Goal: Complete application form: Complete application form

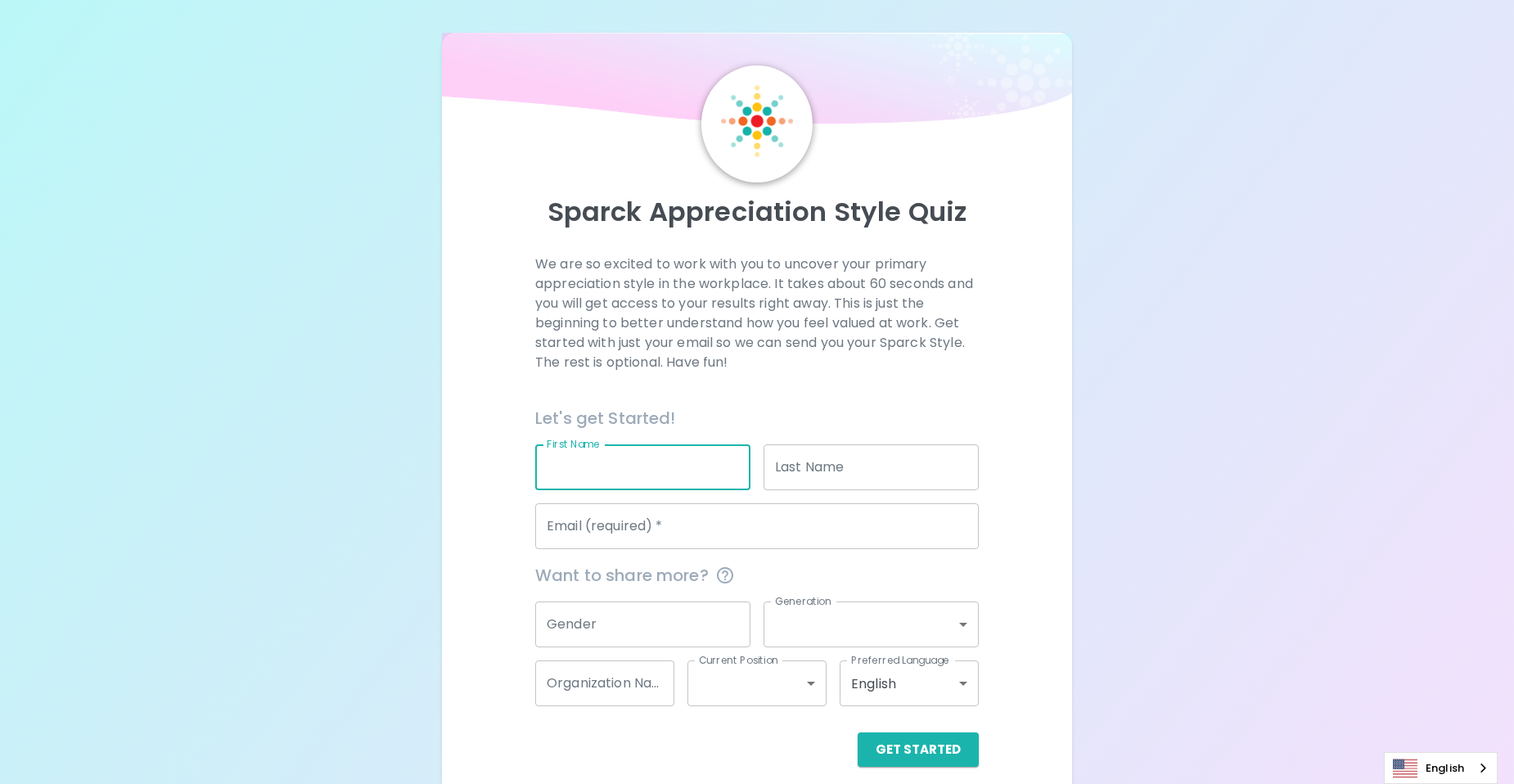
click at [626, 473] on input "First Name" at bounding box center [642, 467] width 215 height 46
type input "[PERSON_NAME]"
type input "[EMAIL_ADDRESS][DOMAIN_NAME]"
type input "Microsoft Internal"
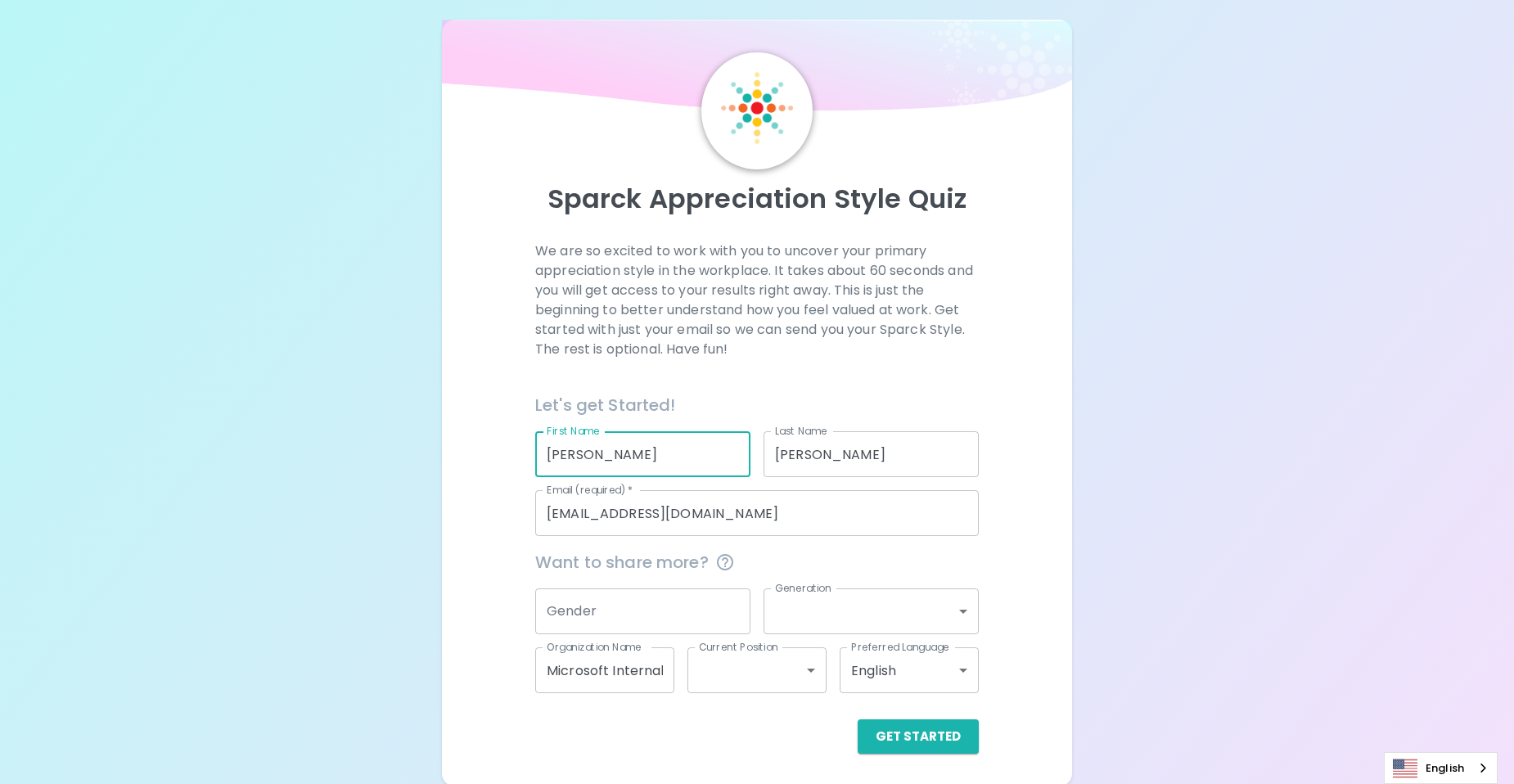
scroll to position [15, 0]
click at [656, 605] on input "Gender" at bounding box center [642, 608] width 215 height 46
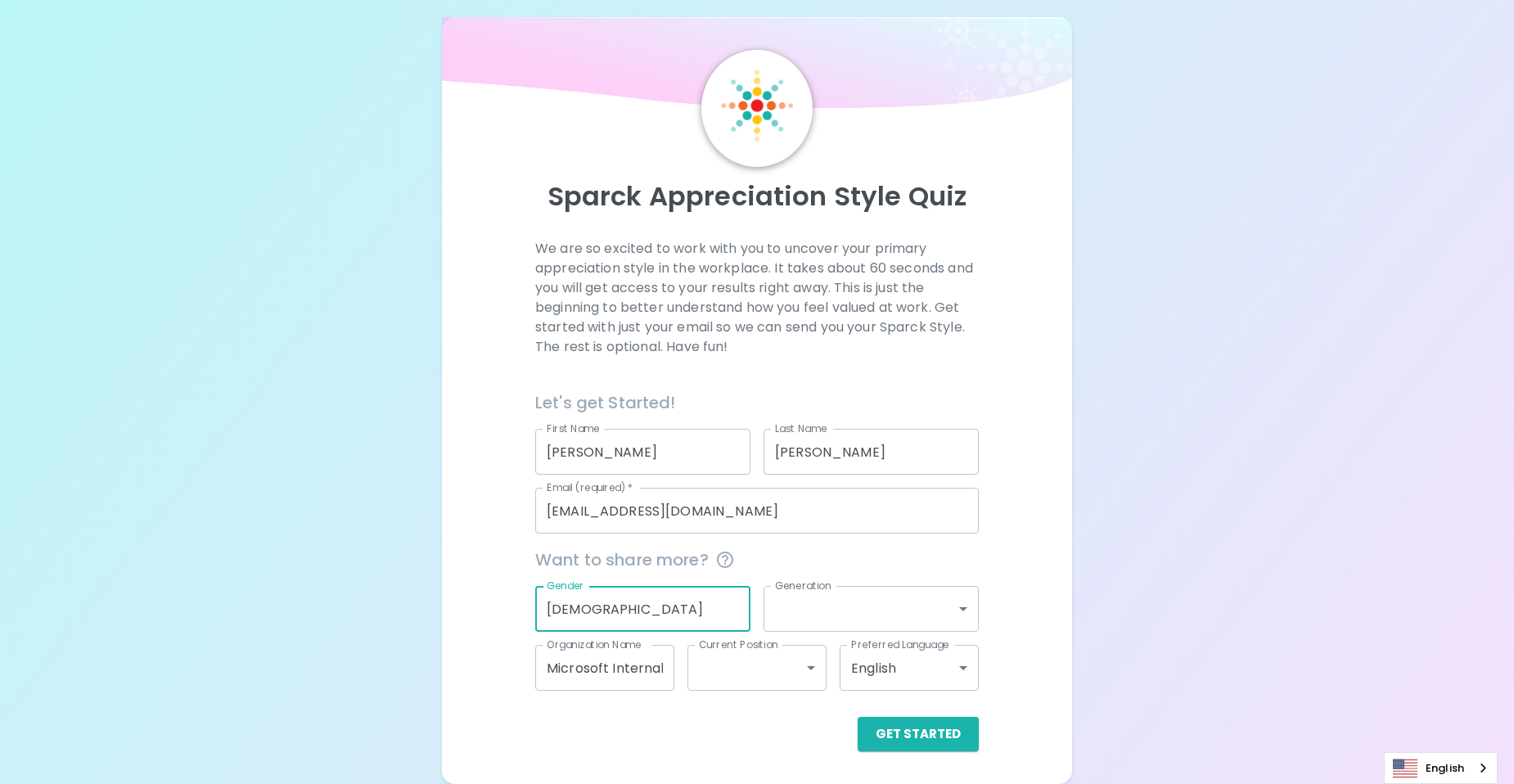
type input "[DEMOGRAPHIC_DATA]"
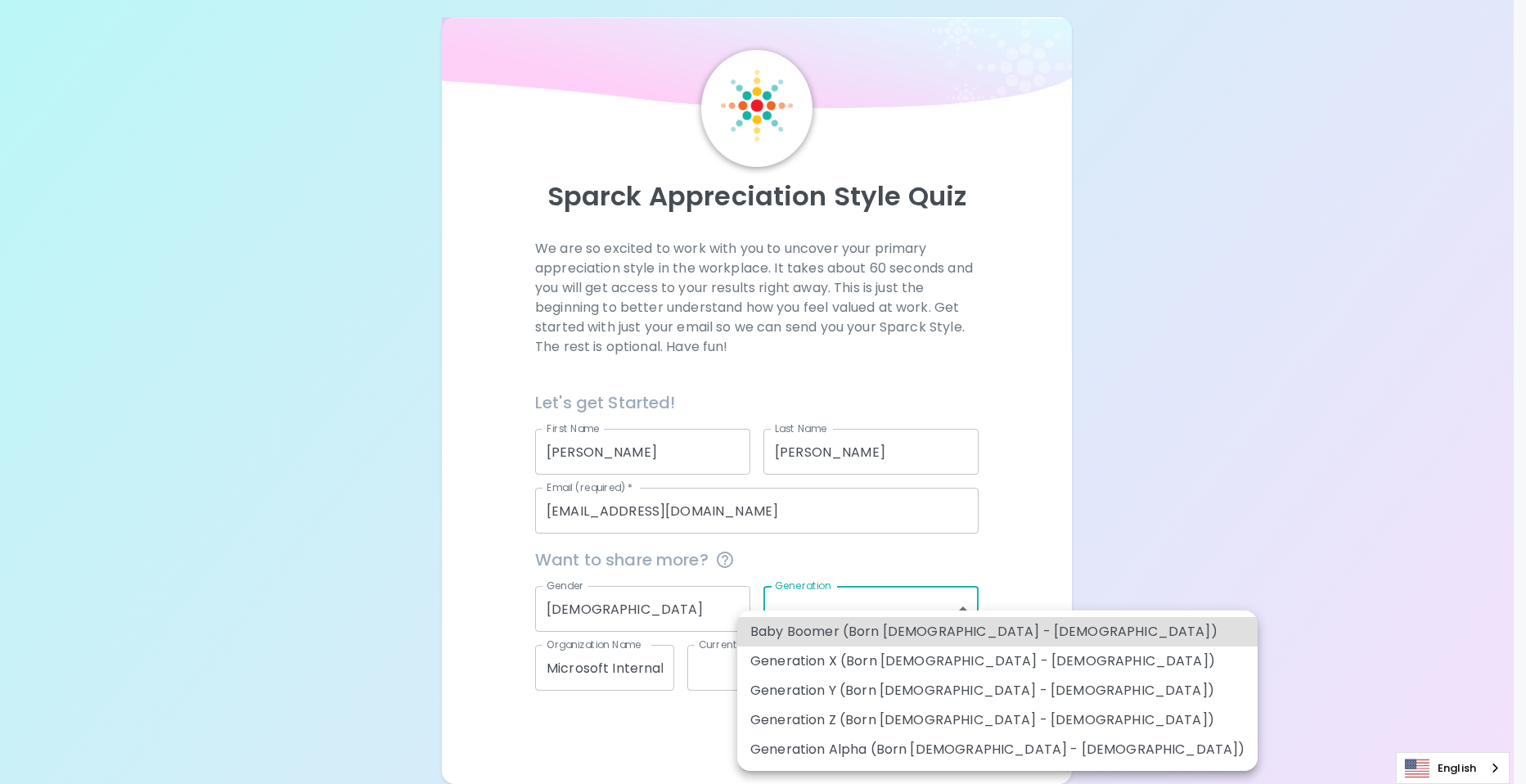
click at [788, 603] on body "Sparck Appreciation Style Quiz We are so excited to work with you to uncover yo…" at bounding box center [763, 384] width 1526 height 799
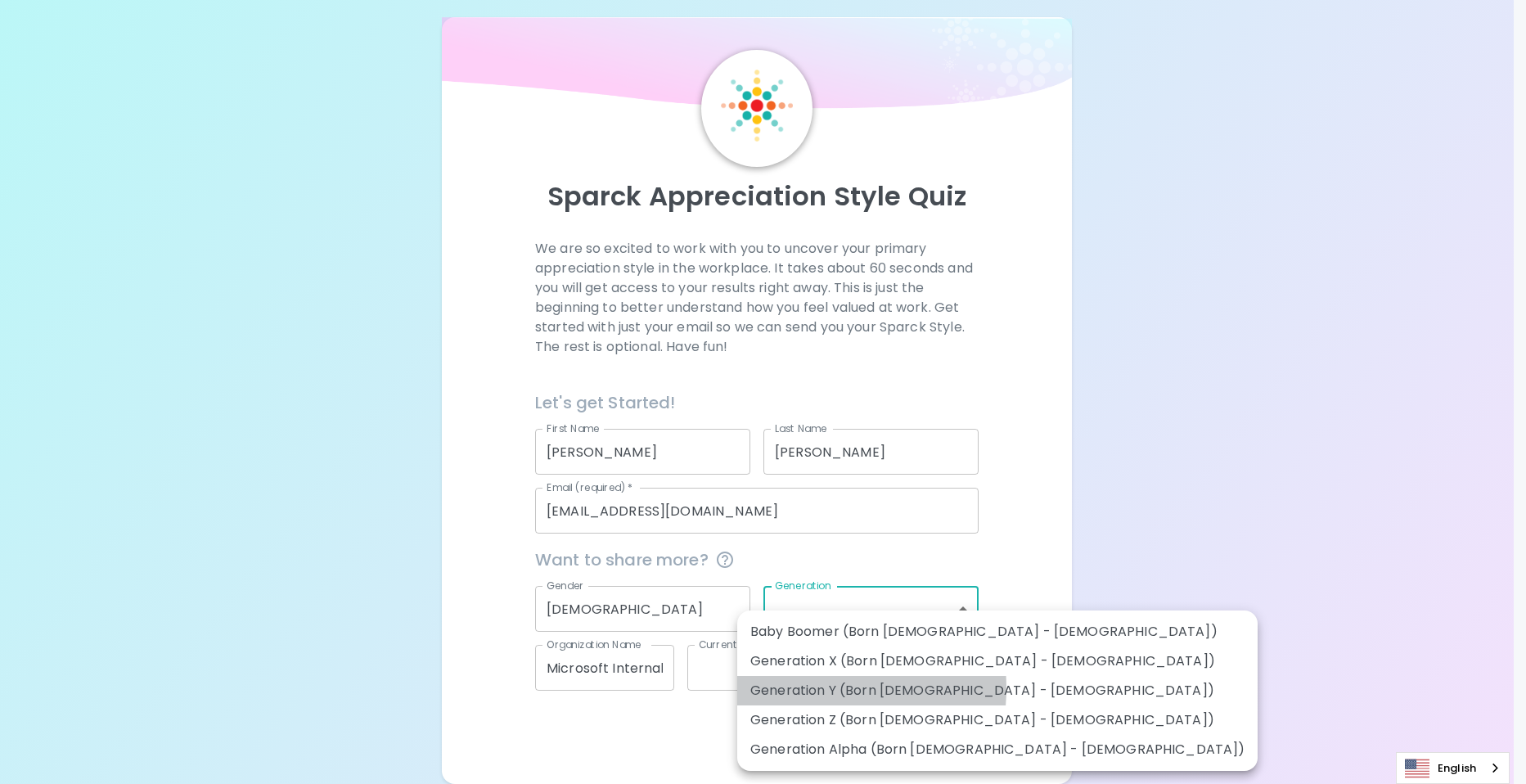
click at [796, 688] on li "Generation Y (Born [DEMOGRAPHIC_DATA] - [DEMOGRAPHIC_DATA])" at bounding box center [997, 690] width 520 height 30
type input "generation_y"
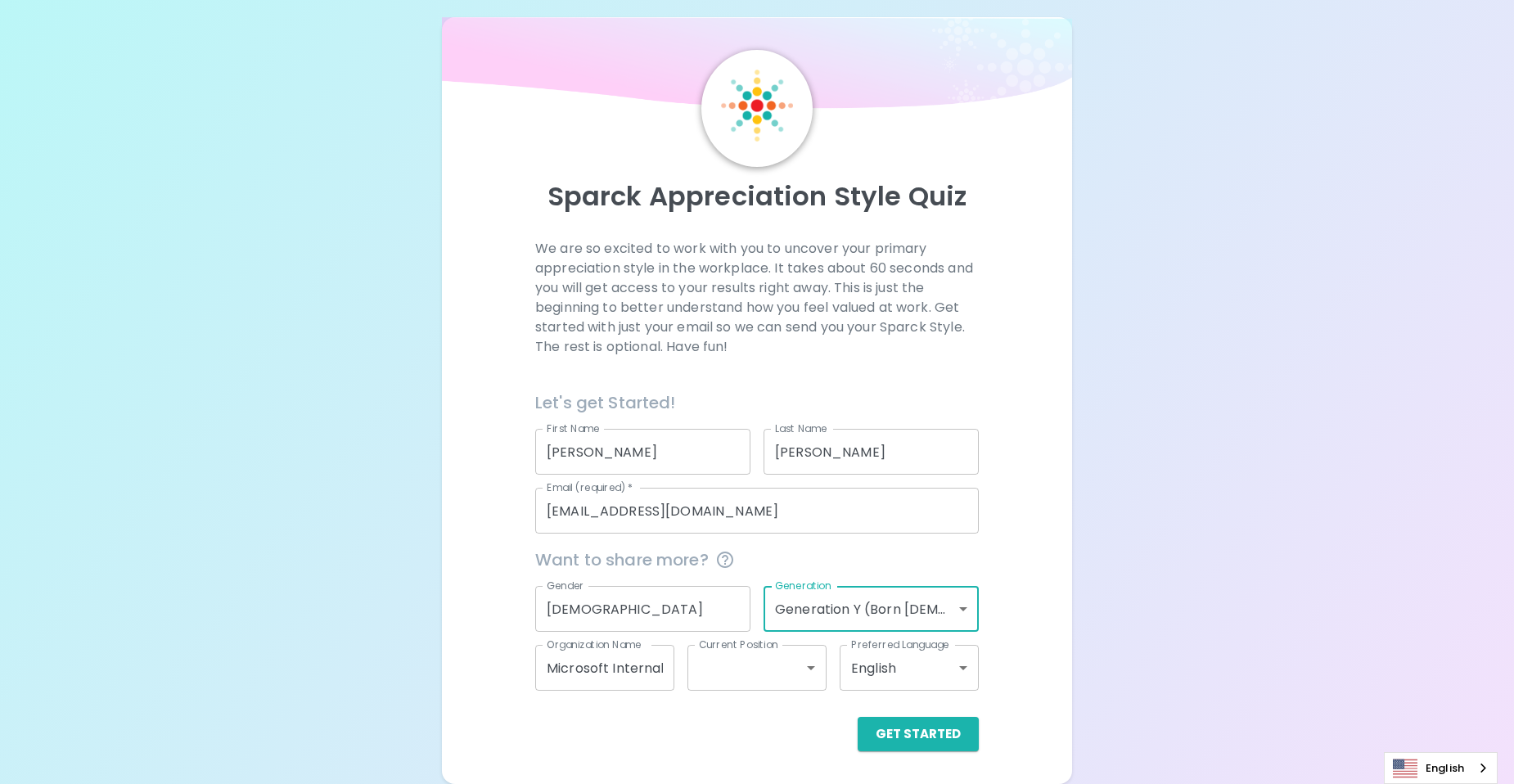
click at [1158, 560] on div "Sparck Appreciation Style Quiz We are so excited to work with you to uncover yo…" at bounding box center [757, 384] width 1514 height 799
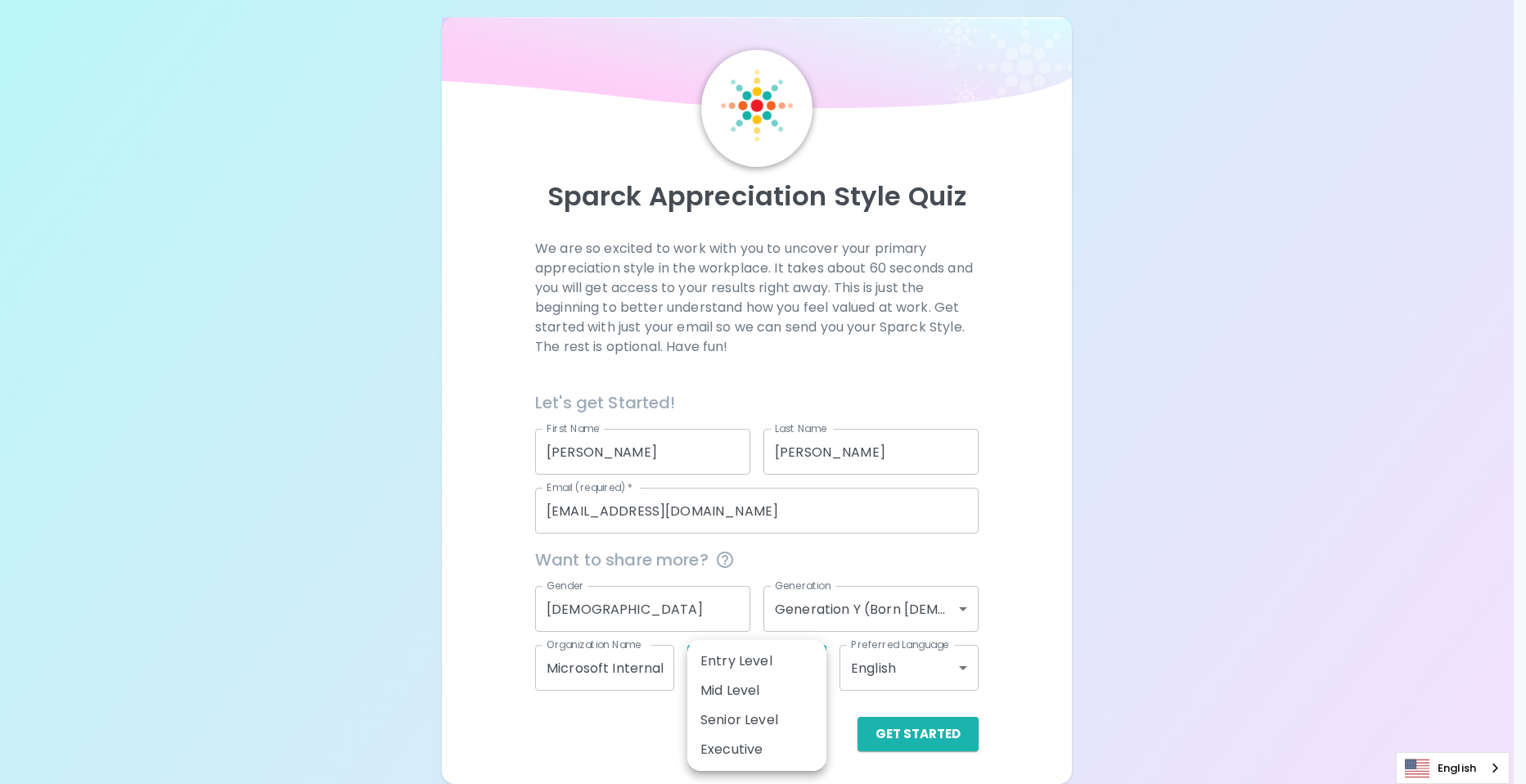
click at [816, 667] on body "Sparck Appreciation Style Quiz We are so excited to work with you to uncover yo…" at bounding box center [763, 384] width 1526 height 799
click at [740, 692] on li "Mid Level" at bounding box center [757, 690] width 139 height 30
type input "mid_level"
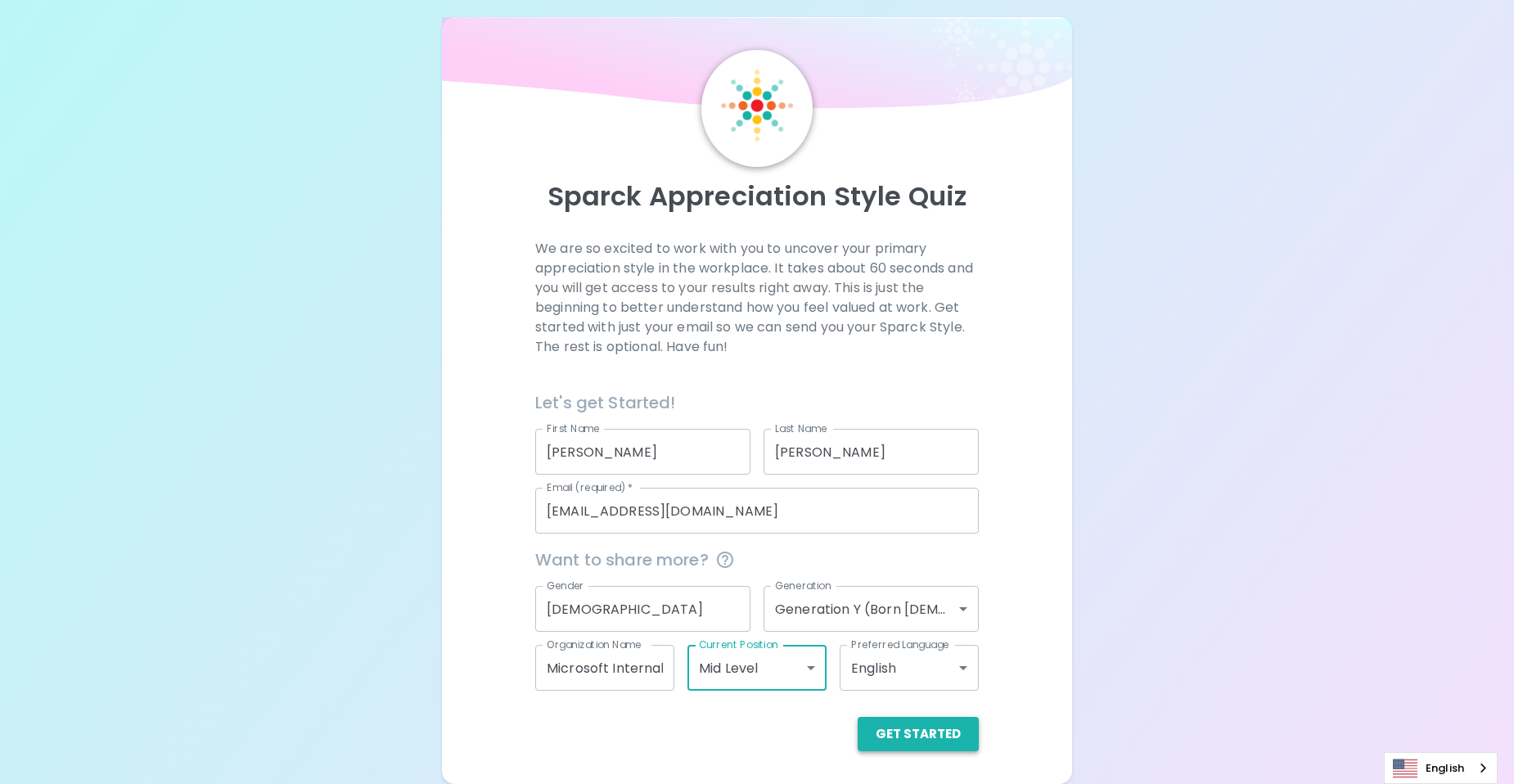
click at [950, 736] on button "Get Started" at bounding box center [918, 733] width 121 height 34
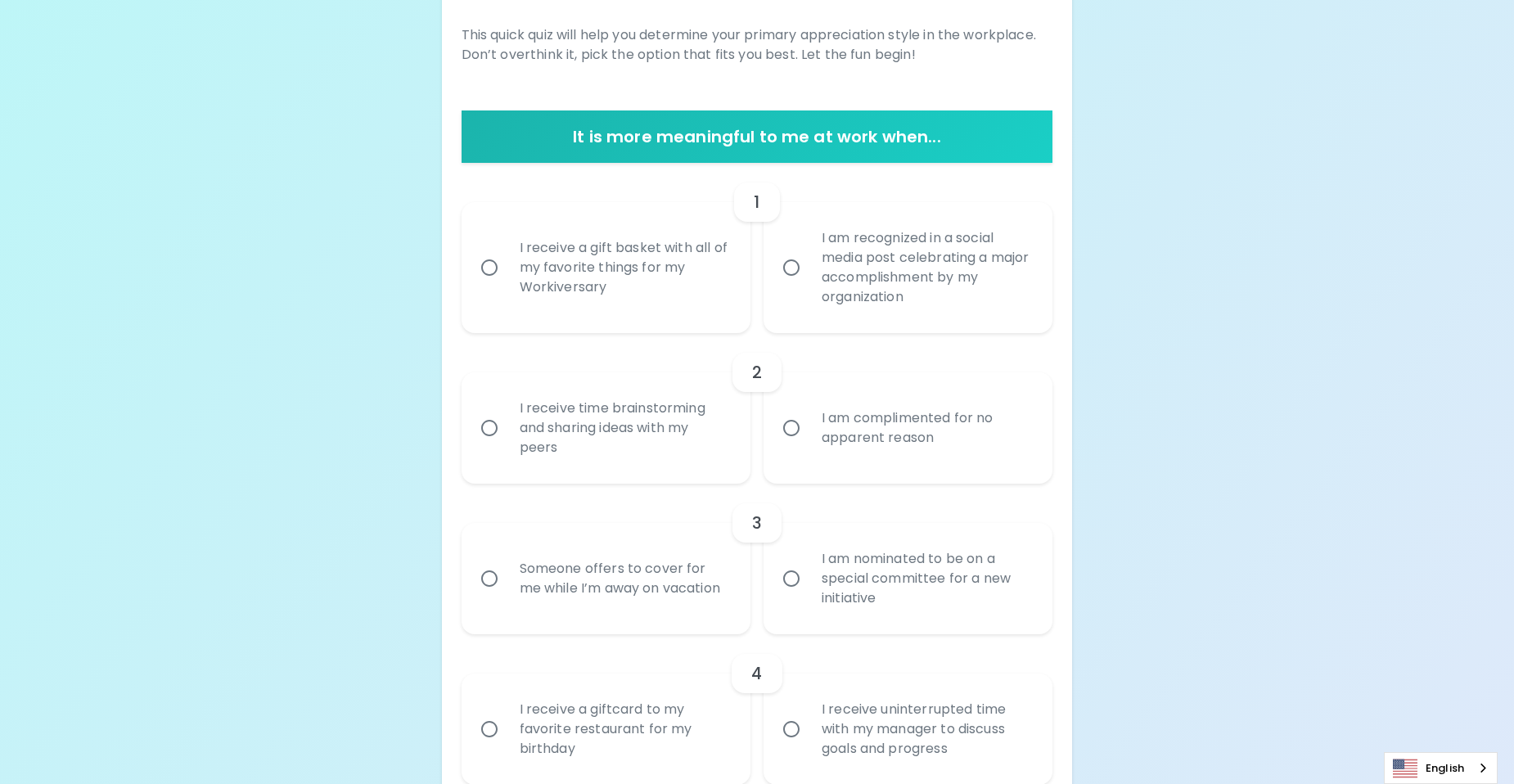
scroll to position [180, 0]
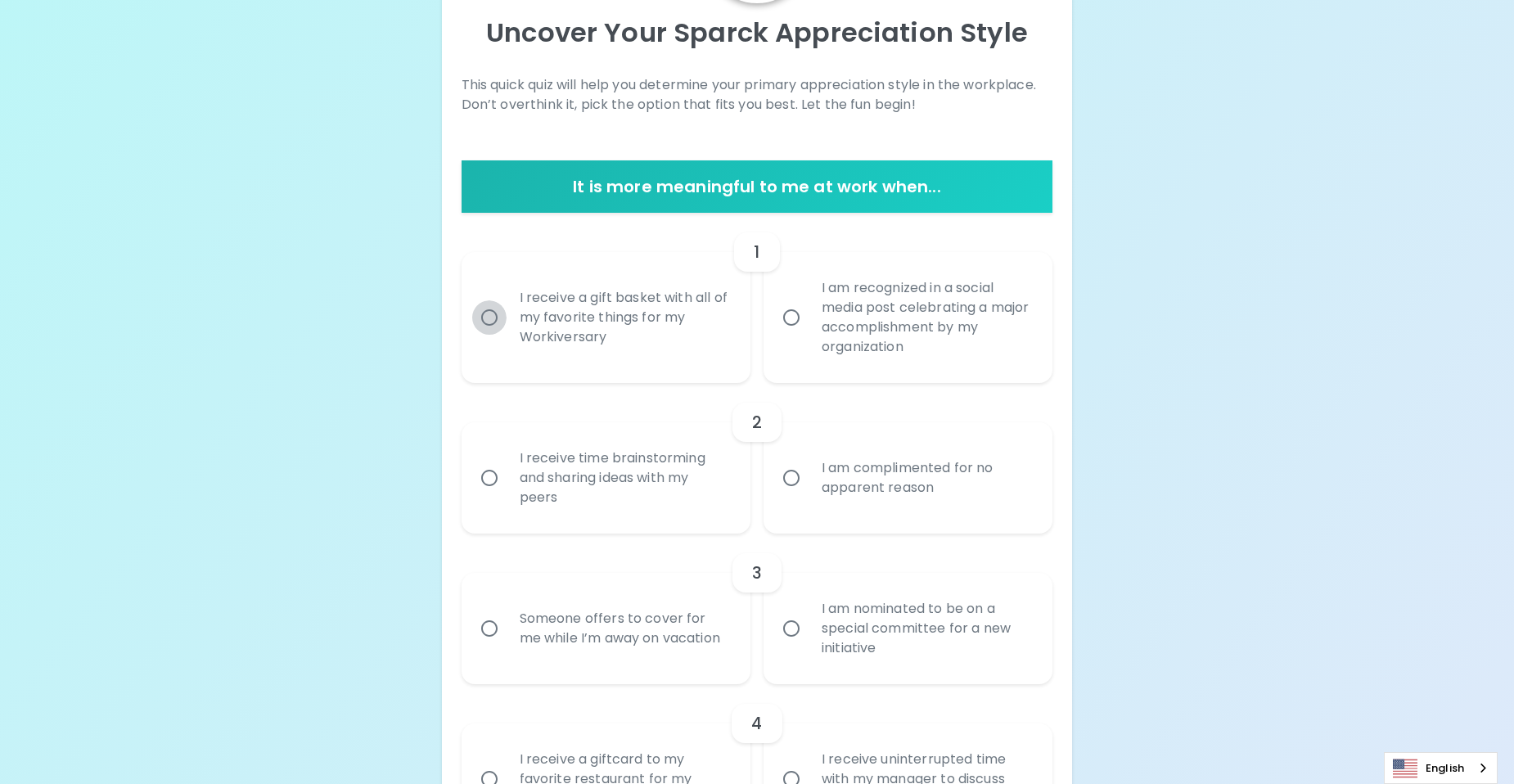
click at [483, 319] on input "I receive a gift basket with all of my favorite things for my Workiversary" at bounding box center [489, 317] width 34 height 34
radio input "true"
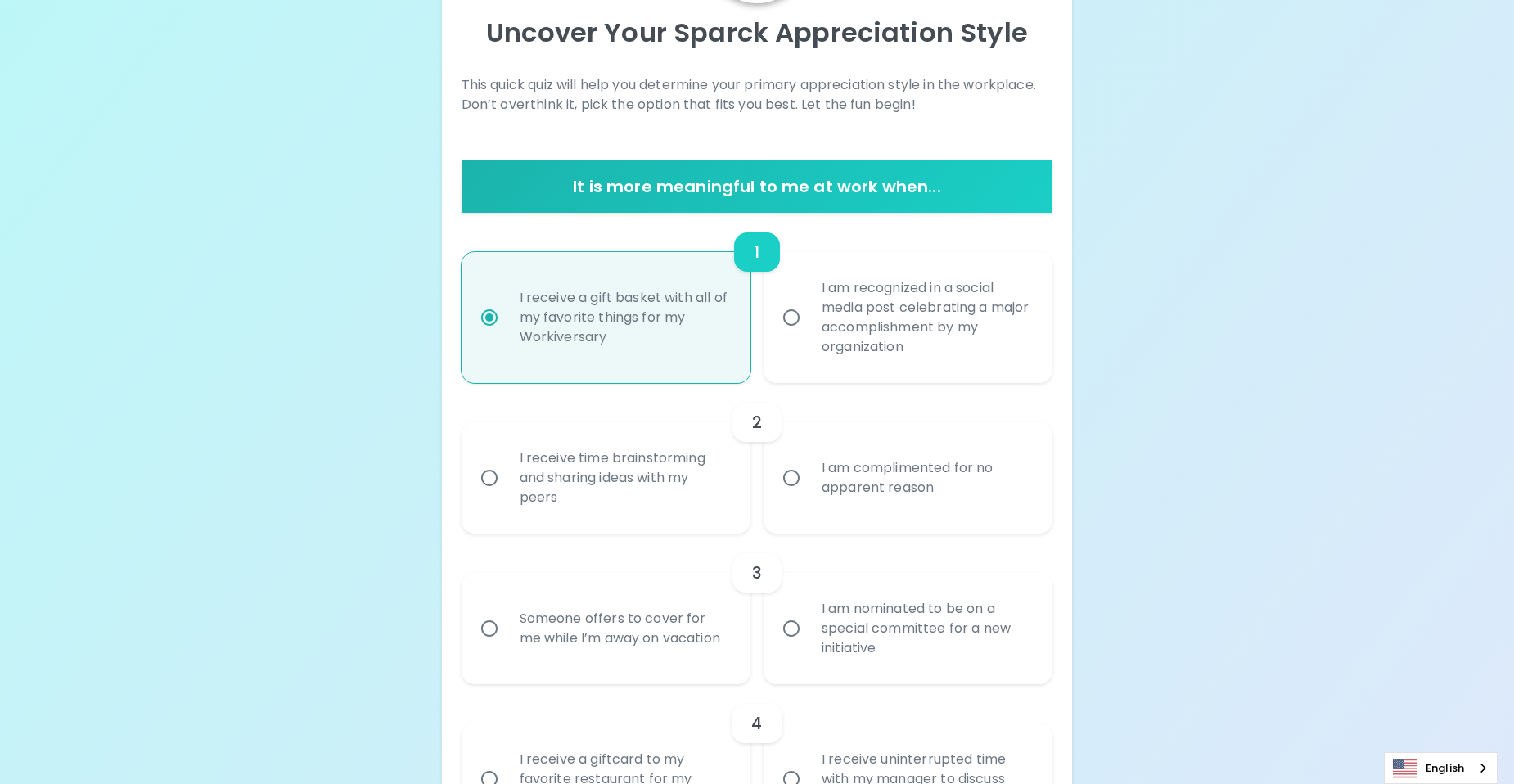
scroll to position [310, 0]
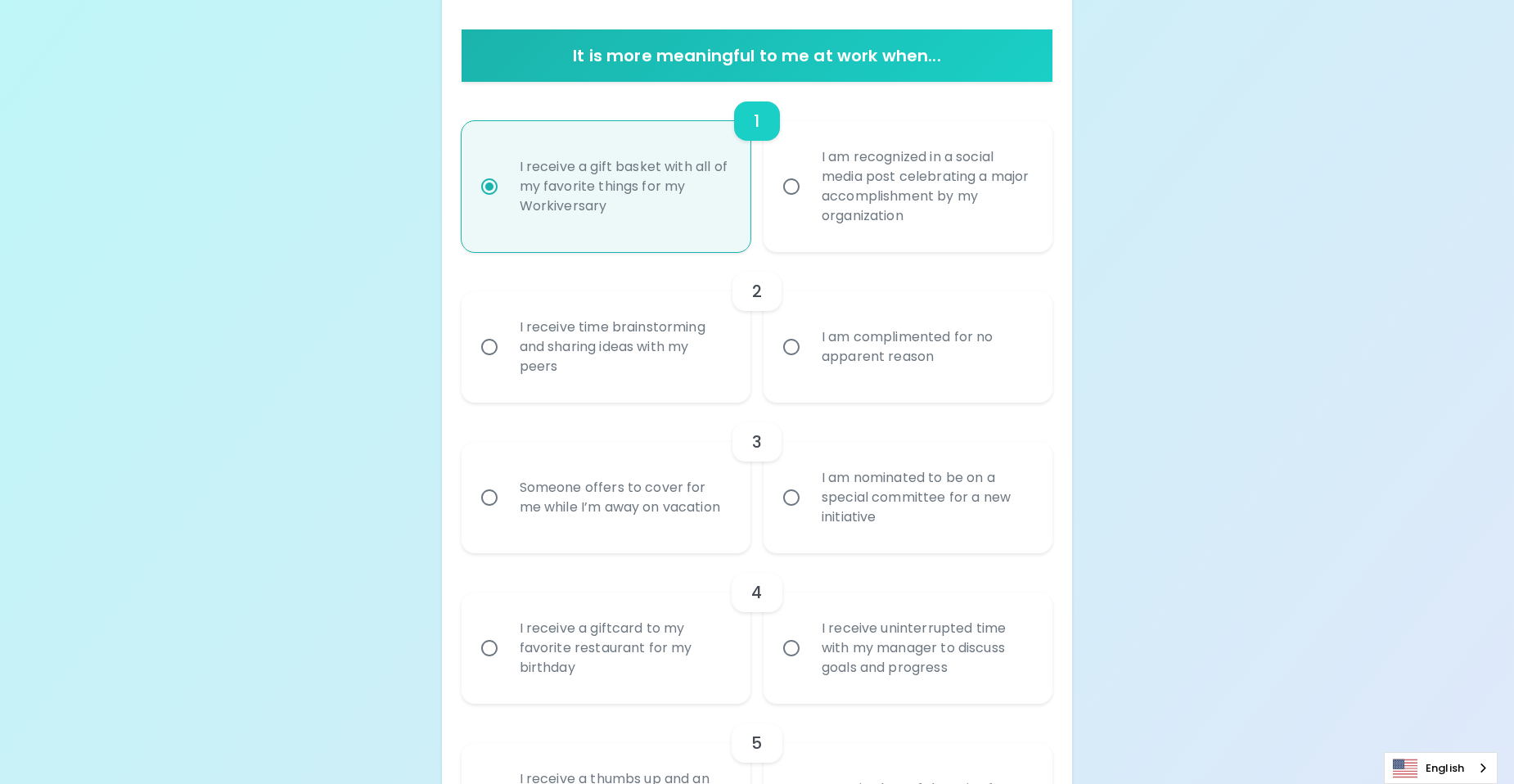
click at [790, 349] on input "I am complimented for no apparent reason" at bounding box center [791, 347] width 34 height 34
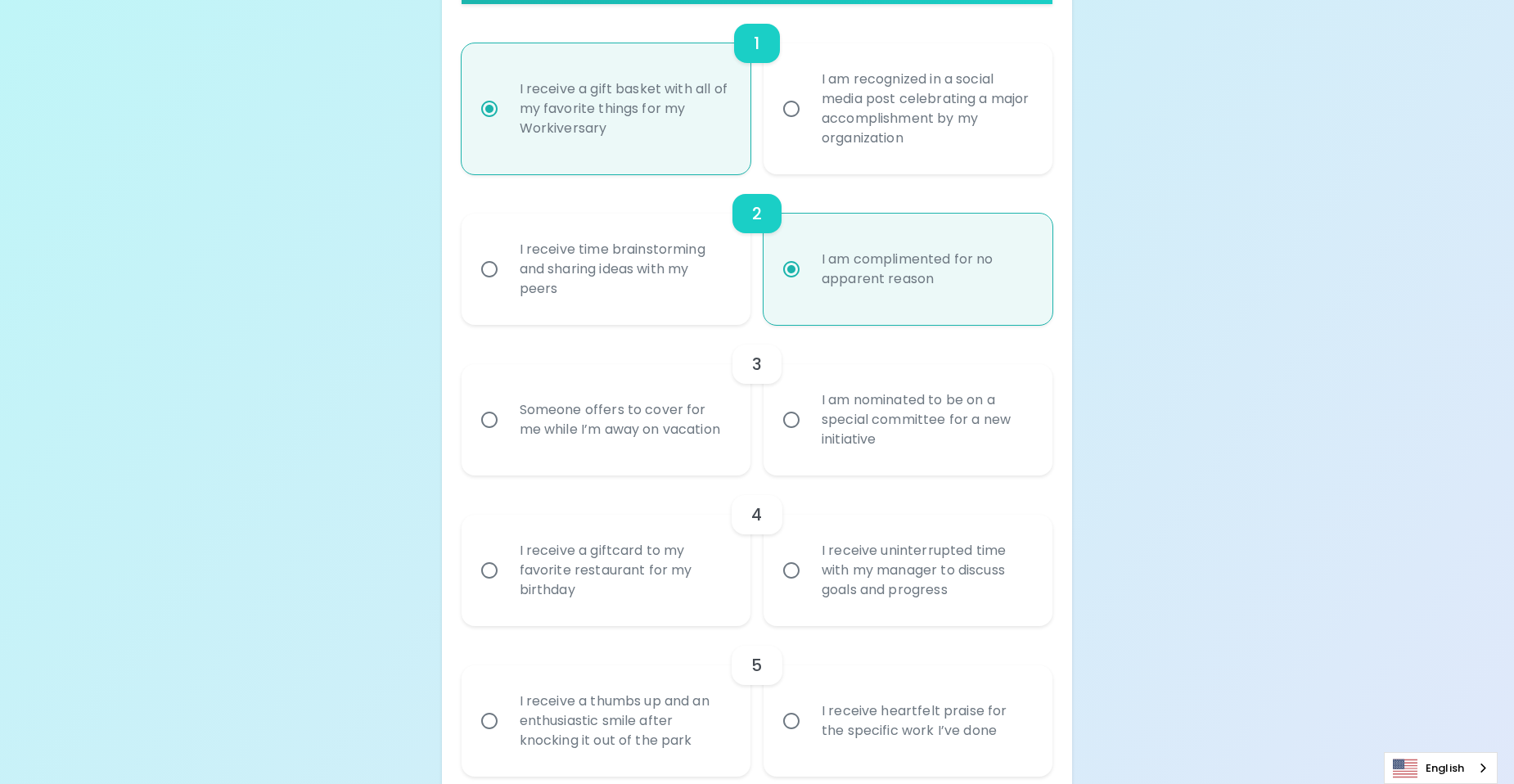
scroll to position [441, 0]
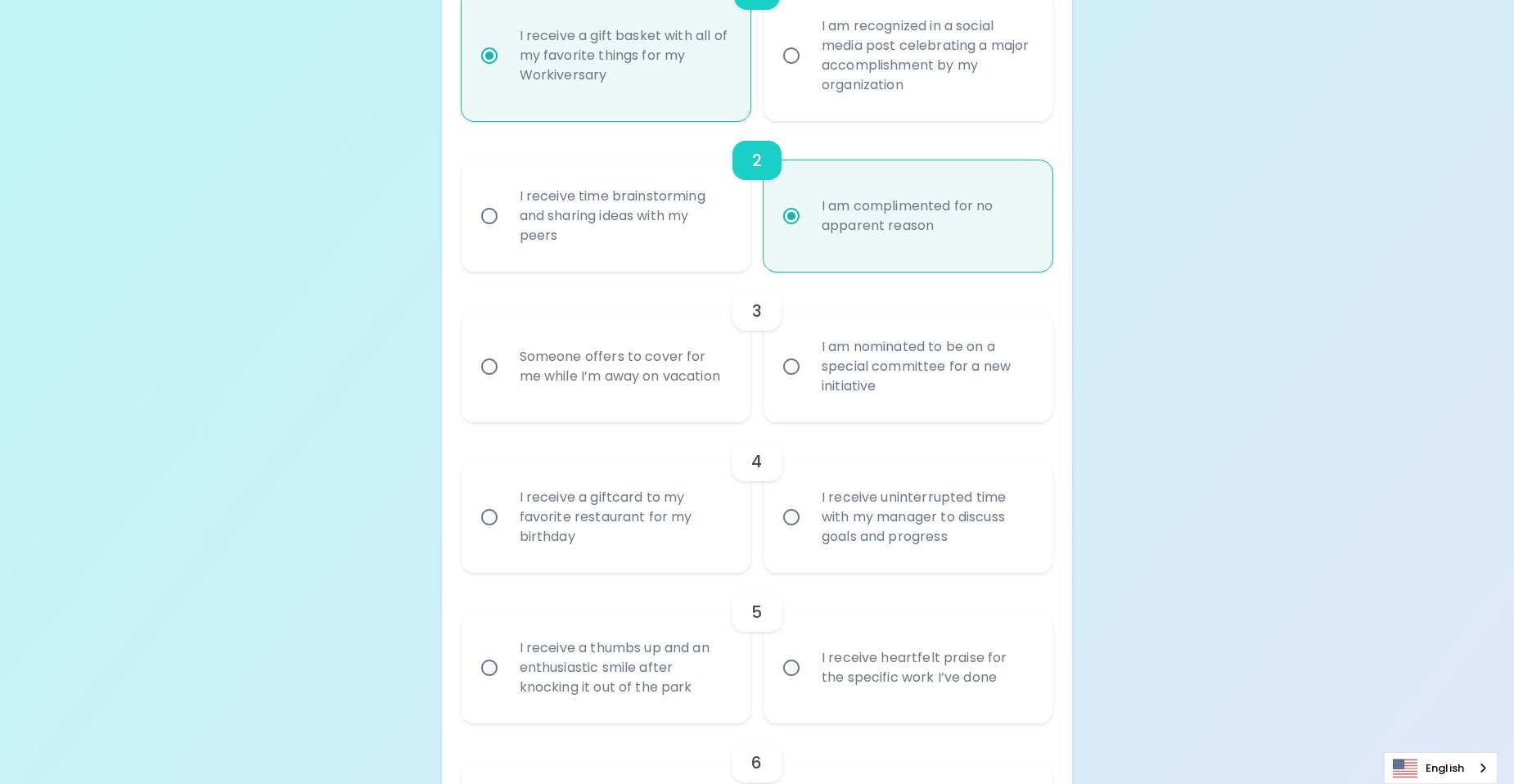
radio input "true"
click at [894, 346] on div "I am nominated to be on a special committee for a new initiative" at bounding box center [926, 366] width 235 height 98
click at [808, 350] on input "I am nominated to be on a special committee for a new initiative" at bounding box center [791, 367] width 34 height 34
radio input "false"
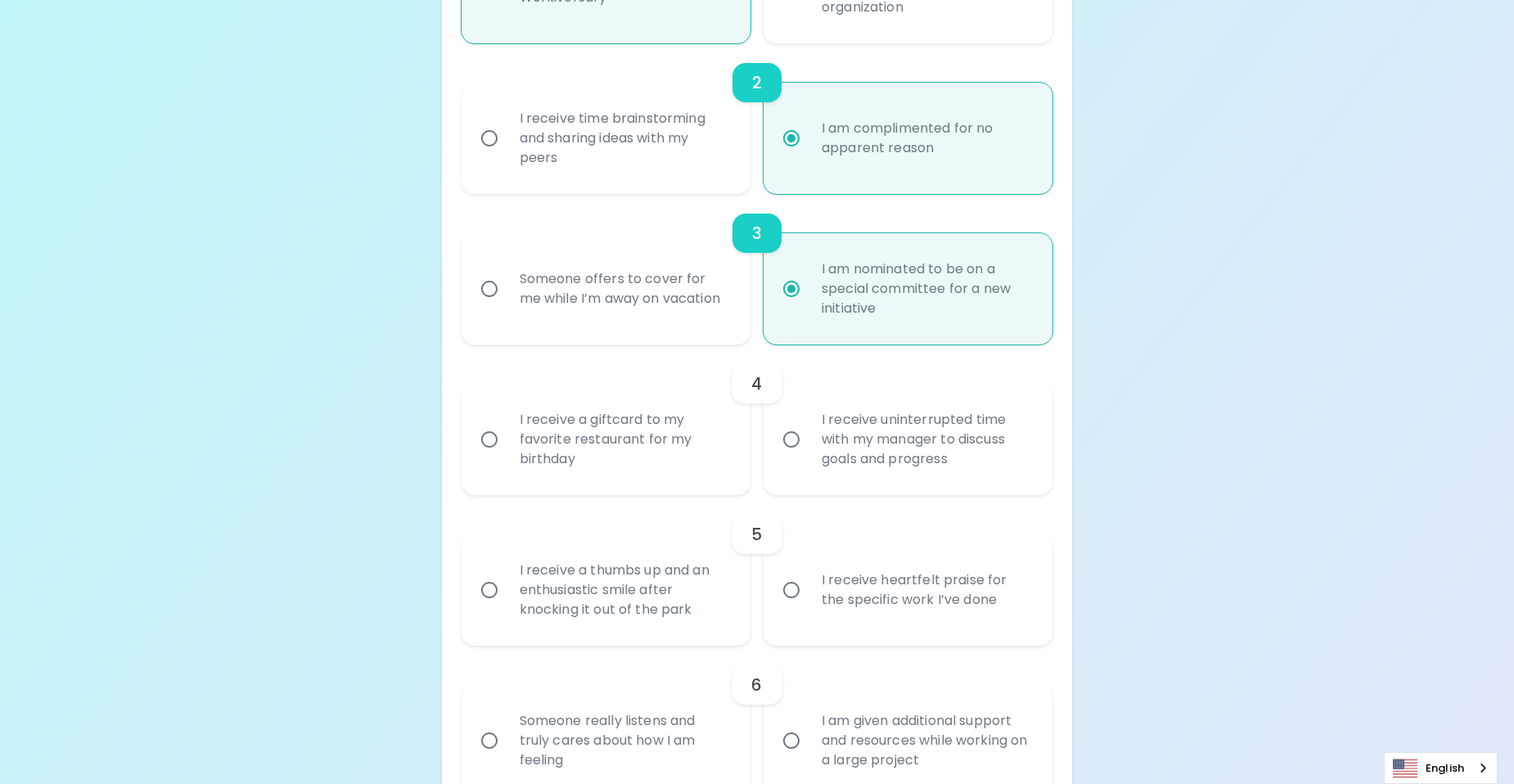
scroll to position [572, 0]
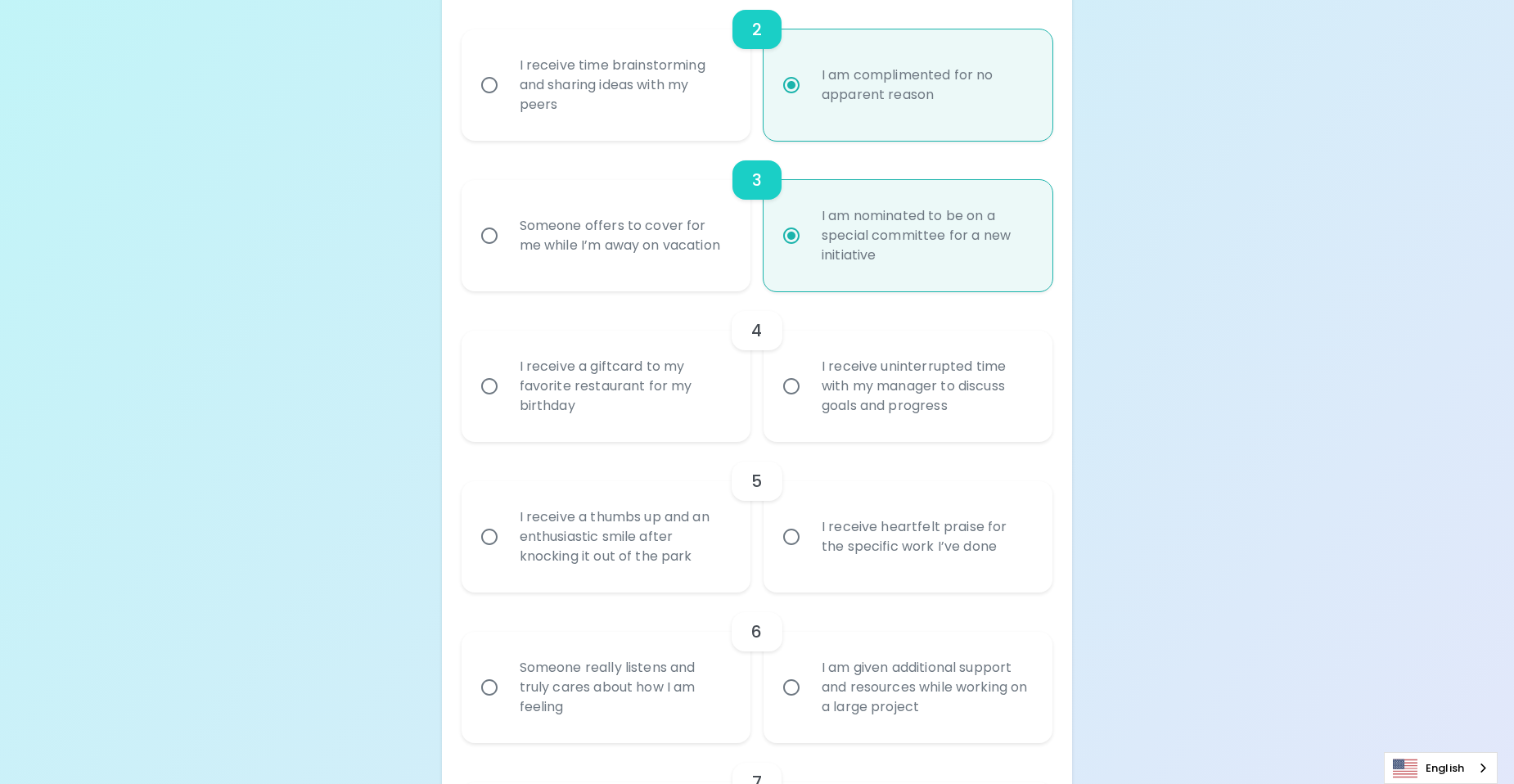
radio input "true"
click at [618, 393] on div "I receive a giftcard to my favorite restaurant for my birthday" at bounding box center [624, 386] width 235 height 98
click at [506, 393] on input "I receive a giftcard to my favorite restaurant for my birthday" at bounding box center [489, 386] width 34 height 34
radio input "false"
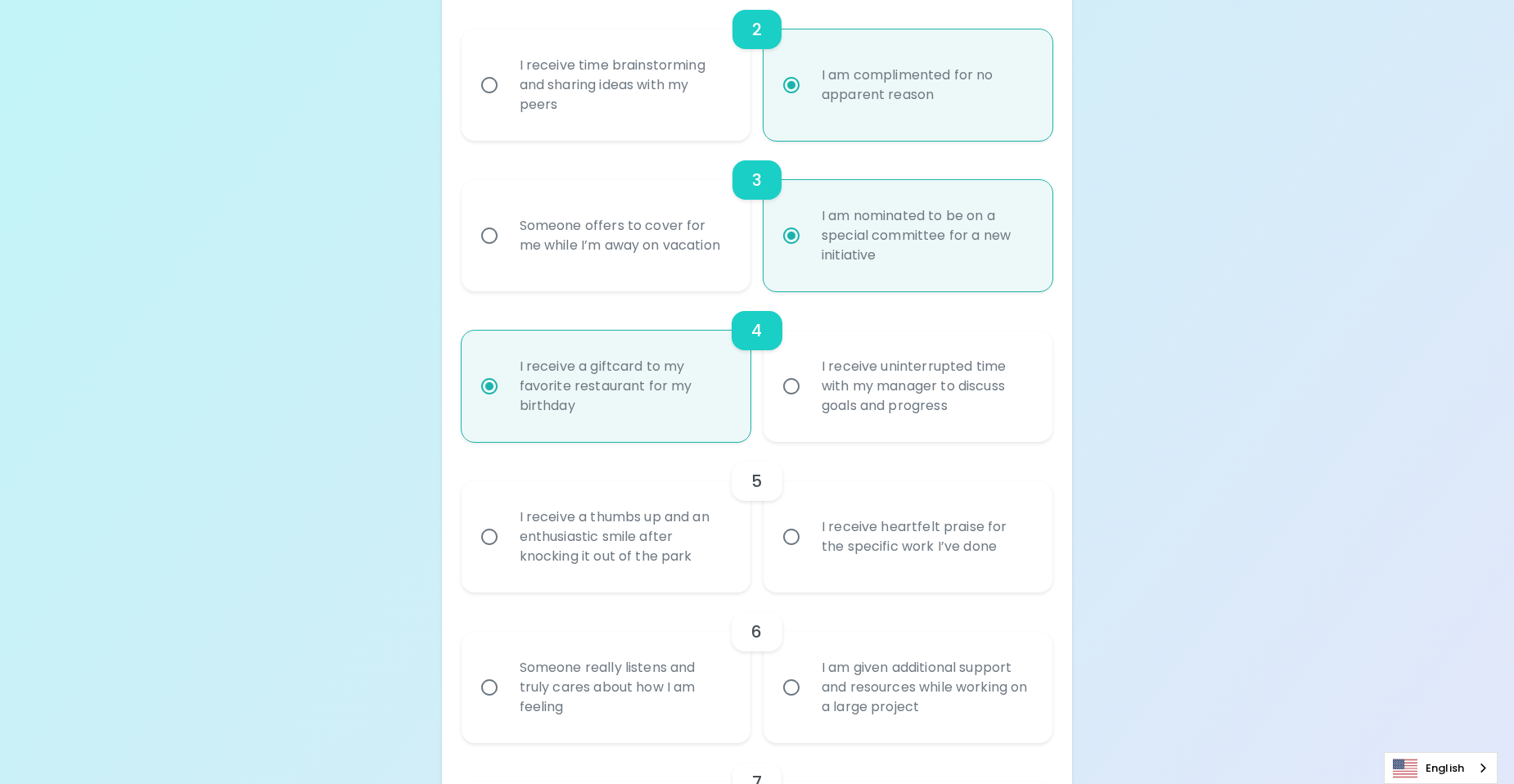
scroll to position [703, 0]
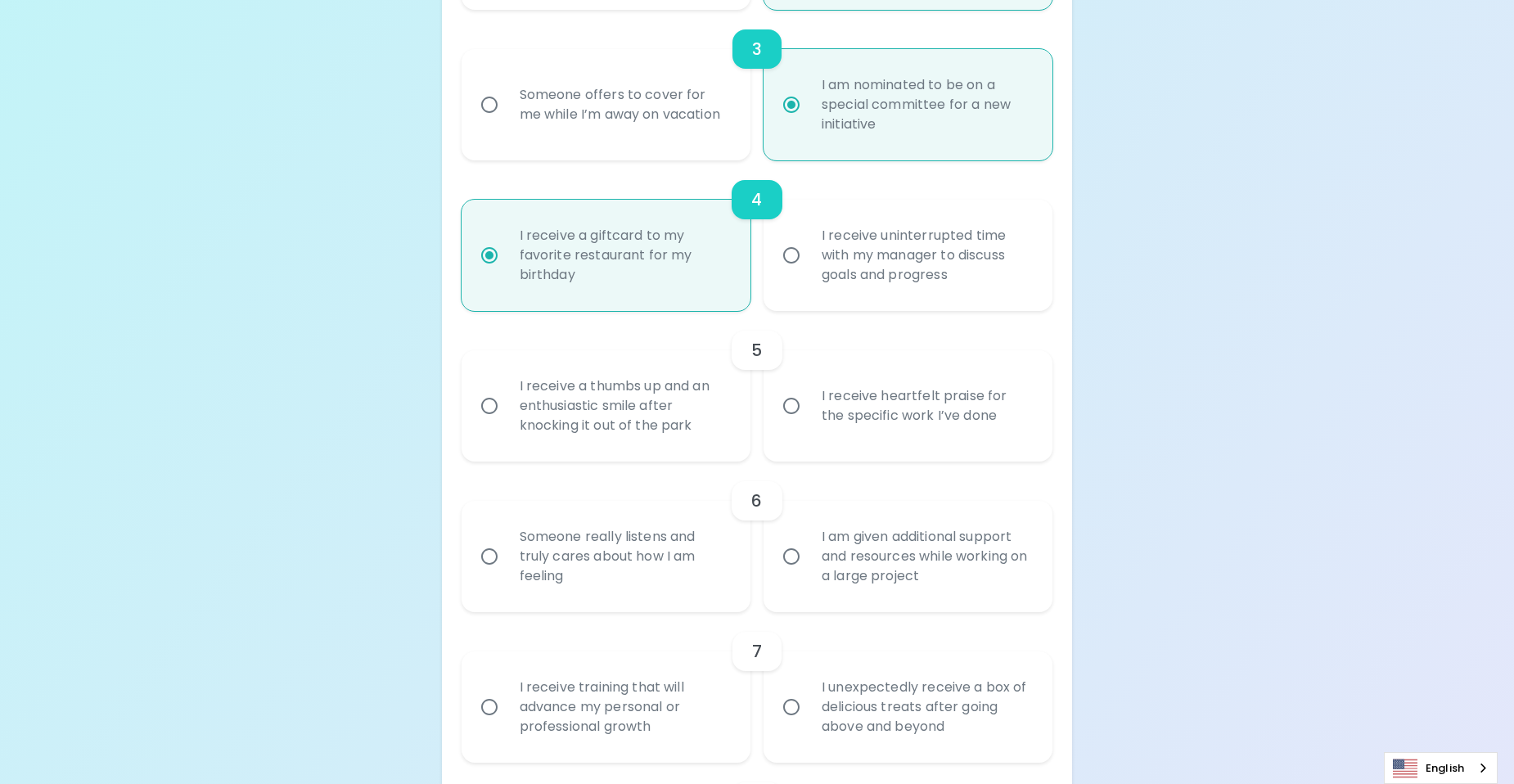
radio input "true"
click at [614, 428] on div "I receive a thumbs up and an enthusiastic smile after knocking it out of the pa…" at bounding box center [624, 406] width 235 height 98
click at [506, 423] on input "I receive a thumbs up and an enthusiastic smile after knocking it out of the pa…" at bounding box center [489, 406] width 34 height 34
radio input "false"
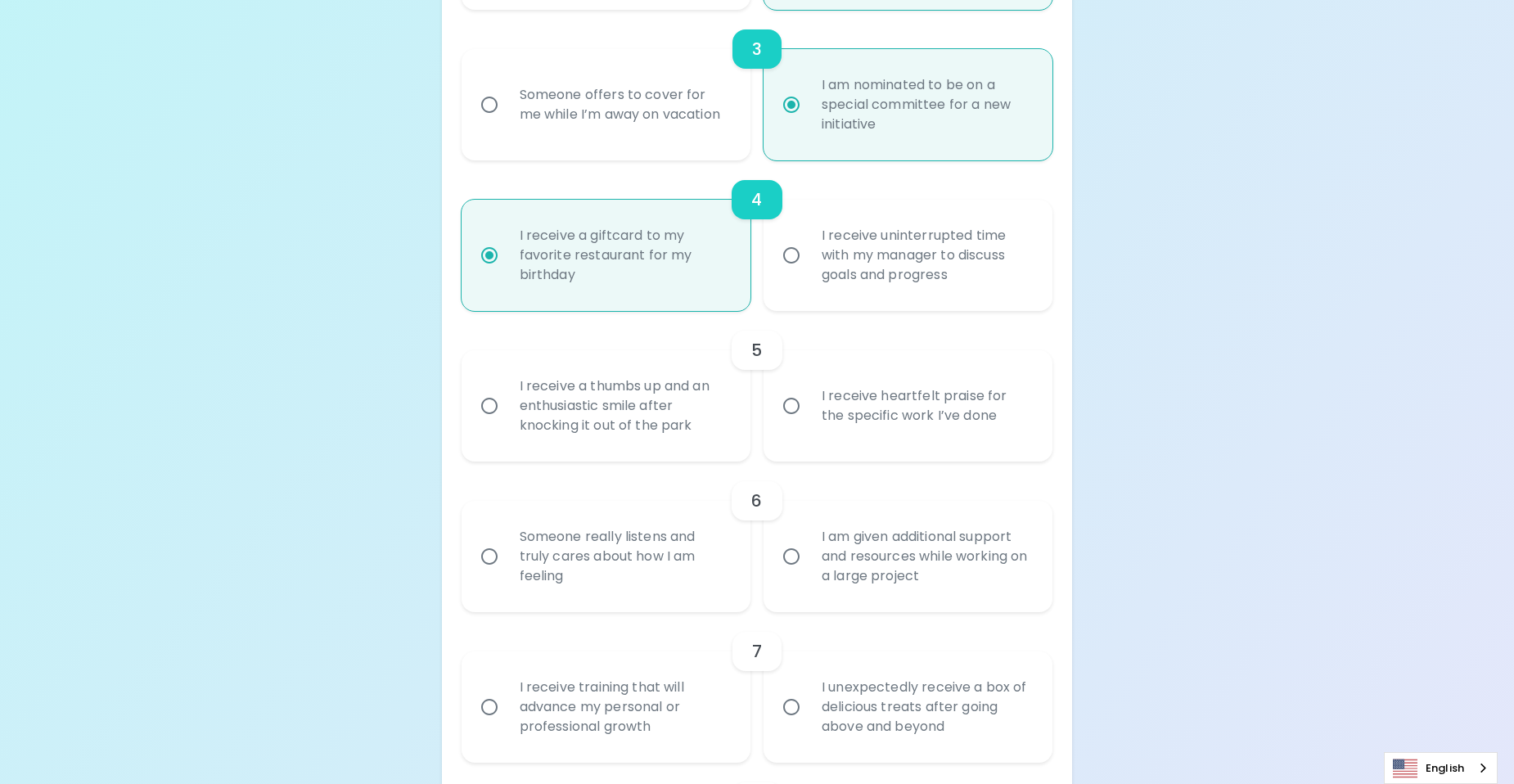
radio input "false"
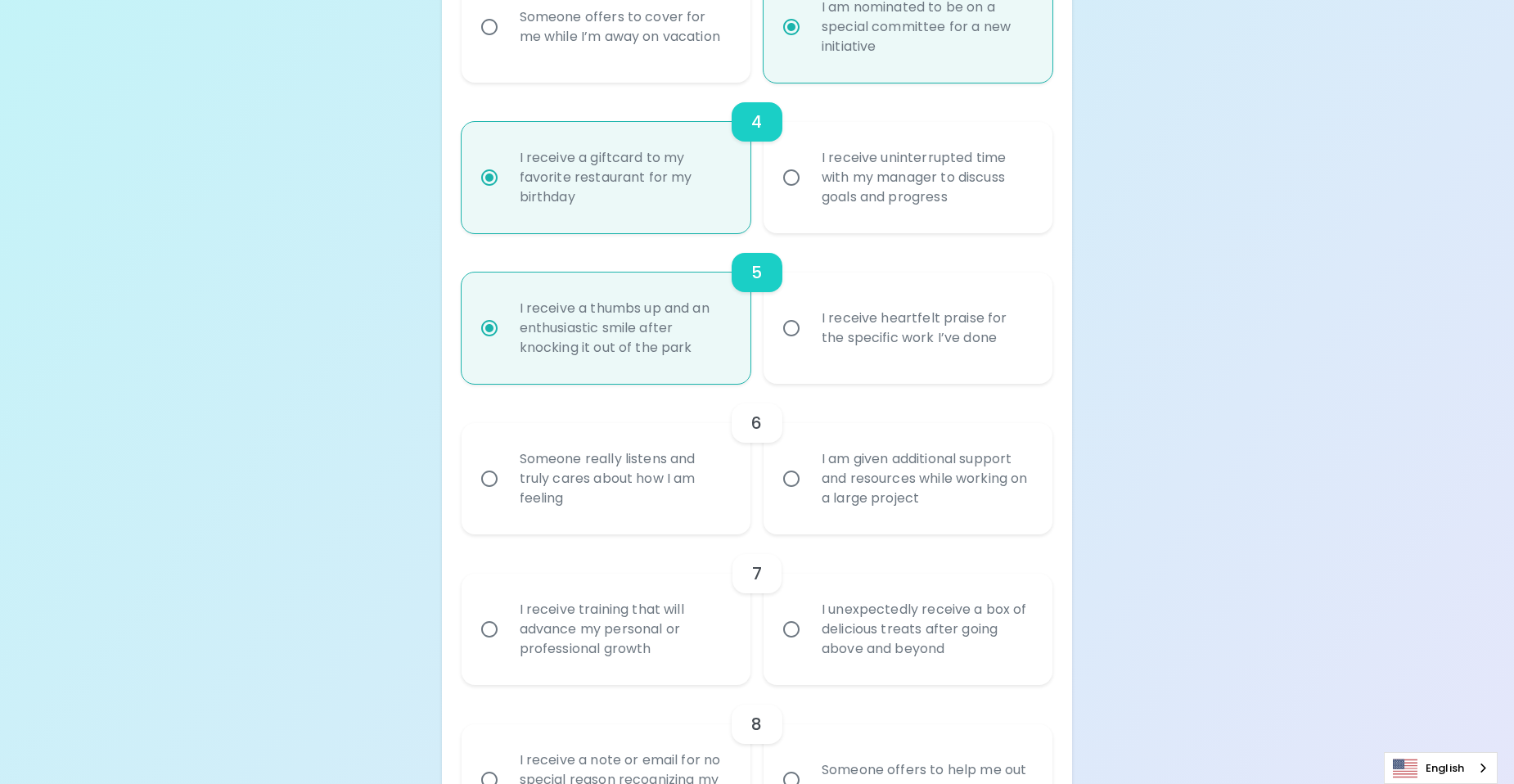
scroll to position [834, 0]
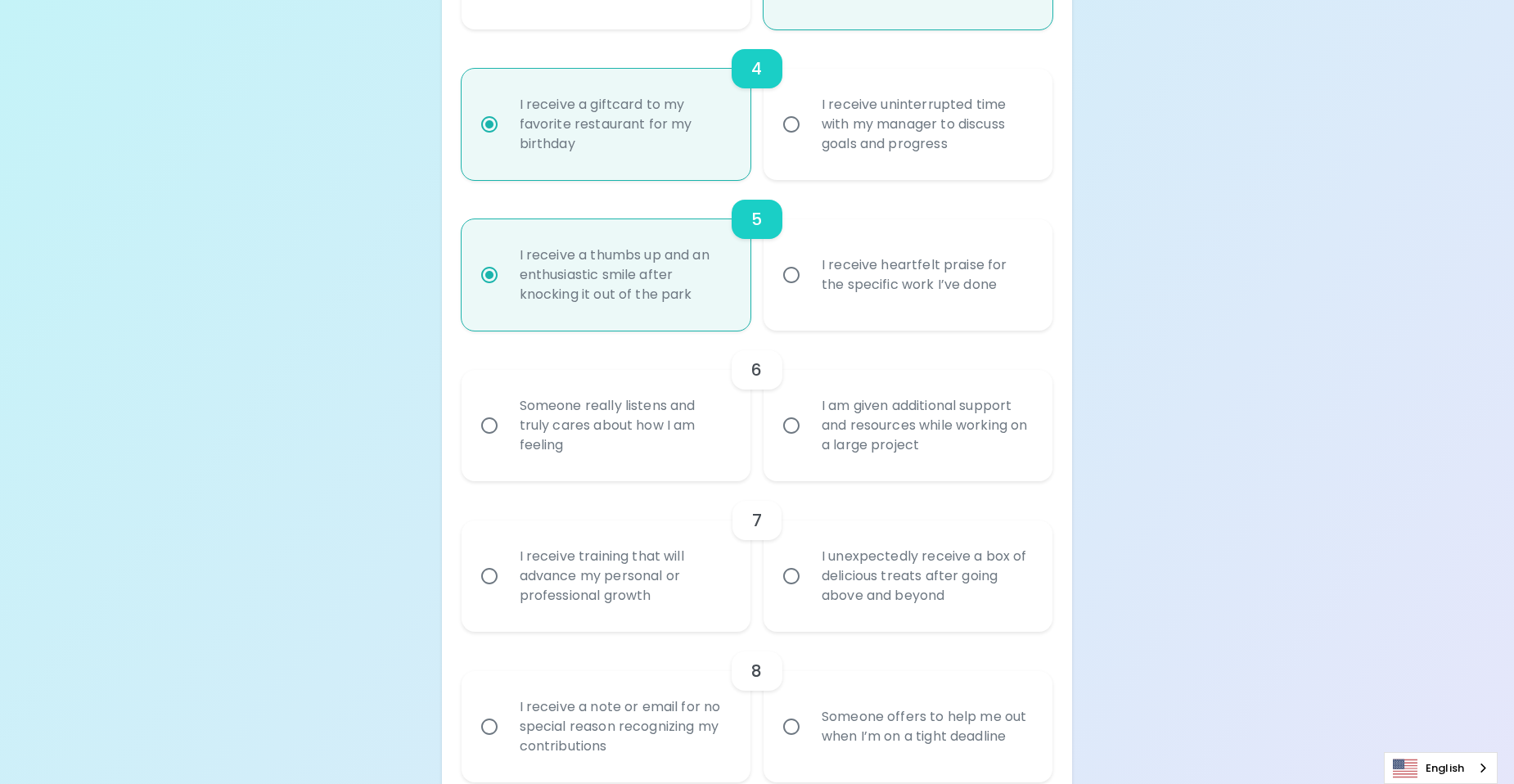
radio input "true"
click at [614, 428] on div "Someone really listens and truly cares about how I am feeling" at bounding box center [624, 425] width 235 height 98
click at [506, 428] on input "Someone really listens and truly cares about how I am feeling" at bounding box center [489, 425] width 34 height 34
radio input "false"
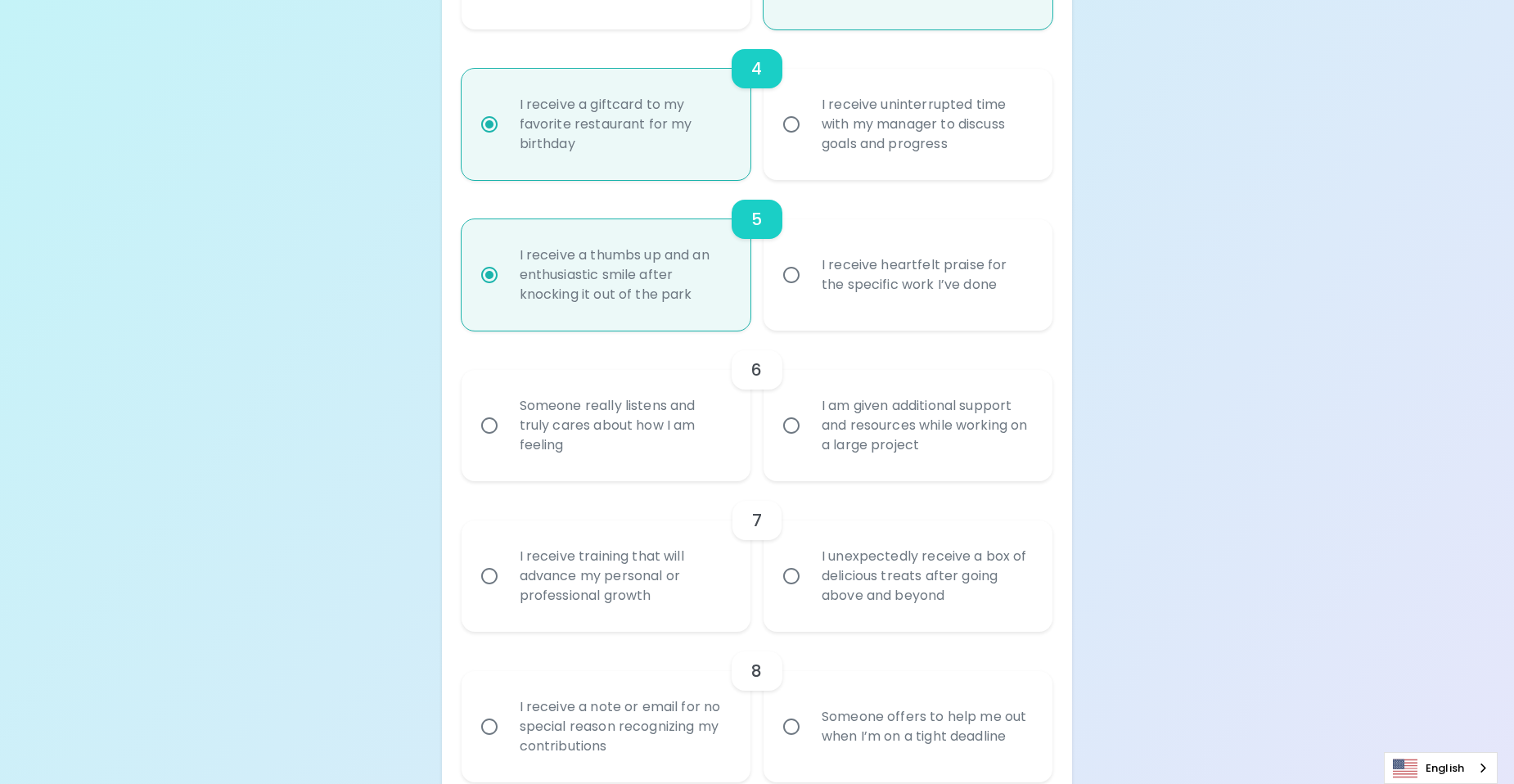
radio input "false"
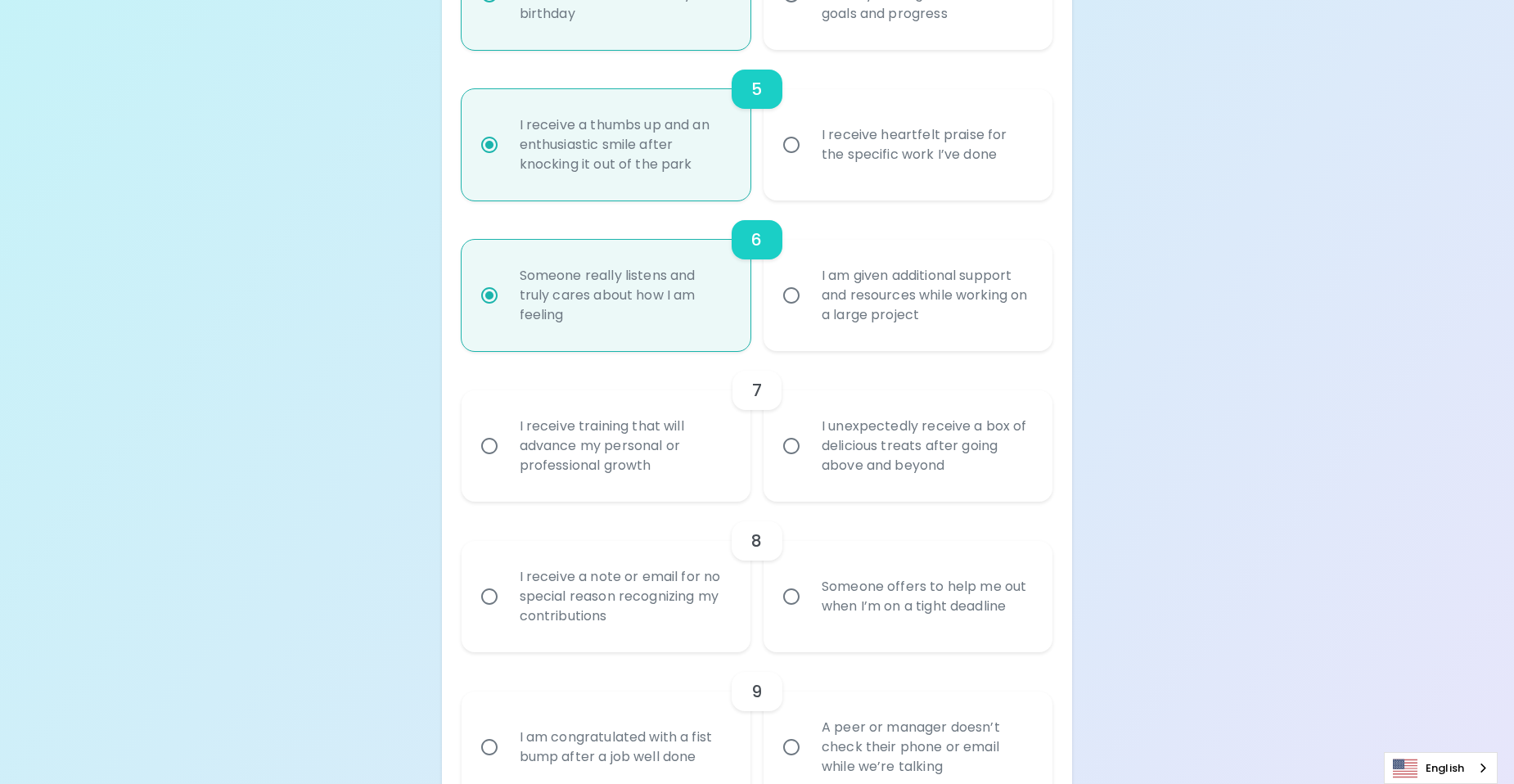
scroll to position [964, 0]
radio input "true"
click at [630, 466] on div "I receive training that will advance my personal or professional growth" at bounding box center [624, 445] width 235 height 98
click at [506, 462] on input "I receive training that will advance my personal or professional growth" at bounding box center [489, 445] width 34 height 34
radio input "false"
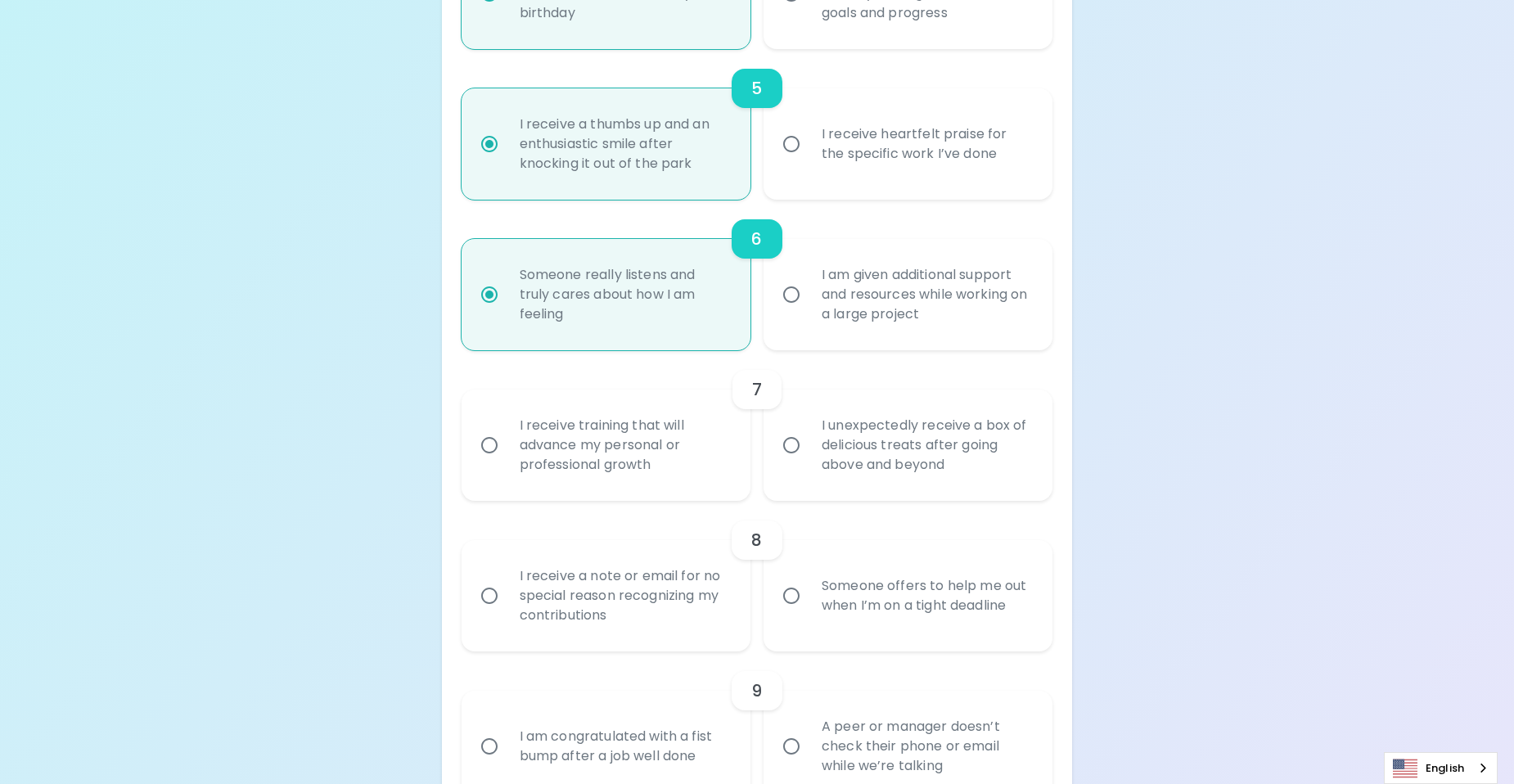
radio input "false"
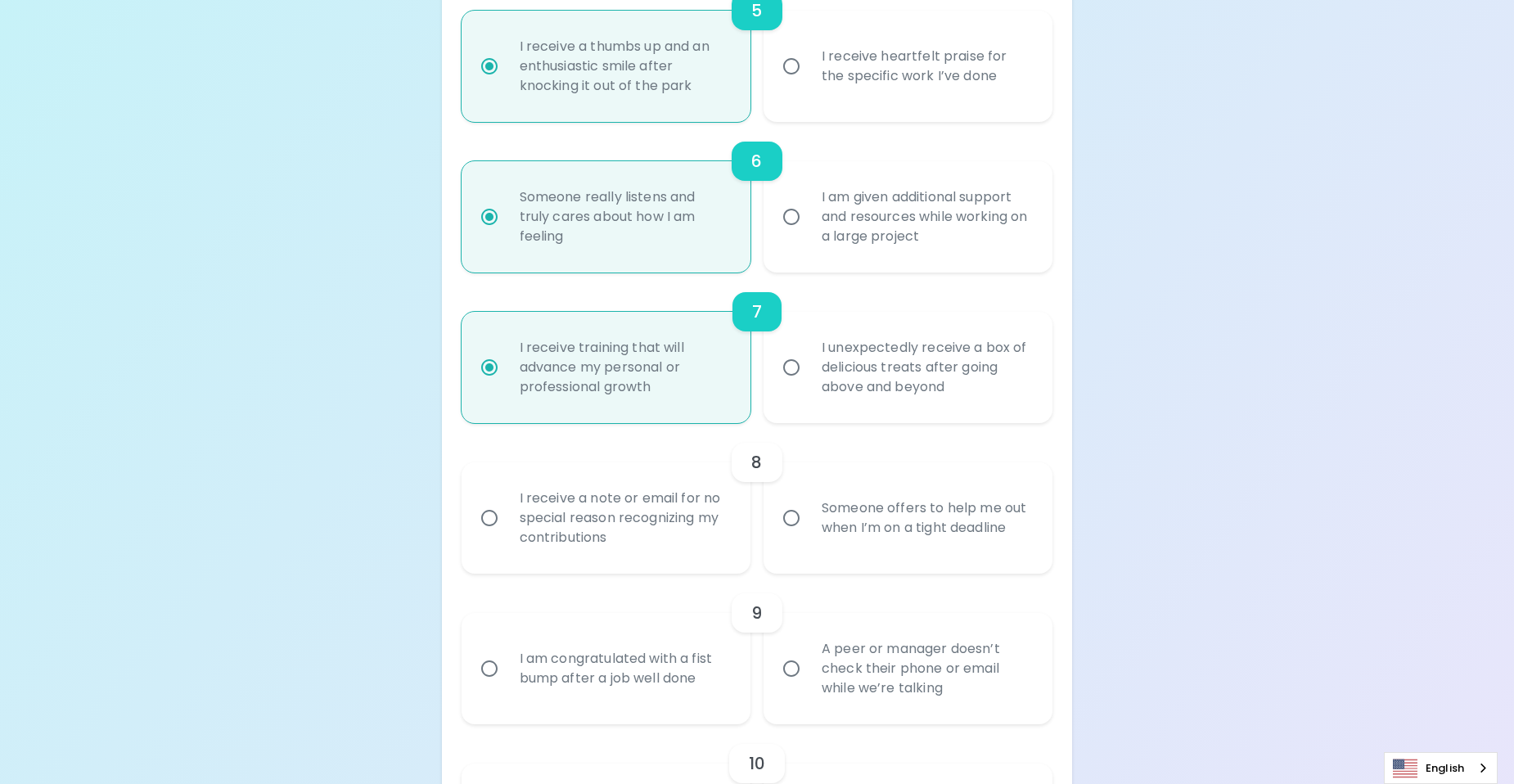
scroll to position [1095, 0]
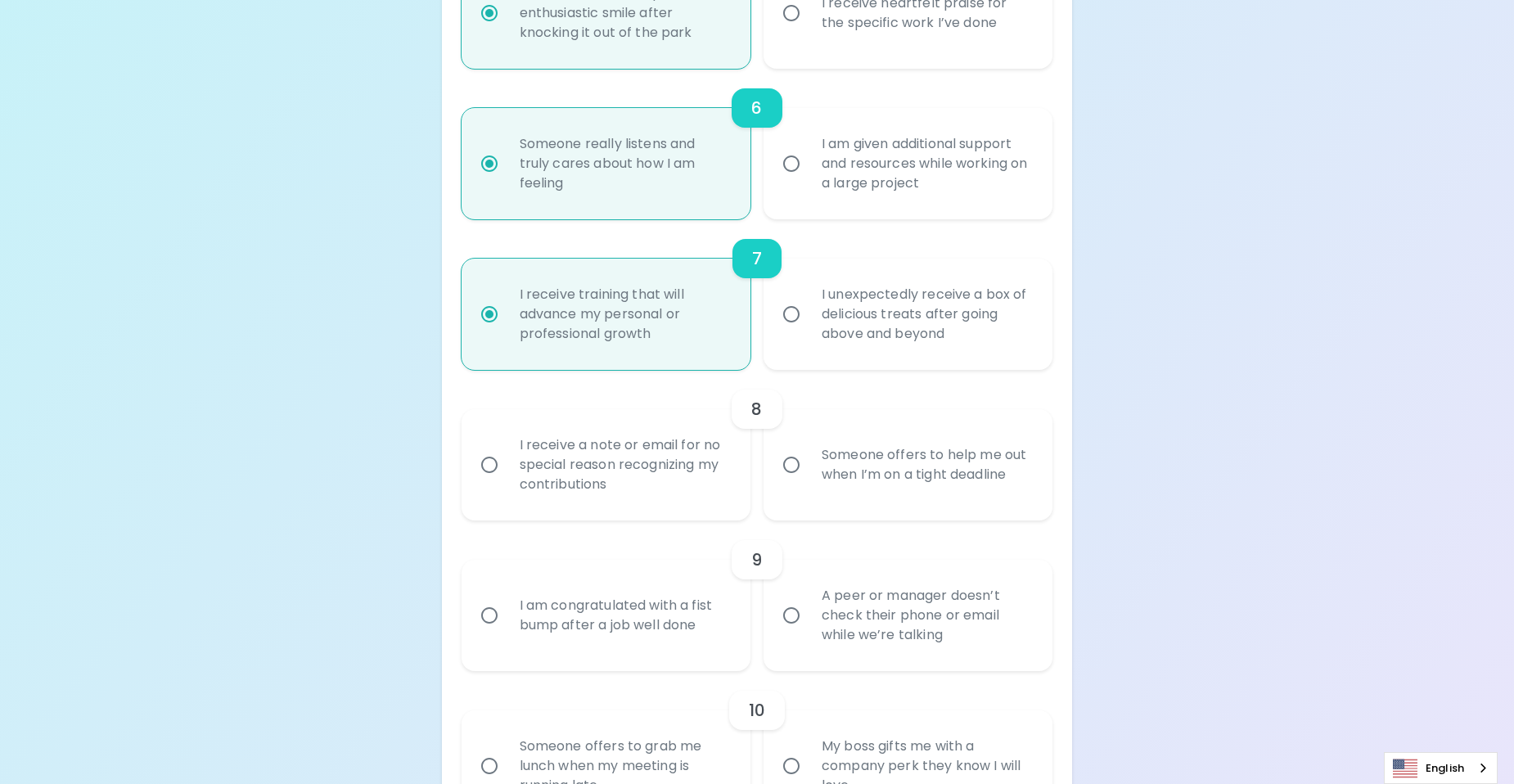
radio input "true"
click at [629, 477] on div "I receive a note or email for no special reason recognizing my contributions" at bounding box center [624, 464] width 235 height 98
click at [506, 477] on input "I receive a note or email for no special reason recognizing my contributions" at bounding box center [489, 465] width 34 height 34
radio input "false"
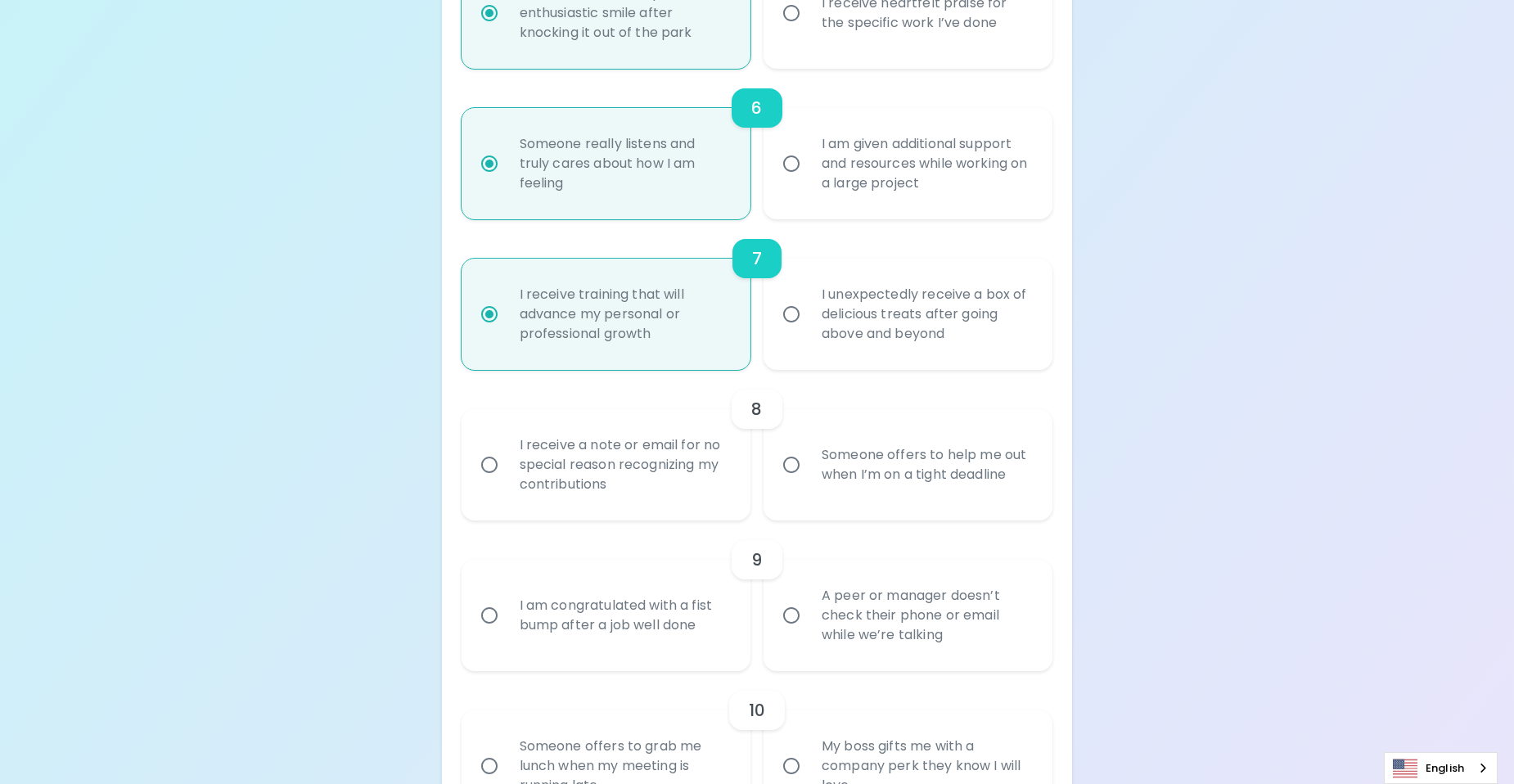
radio input "false"
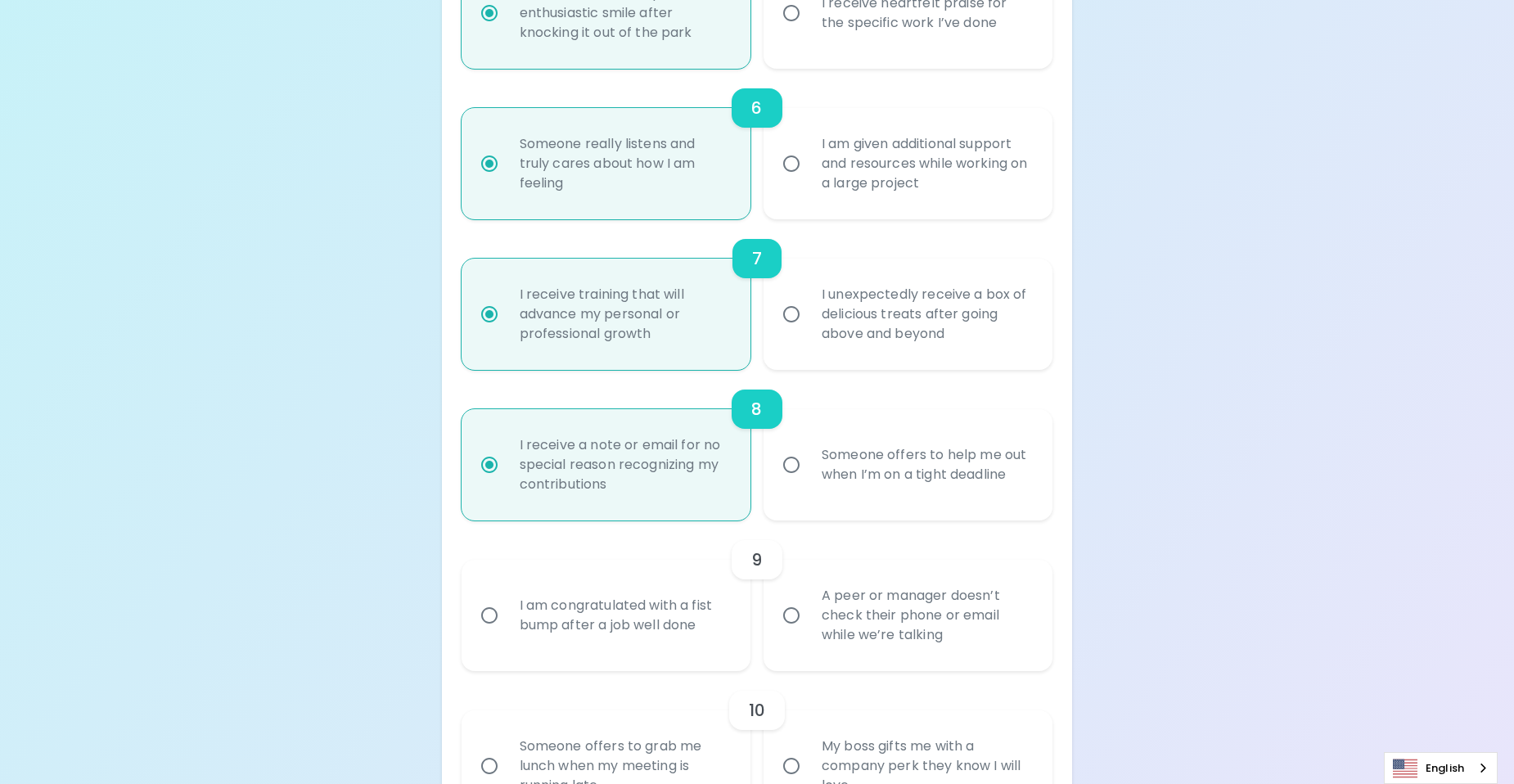
radio input "false"
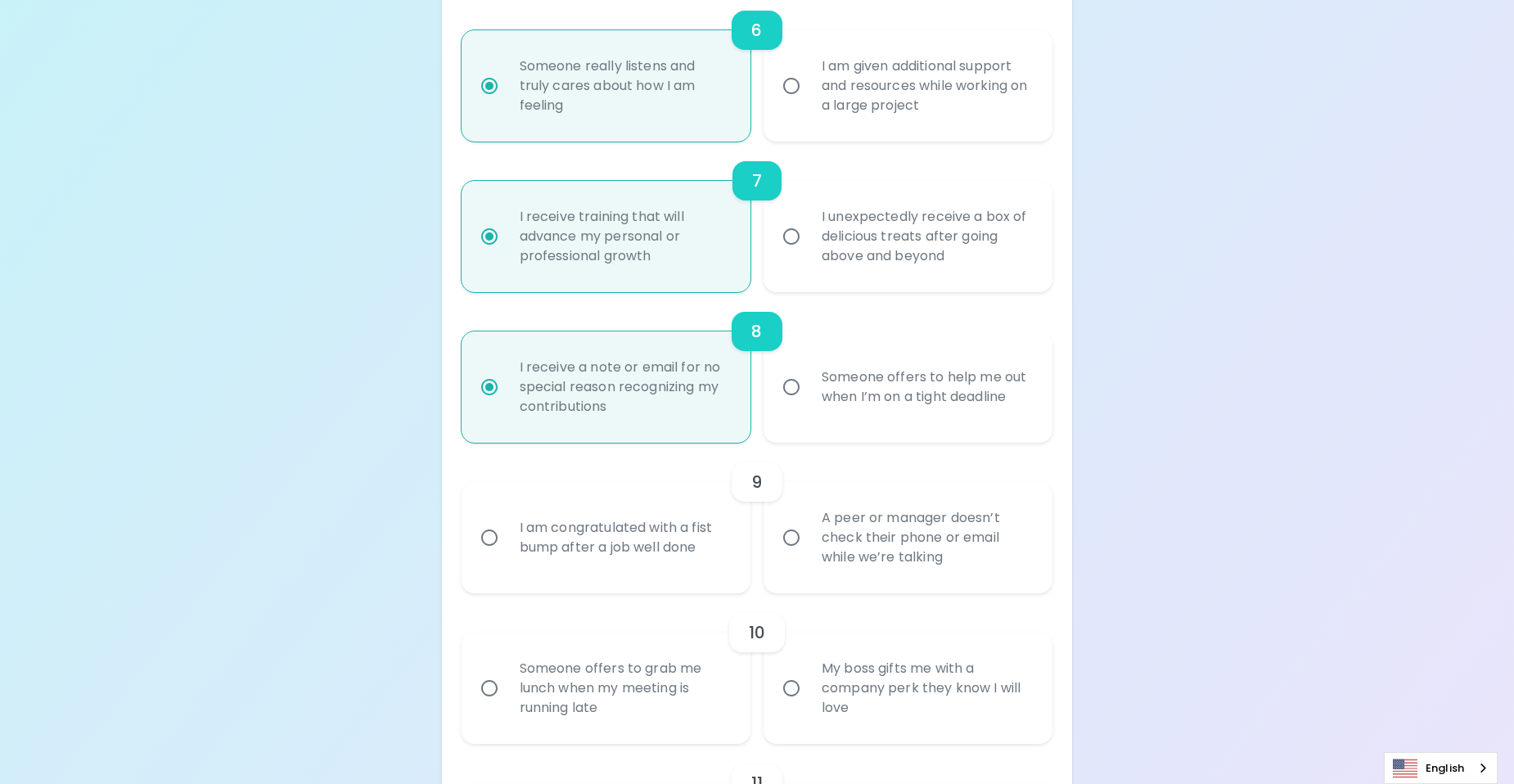
scroll to position [1226, 0]
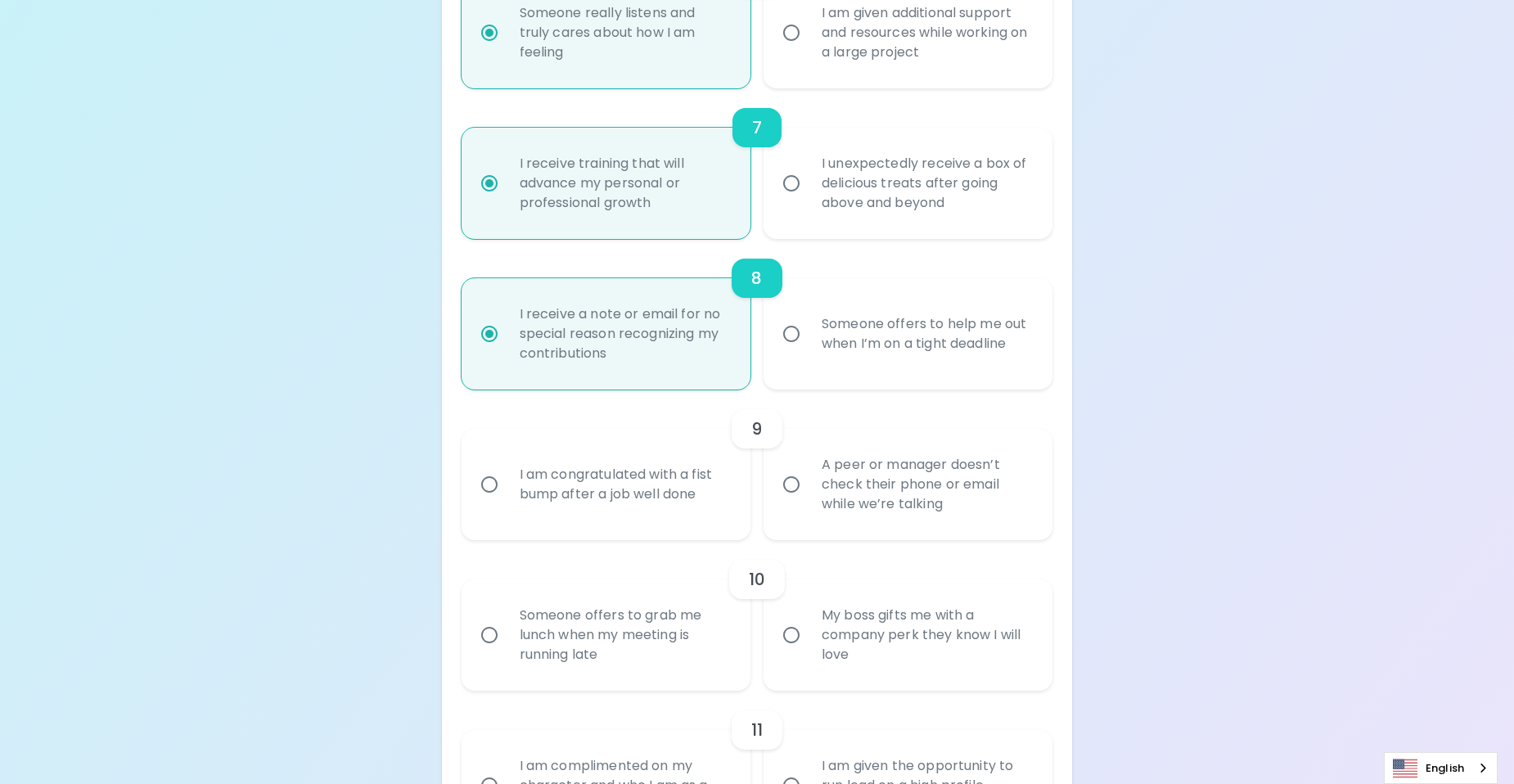
radio input "true"
click at [928, 489] on div "A peer or manager doesn’t check their phone or email while we’re talking" at bounding box center [926, 484] width 235 height 98
click at [808, 489] on input "A peer or manager doesn’t check their phone or email while we’re talking" at bounding box center [791, 484] width 34 height 34
radio input "false"
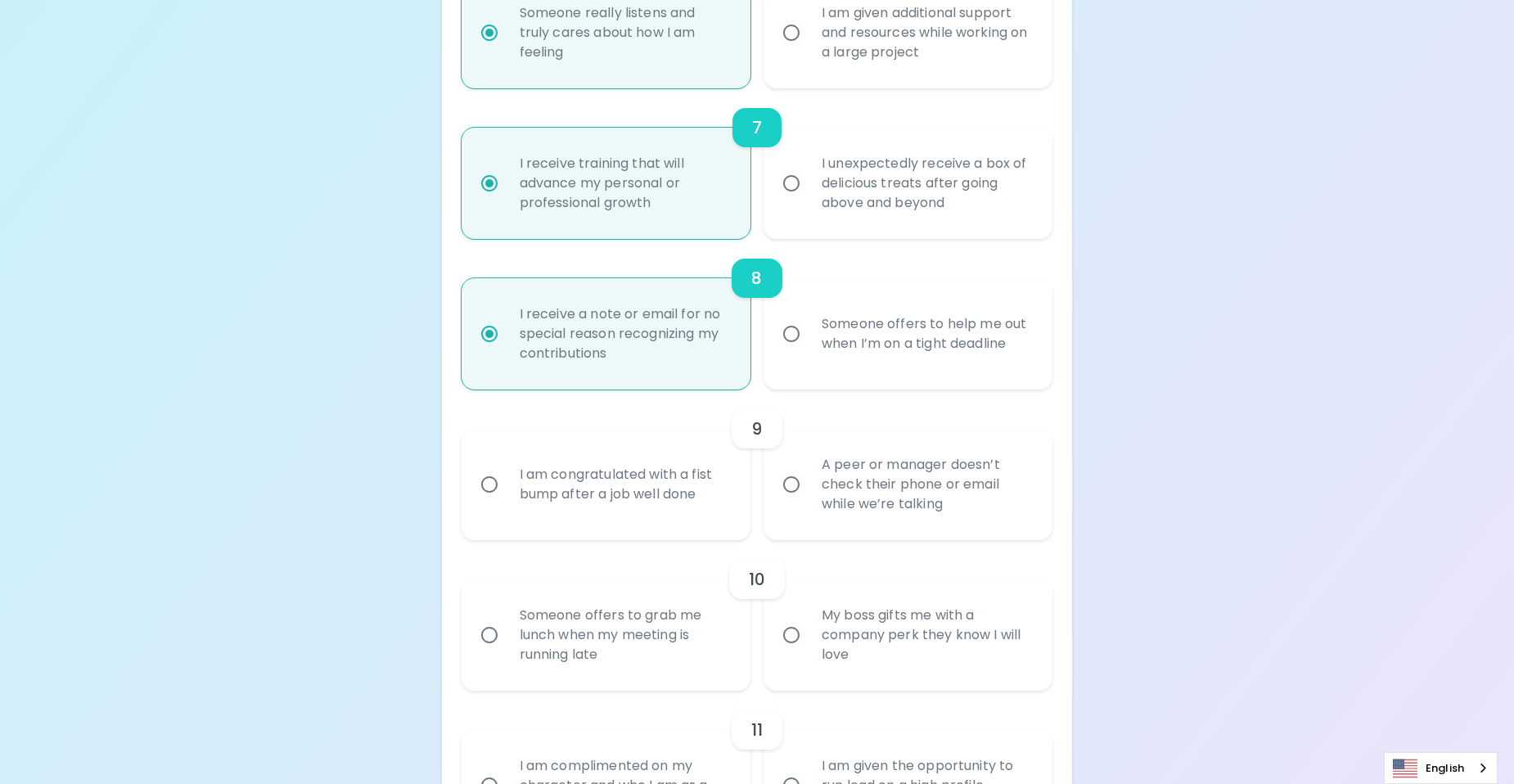
radio input "false"
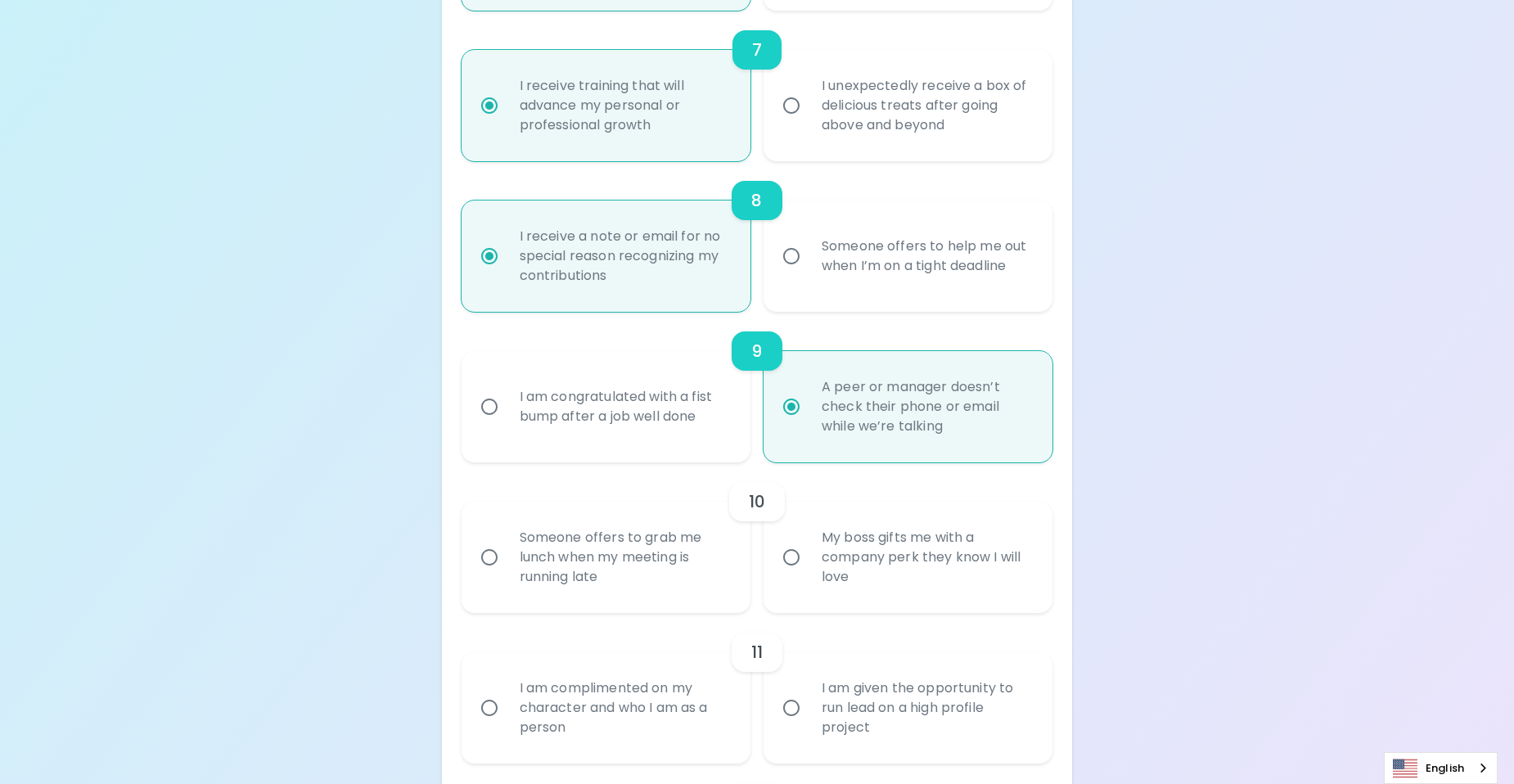
scroll to position [1357, 0]
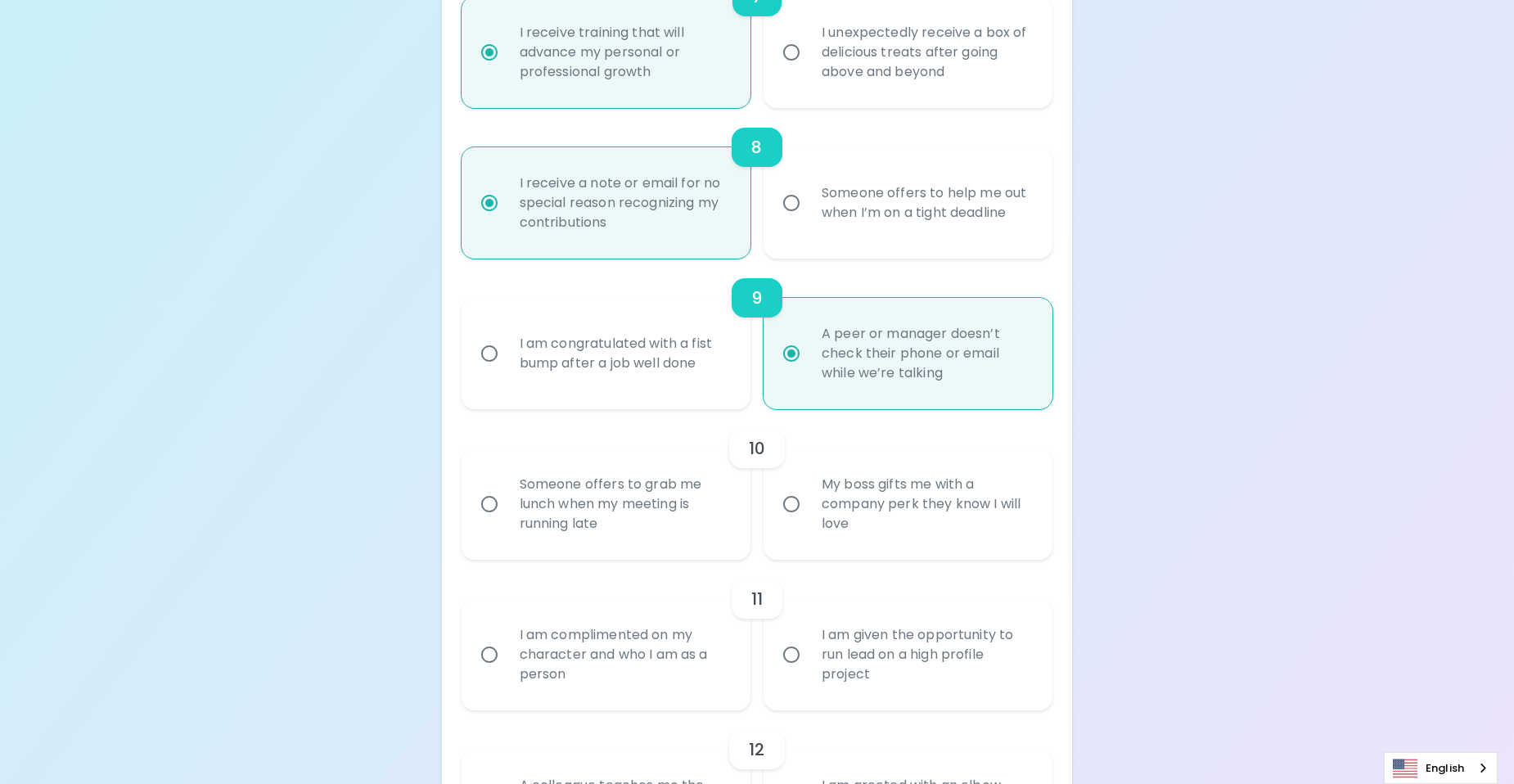
radio input "true"
click at [906, 515] on div "My boss gifts me with a company perk they know I will love" at bounding box center [926, 503] width 235 height 98
click at [808, 515] on input "My boss gifts me with a company perk they know I will love" at bounding box center [791, 504] width 34 height 34
radio input "false"
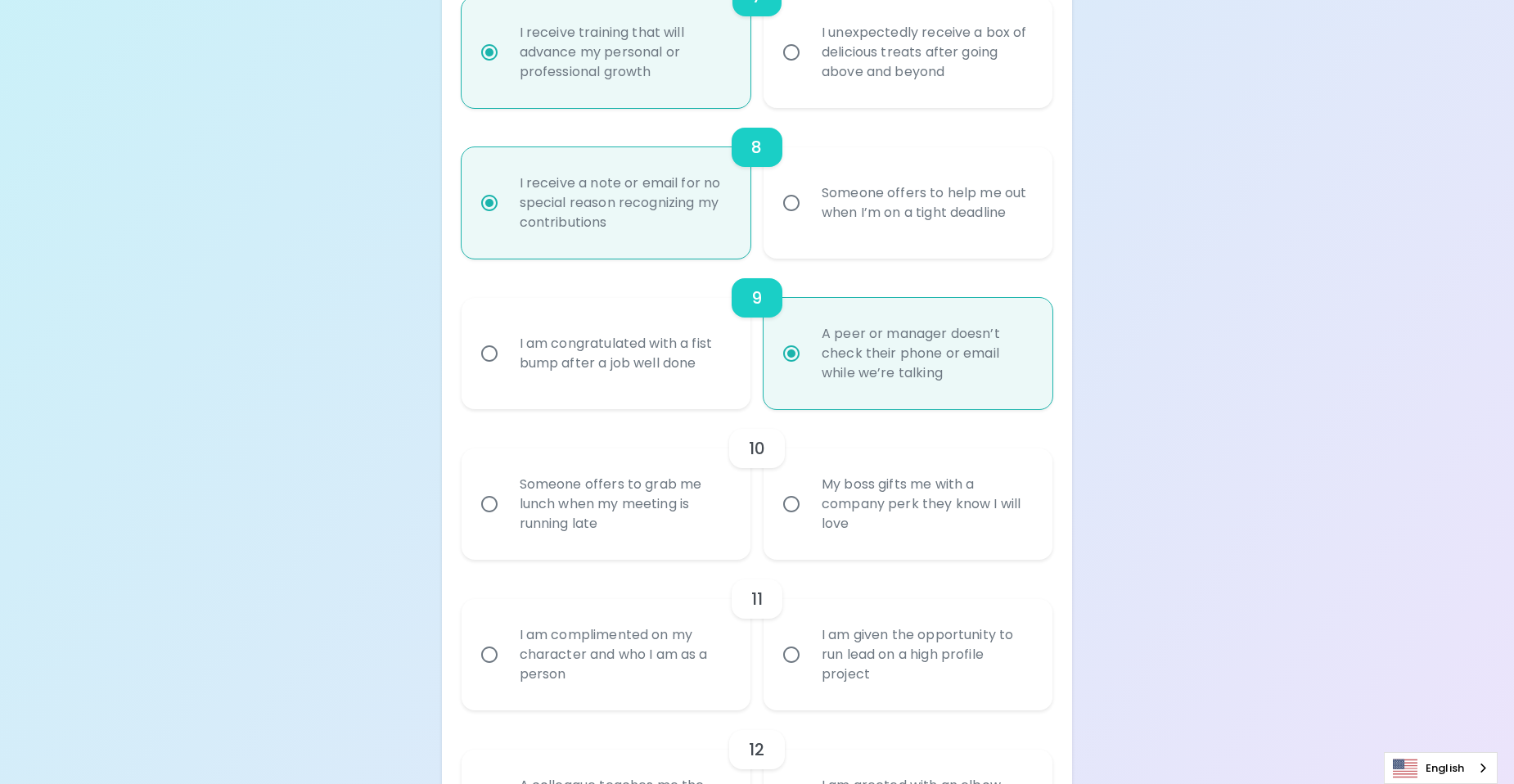
radio input "false"
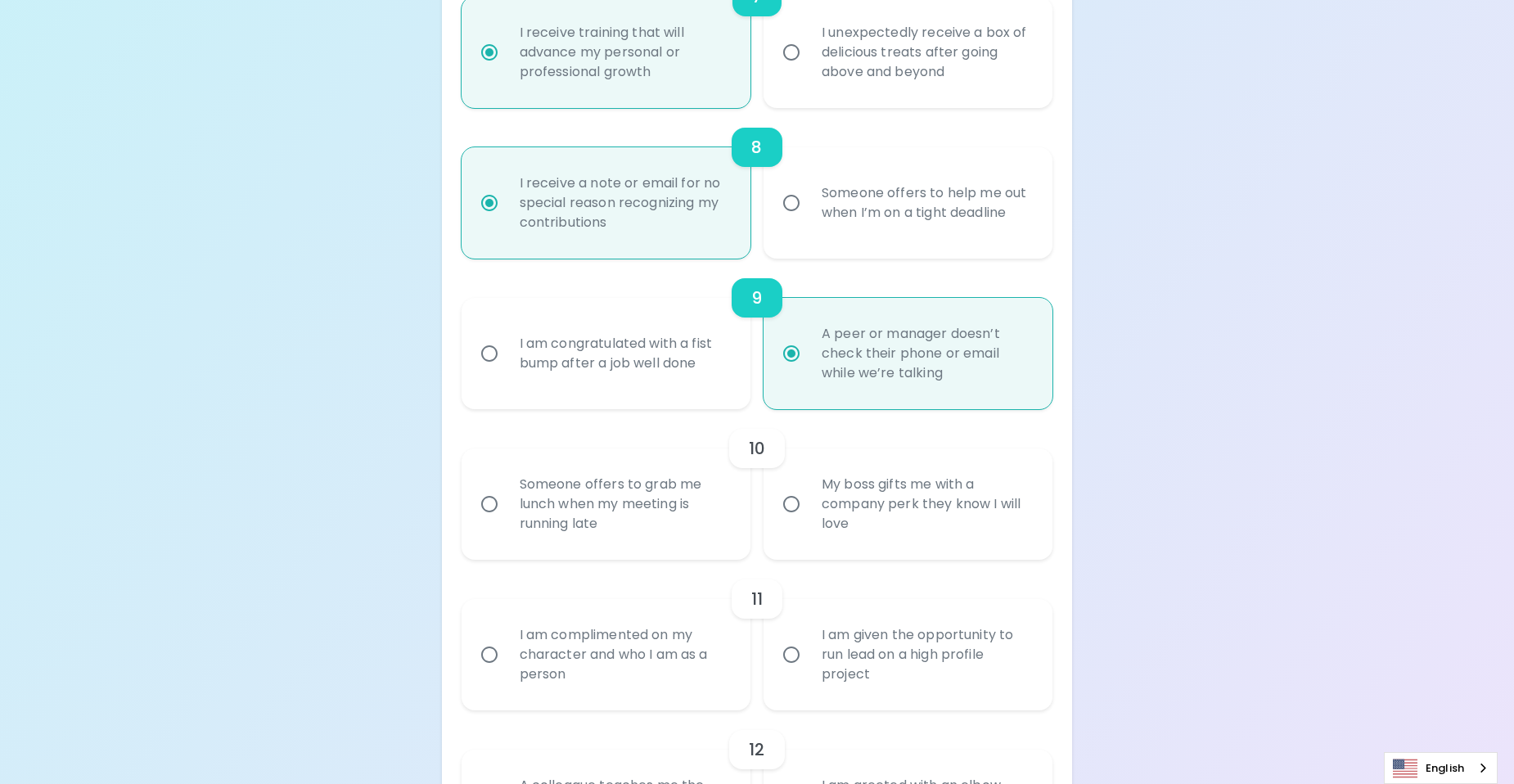
radio input "false"
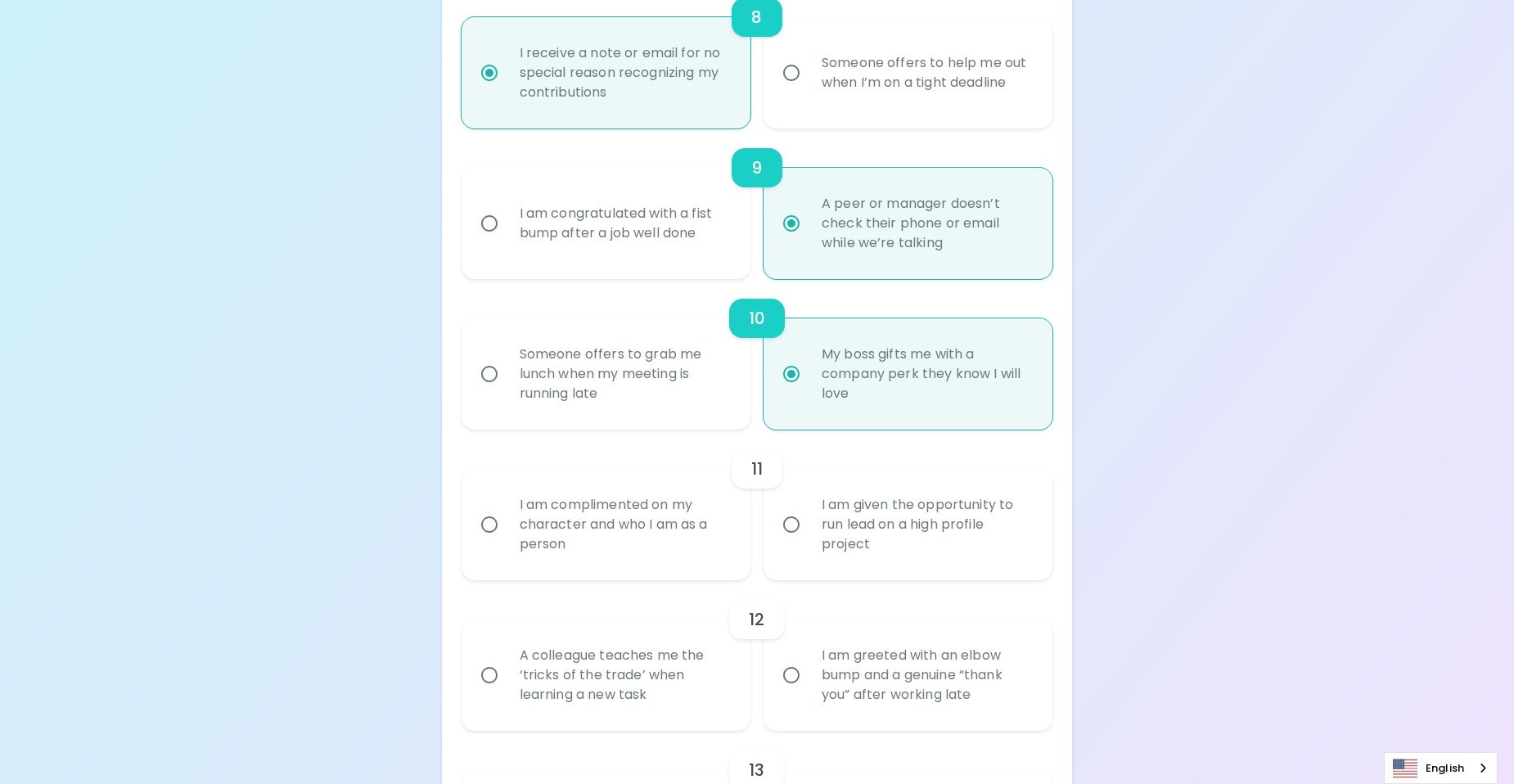
scroll to position [1488, 0]
radio input "true"
click at [579, 528] on div "I am complimented on my character and who I am as a person" at bounding box center [624, 523] width 235 height 98
click at [506, 528] on input "I am complimented on my character and who I am as a person" at bounding box center [489, 523] width 34 height 34
radio input "false"
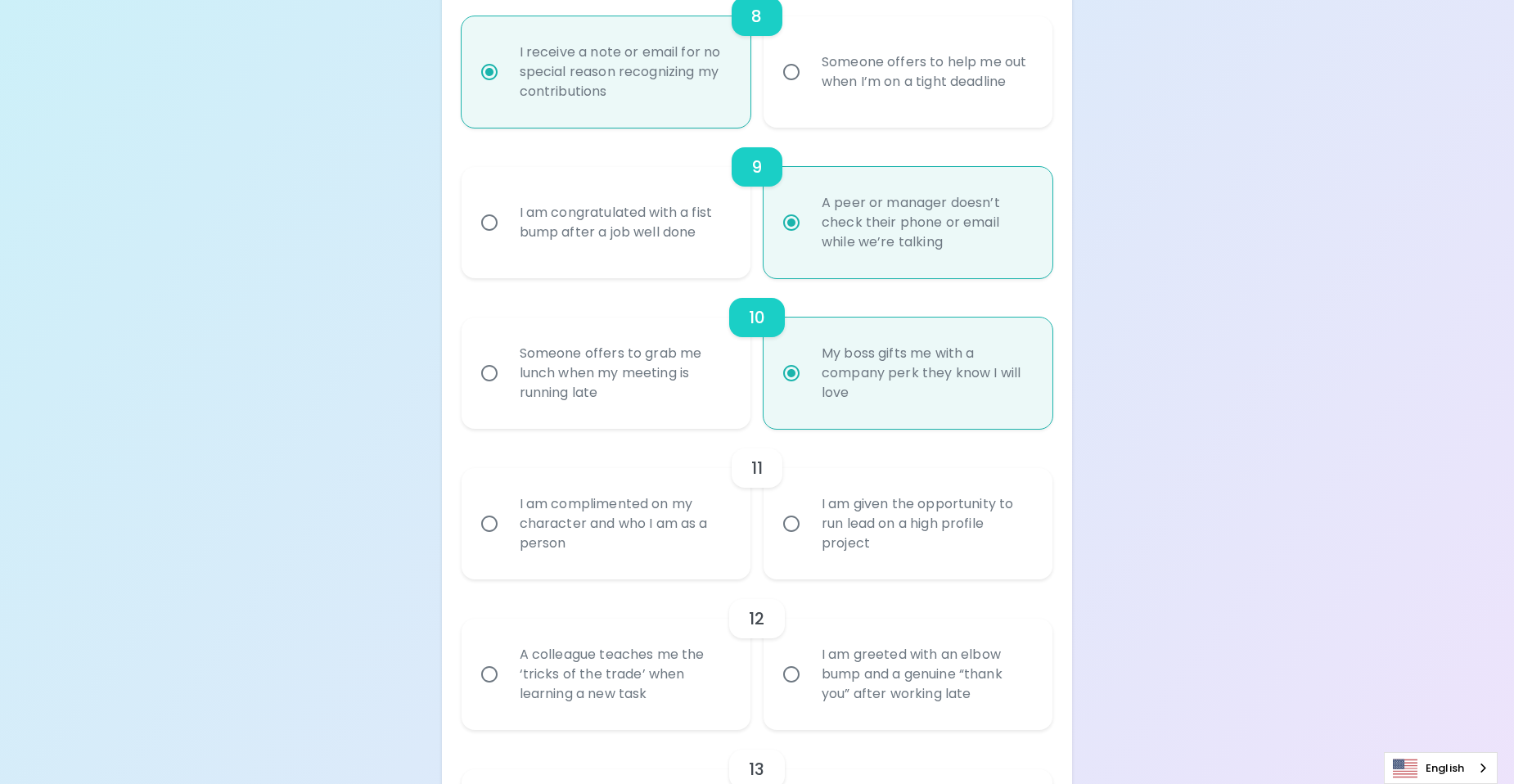
radio input "false"
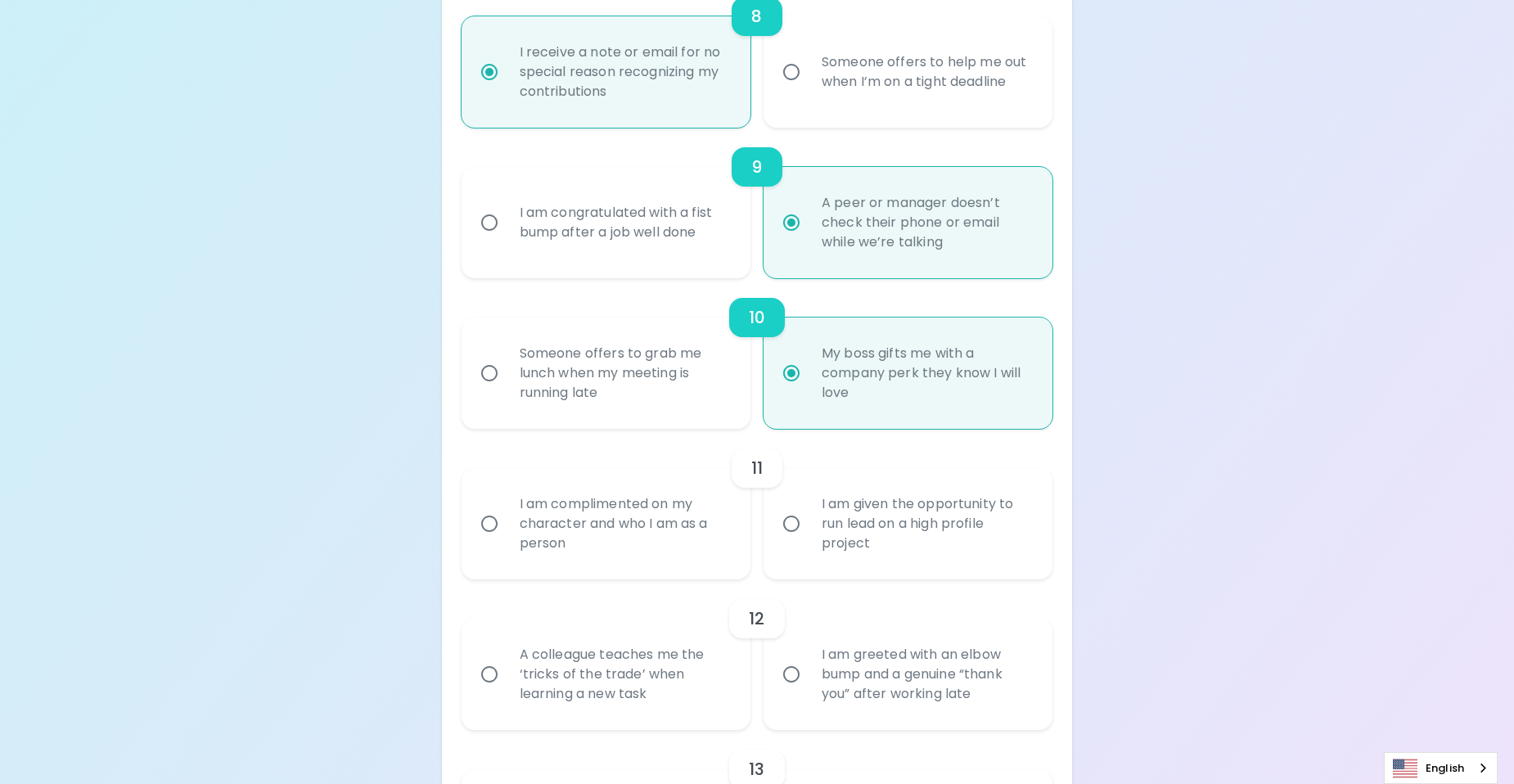
radio input "false"
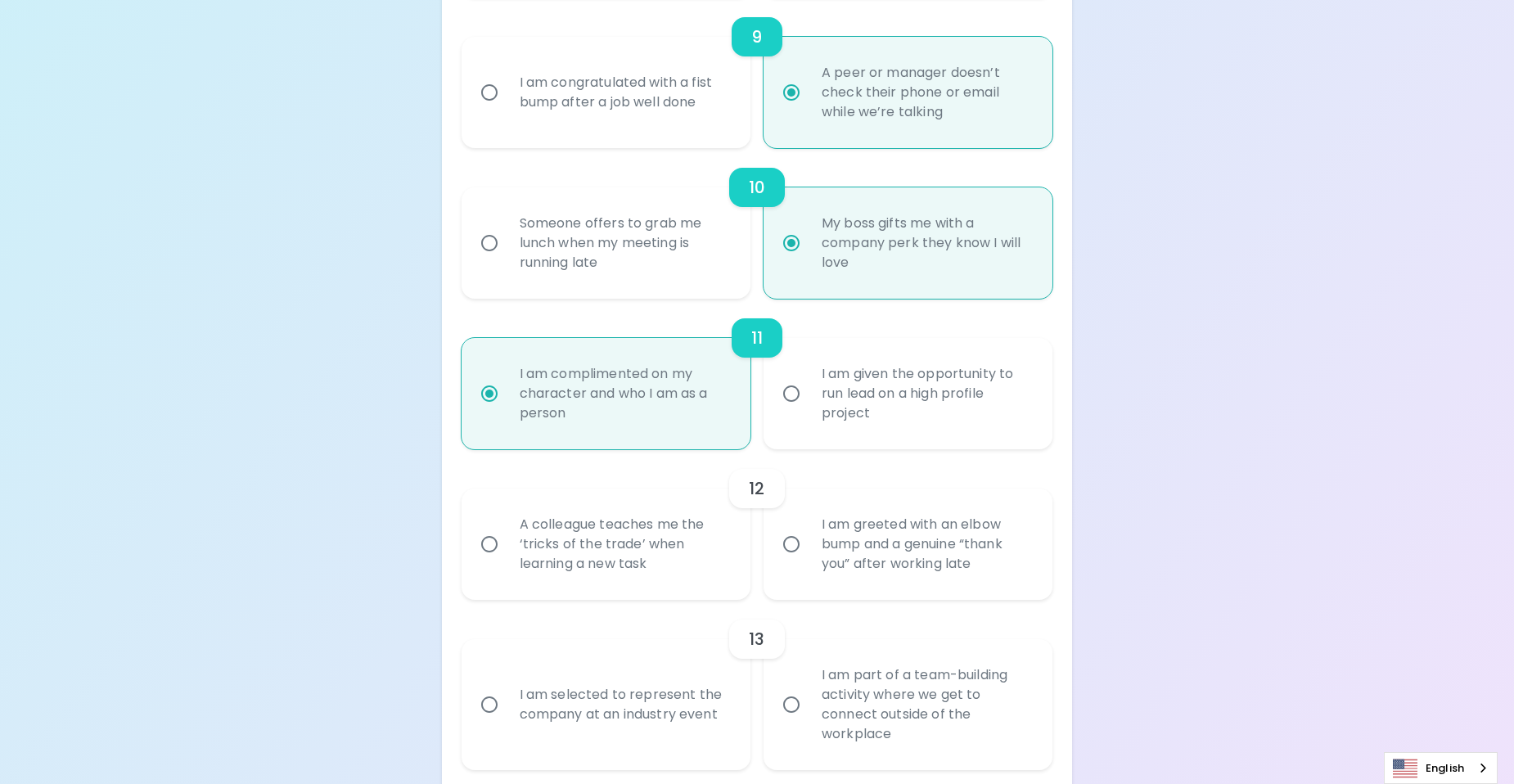
scroll to position [1619, 0]
radio input "true"
click at [975, 395] on div "I am given the opportunity to run lead on a high profile project" at bounding box center [926, 392] width 235 height 98
drag, startPoint x: 975, startPoint y: 395, endPoint x: 899, endPoint y: 386, distance: 76.5
click at [899, 386] on div "I am given the opportunity to run lead on a high profile project" at bounding box center [926, 392] width 235 height 98
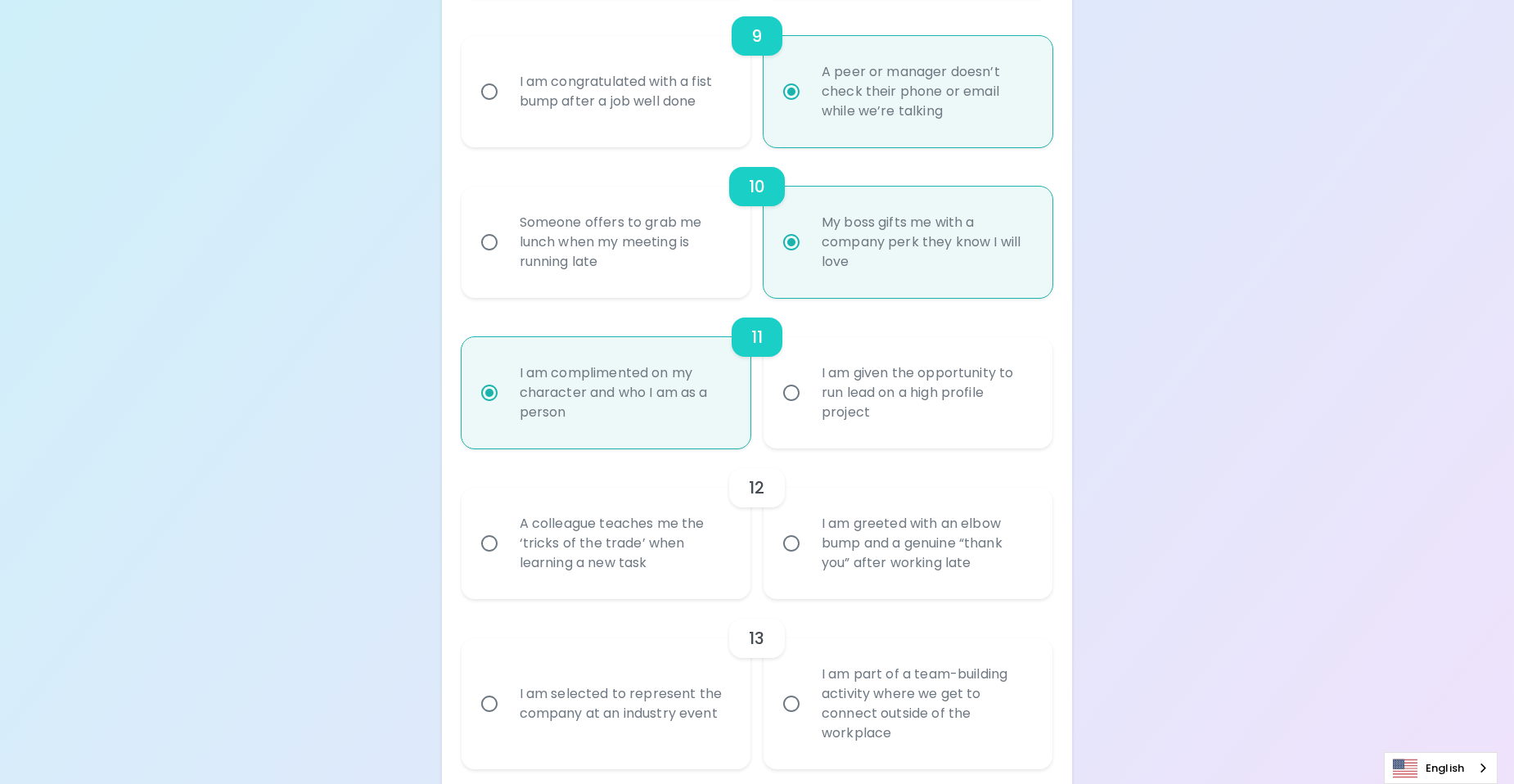
click at [808, 386] on input "I am given the opportunity to run lead on a high profile project" at bounding box center [791, 392] width 34 height 34
radio input "false"
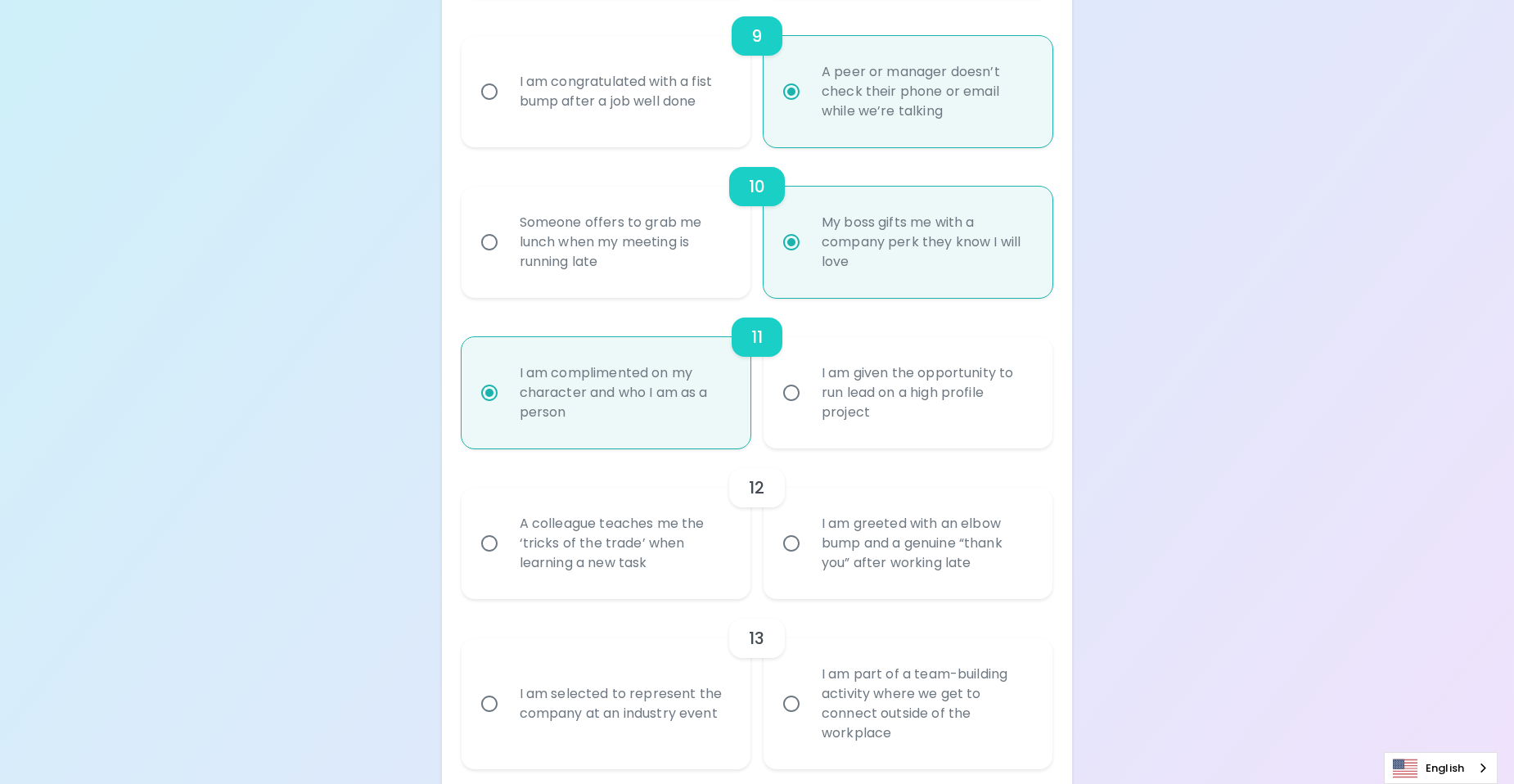
radio input "false"
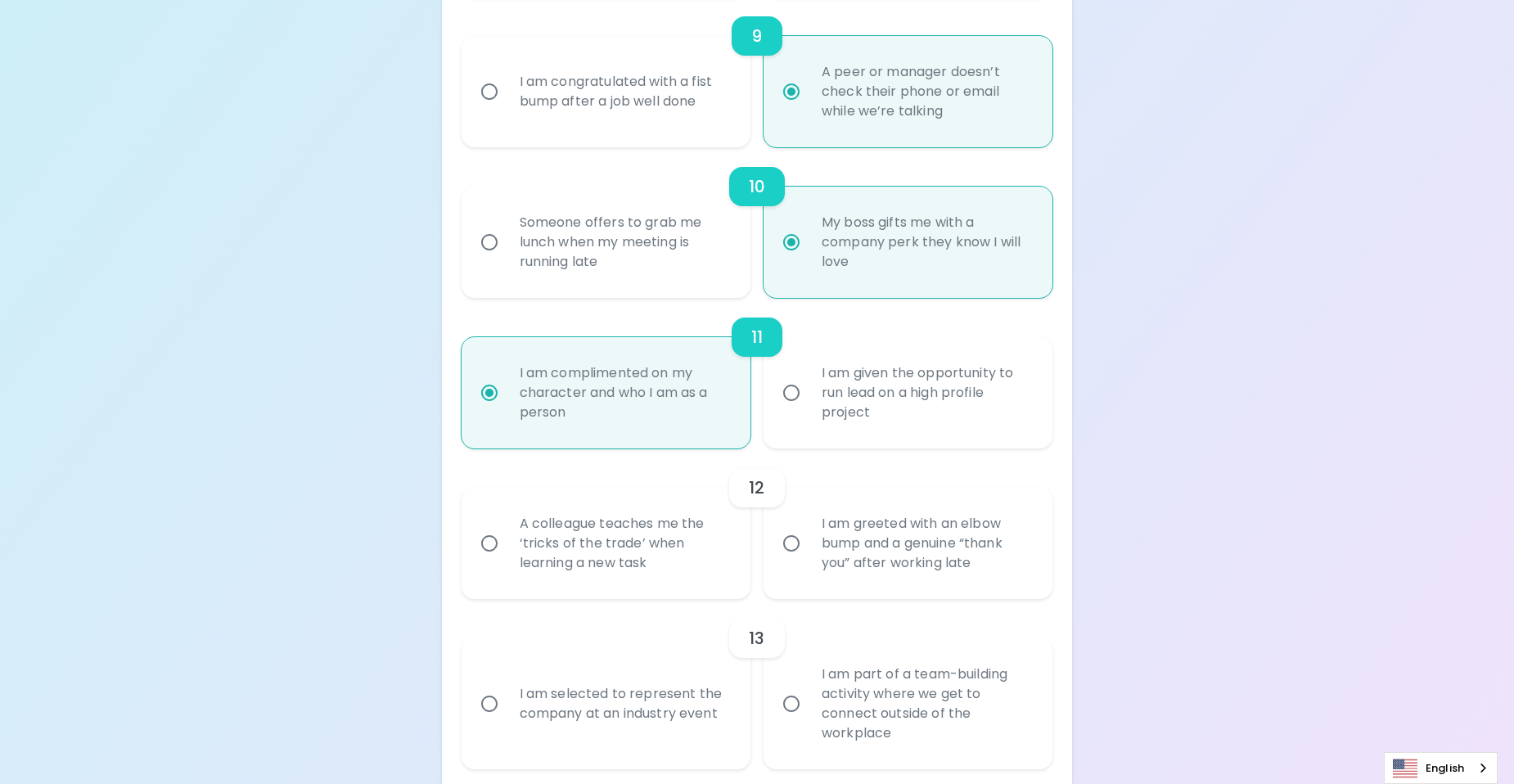
radio input "true"
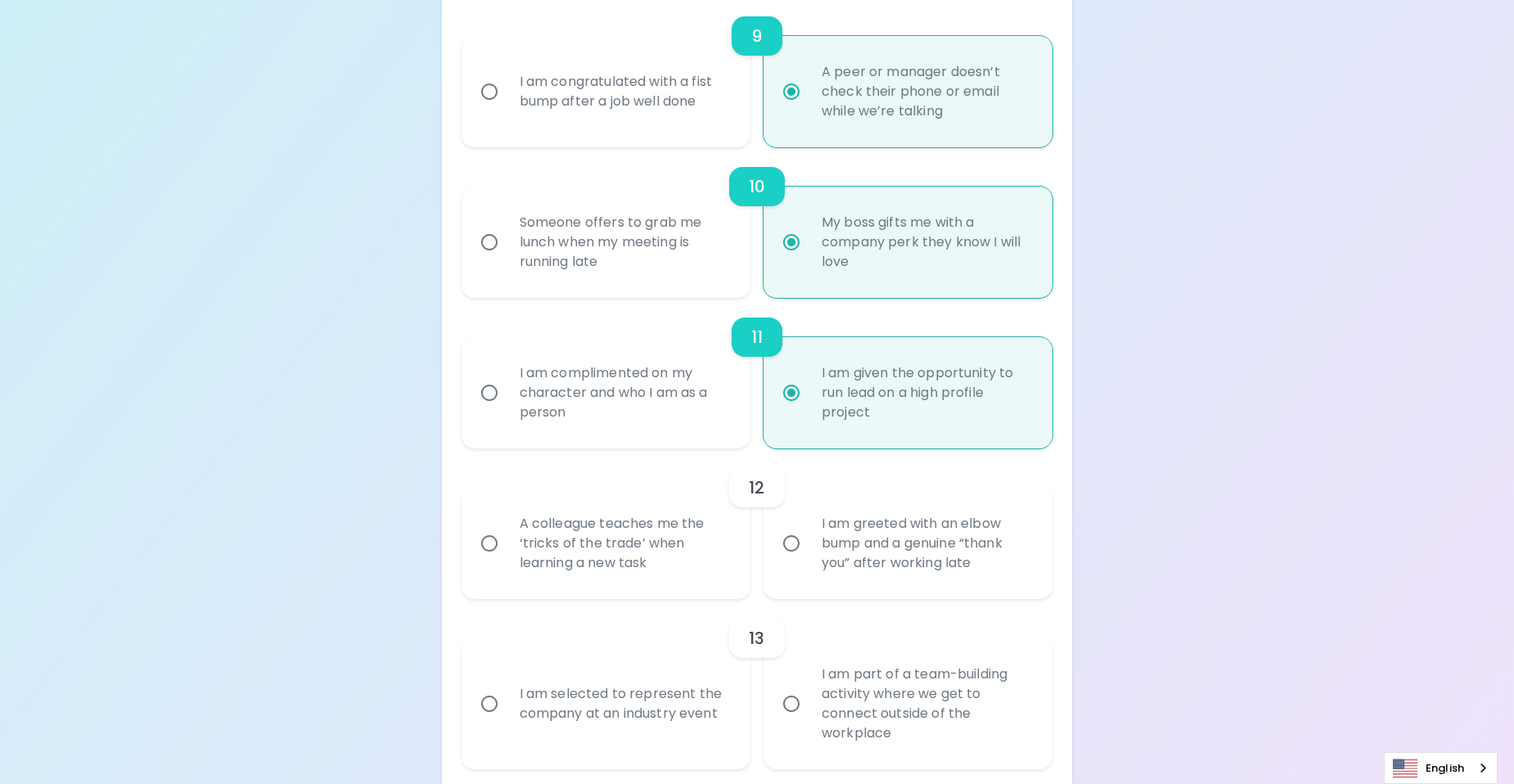
radio input "true"
click at [598, 549] on div "A colleague teaches me the ‘tricks of the trade’ when learning a new task" at bounding box center [624, 542] width 235 height 98
click at [506, 549] on input "A colleague teaches me the ‘tricks of the trade’ when learning a new task" at bounding box center [489, 543] width 34 height 34
radio input "false"
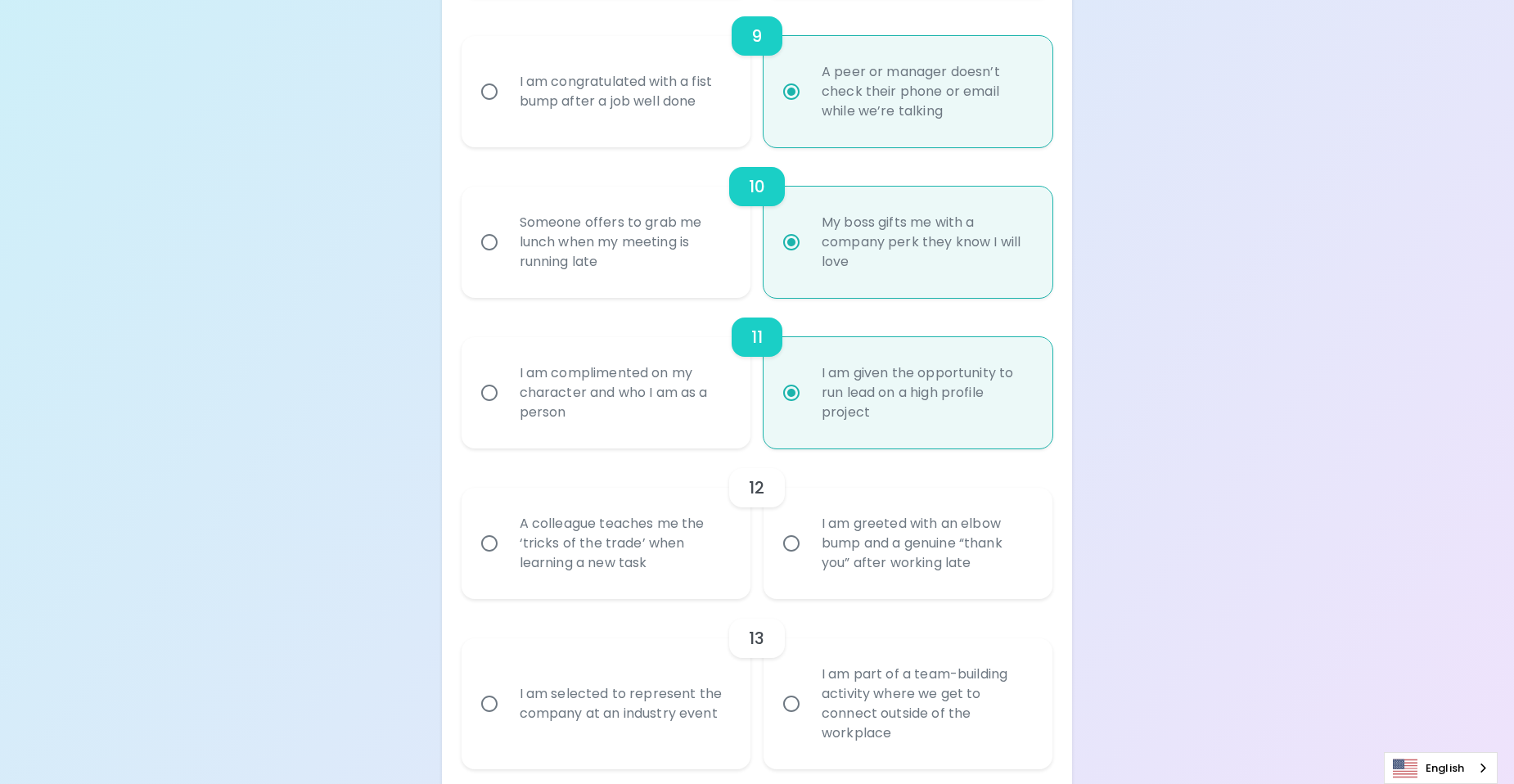
radio input "false"
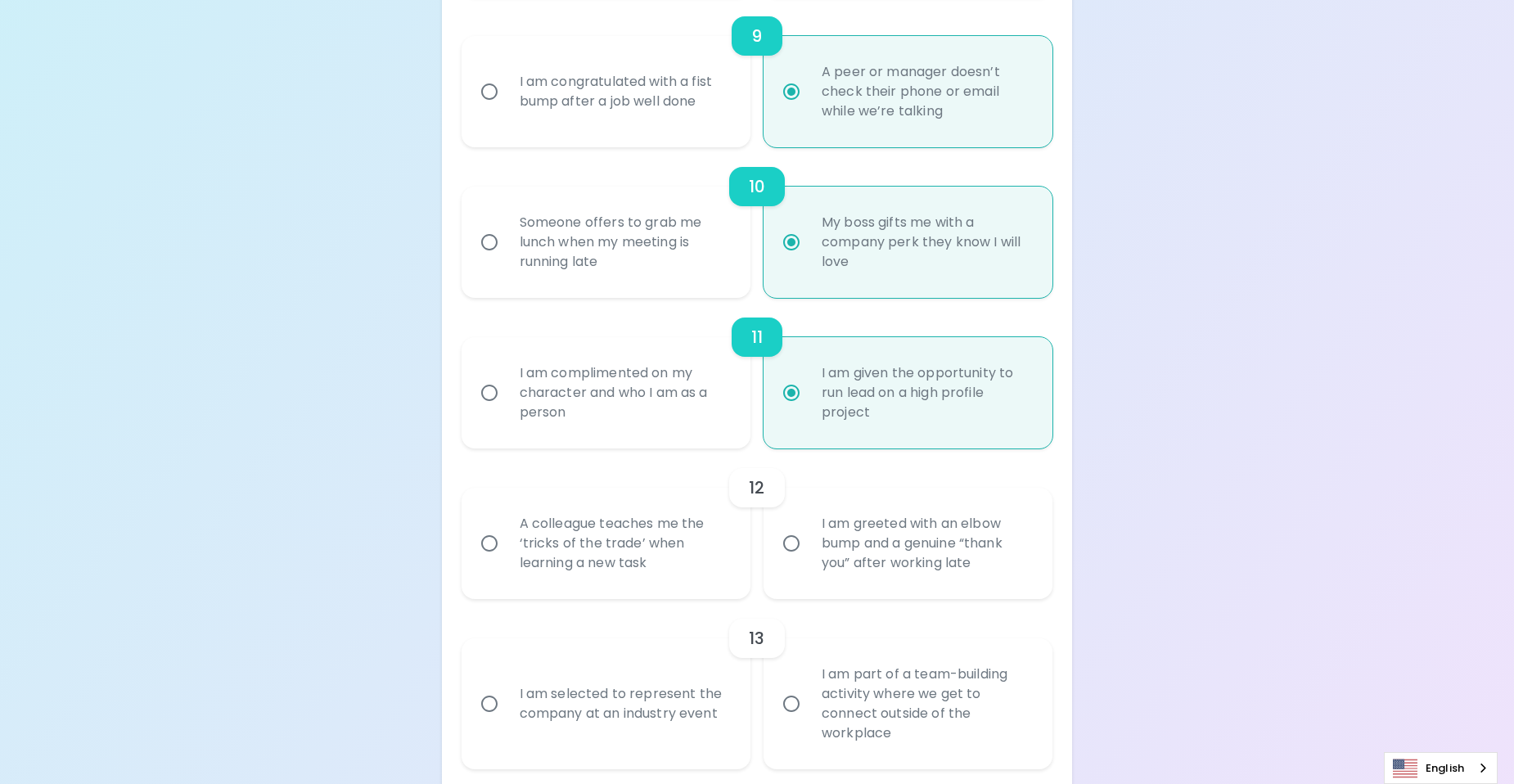
radio input "false"
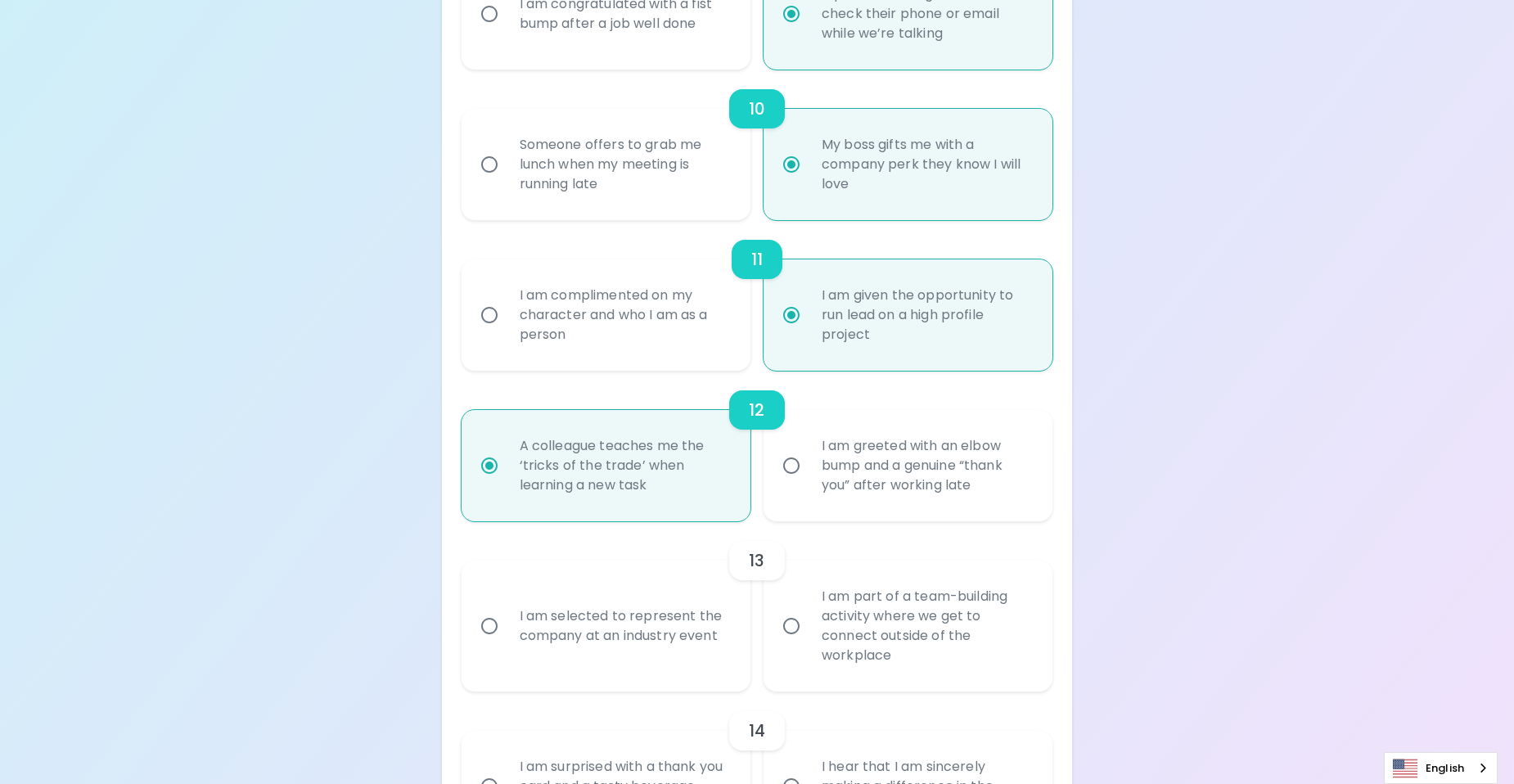
scroll to position [1749, 0]
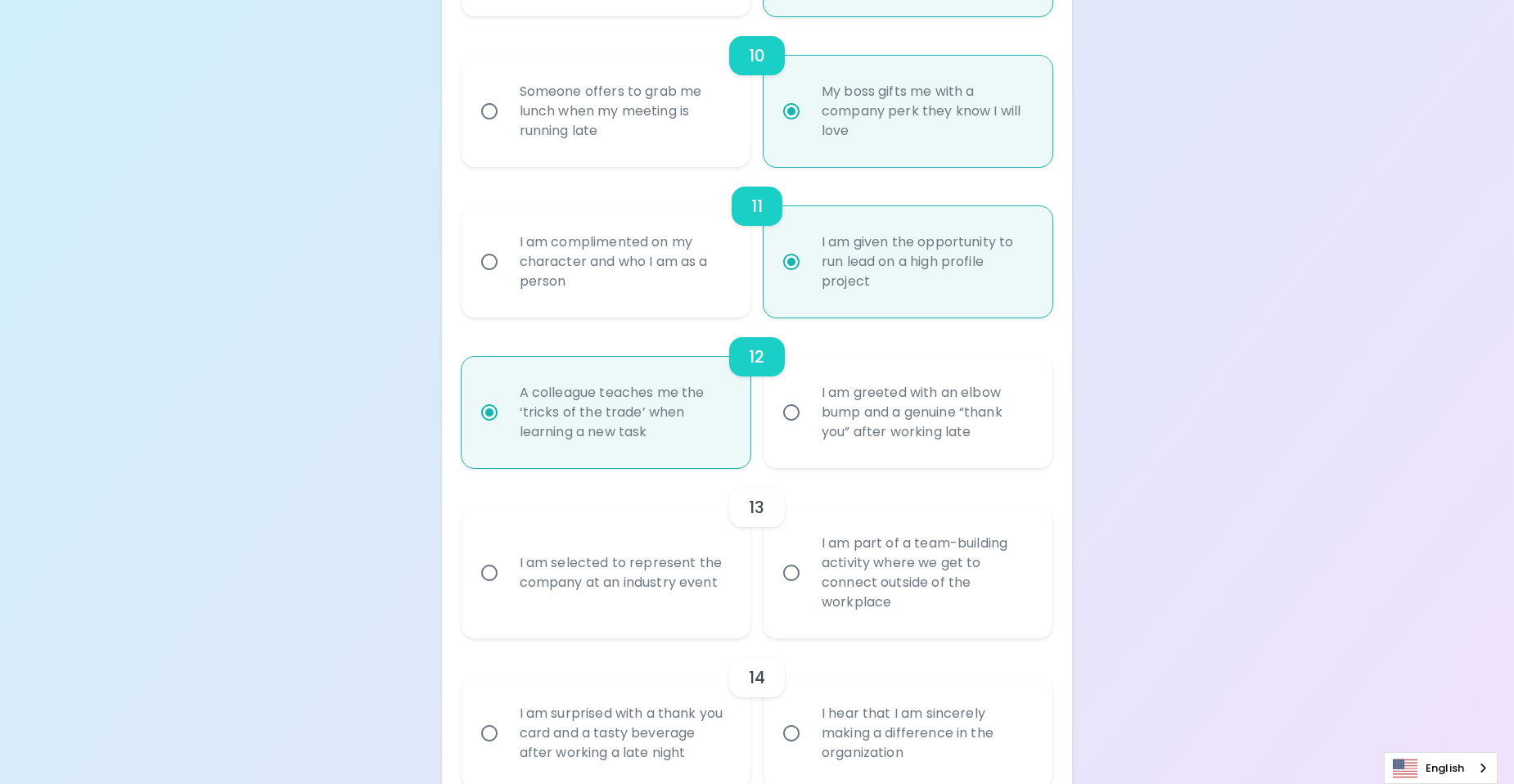
radio input "true"
click at [611, 560] on div "I am selected to represent the company at an industry event" at bounding box center [624, 573] width 235 height 78
click at [506, 560] on input "I am selected to represent the company at an industry event" at bounding box center [489, 573] width 34 height 34
radio input "false"
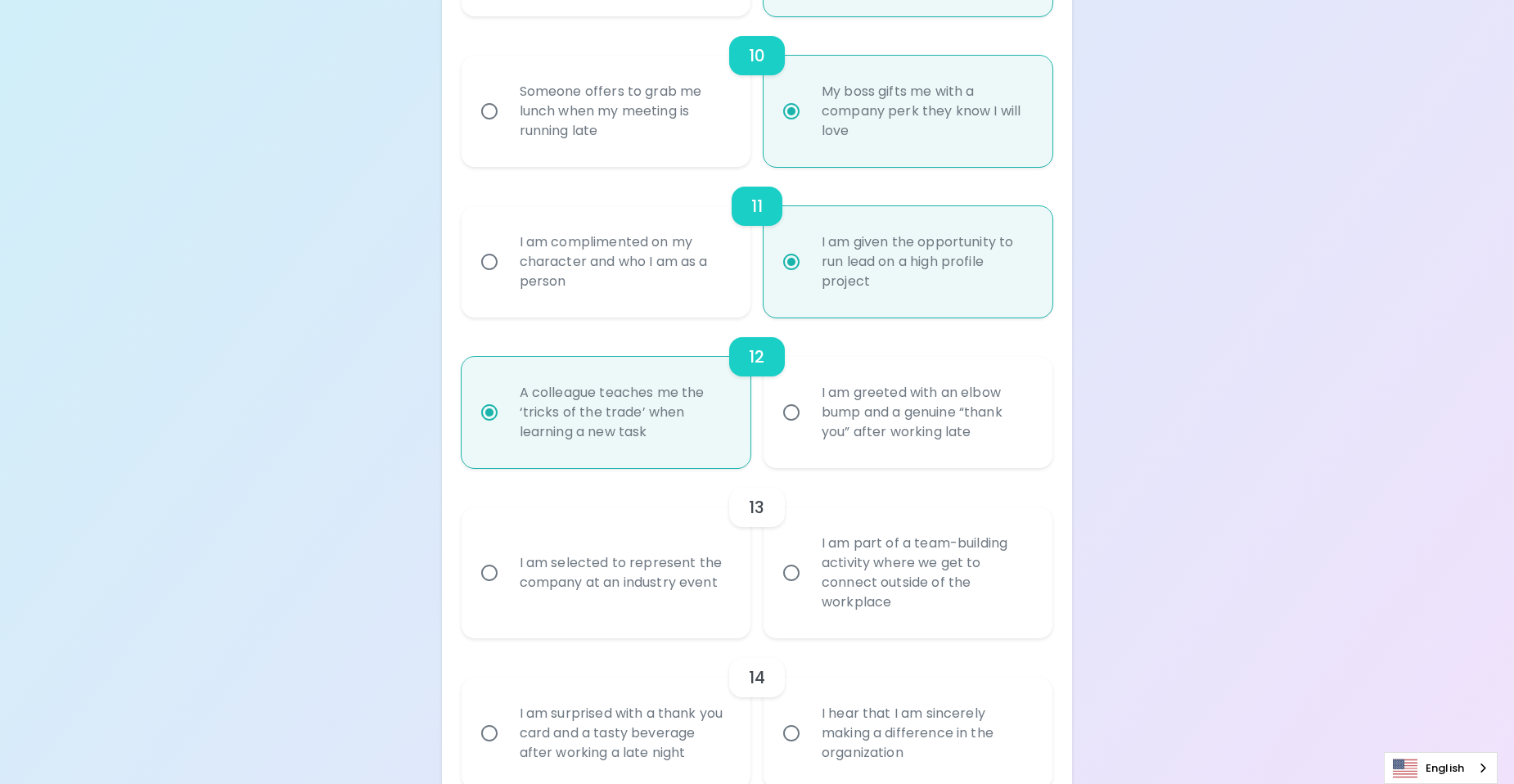
radio input "false"
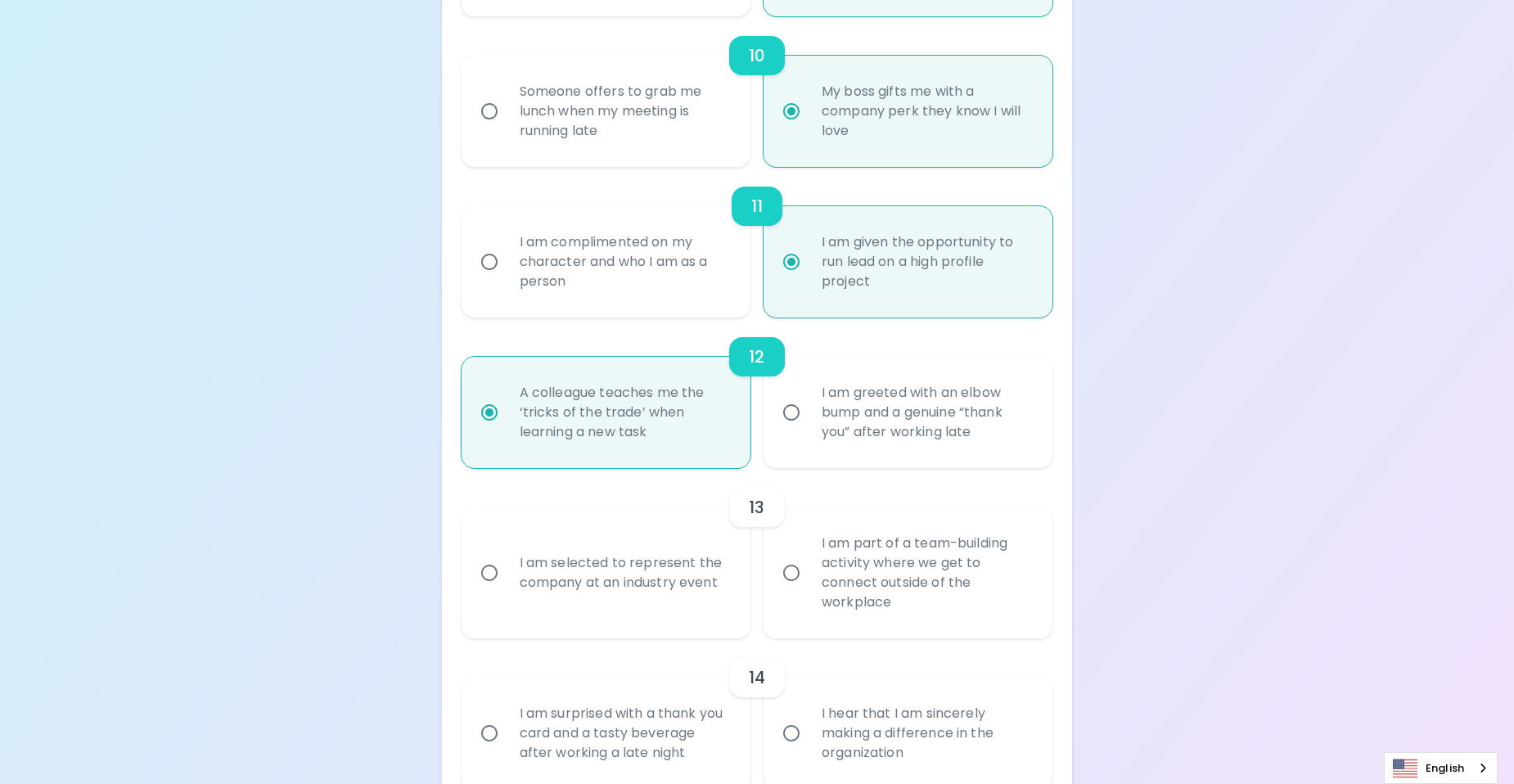
radio input "false"
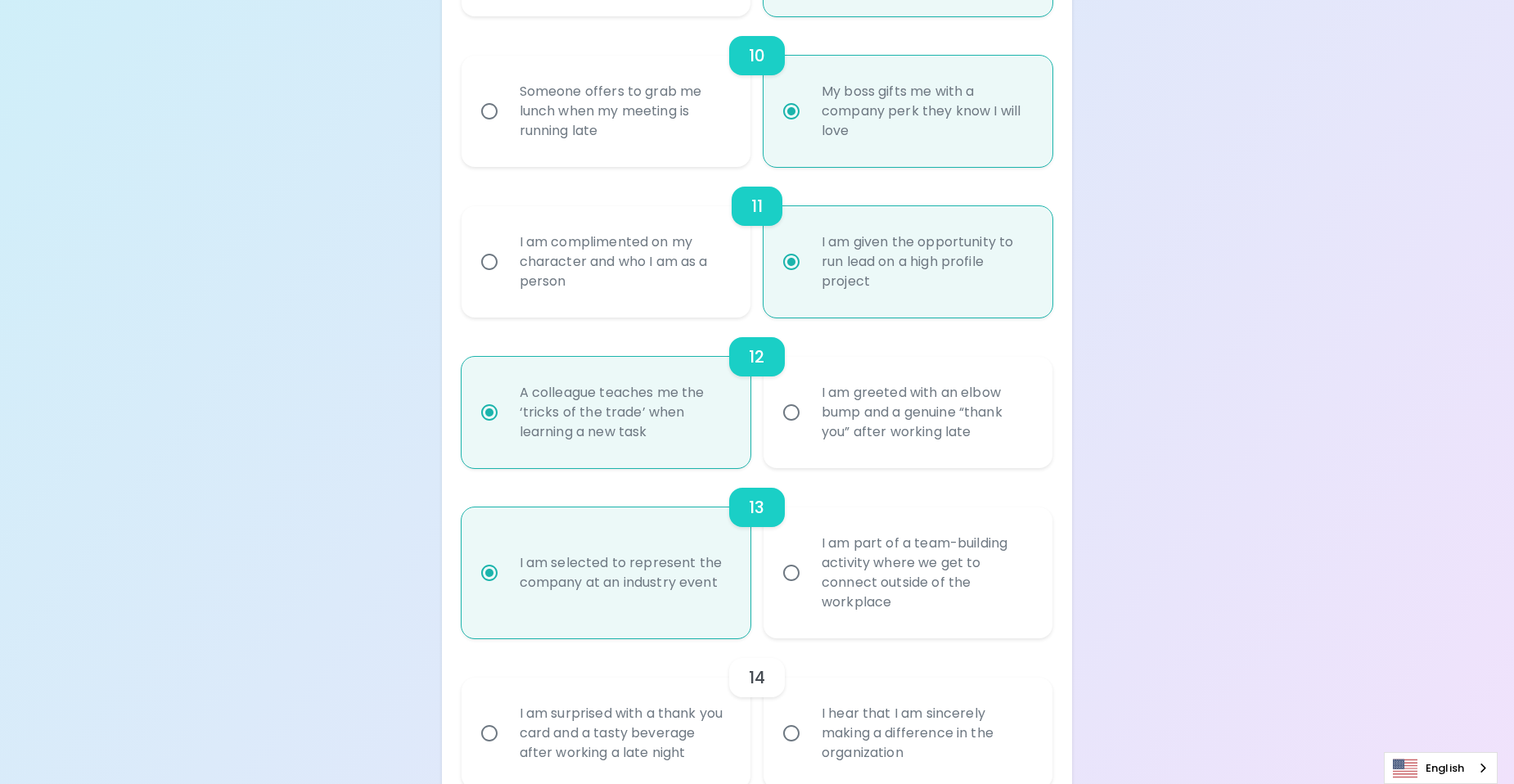
scroll to position [1881, 0]
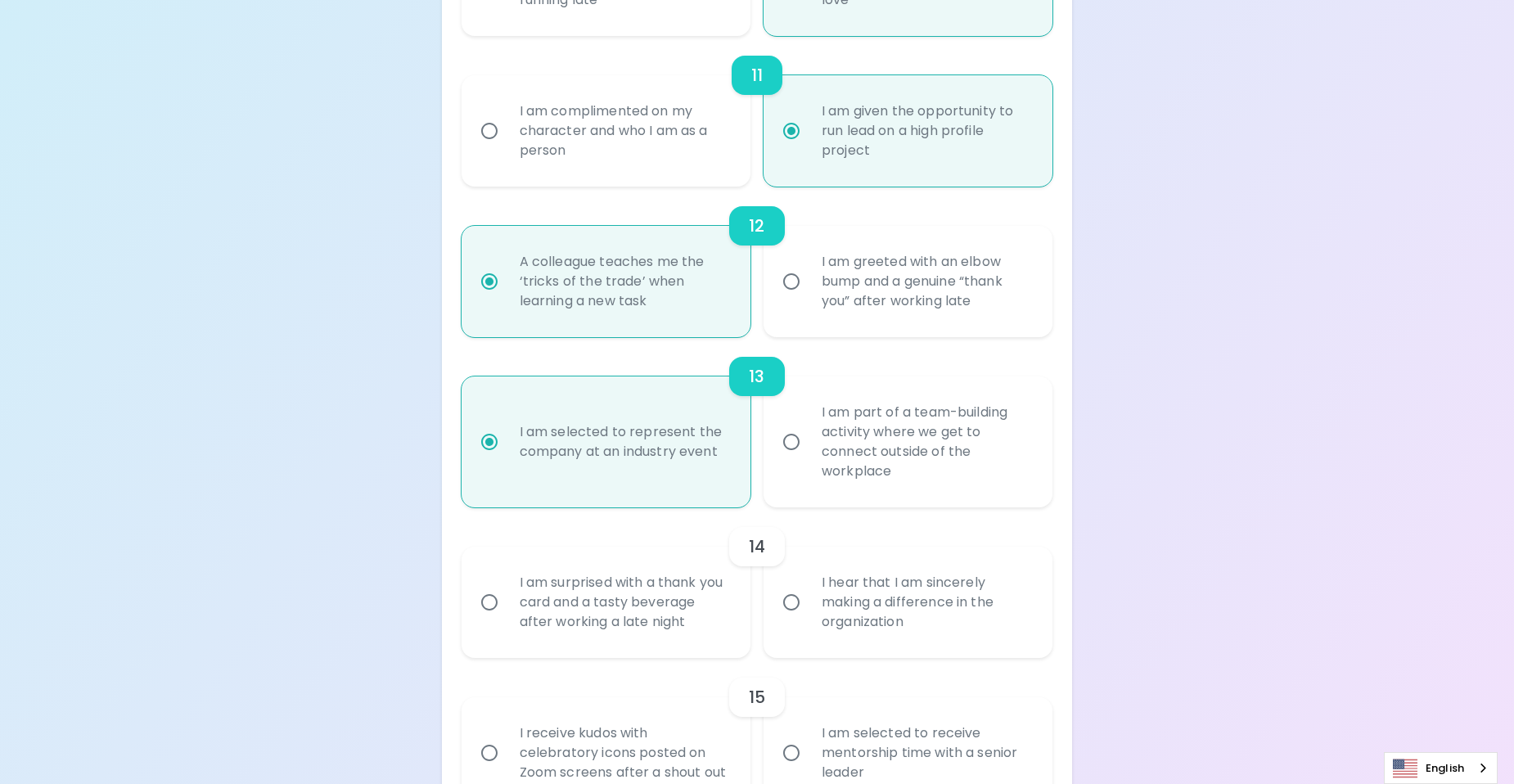
radio input "true"
click at [941, 603] on div "I hear that I am sincerely making a difference in the organization" at bounding box center [926, 602] width 235 height 98
click at [808, 603] on input "I hear that I am sincerely making a difference in the organization" at bounding box center [791, 603] width 34 height 34
radio input "false"
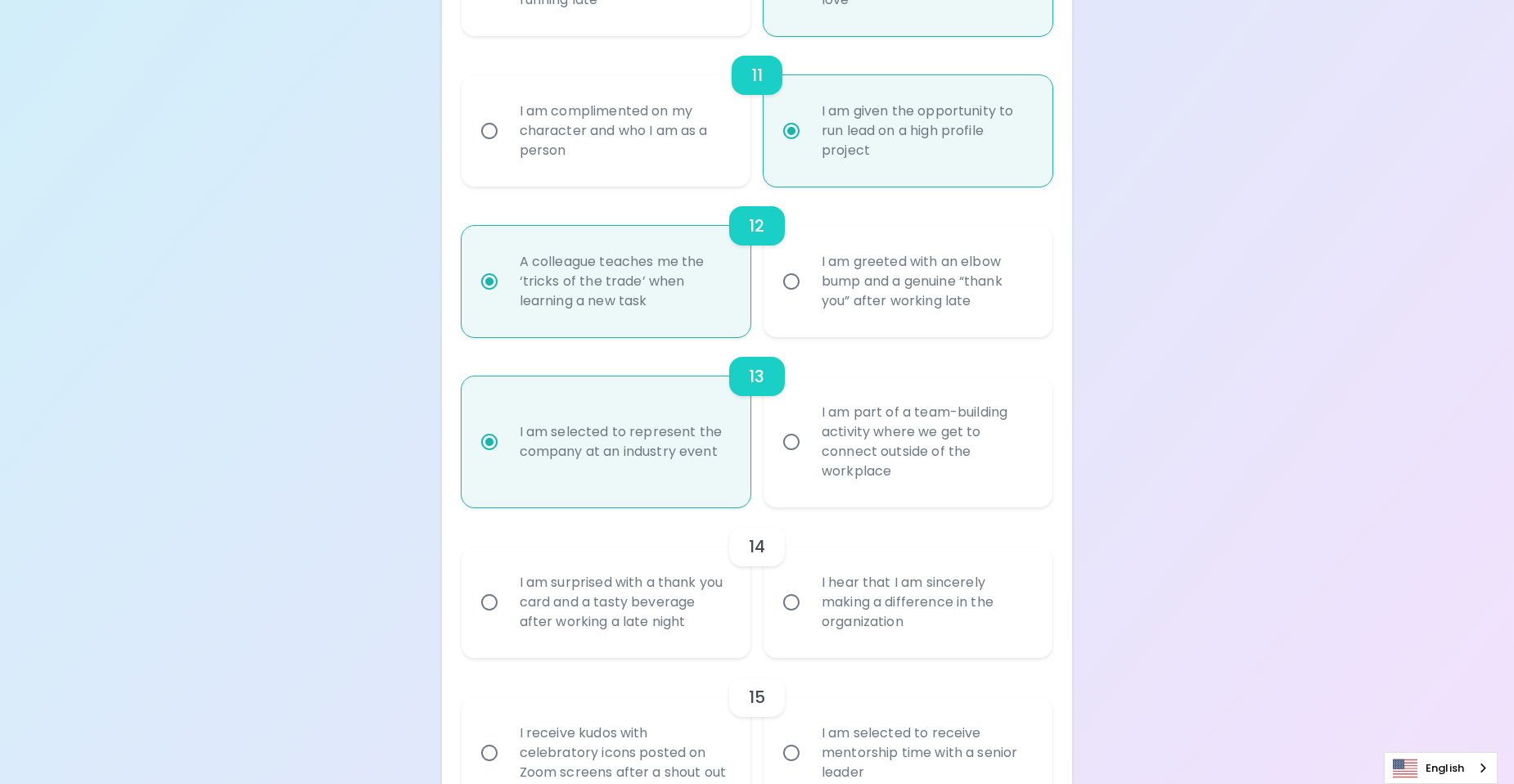
radio input "false"
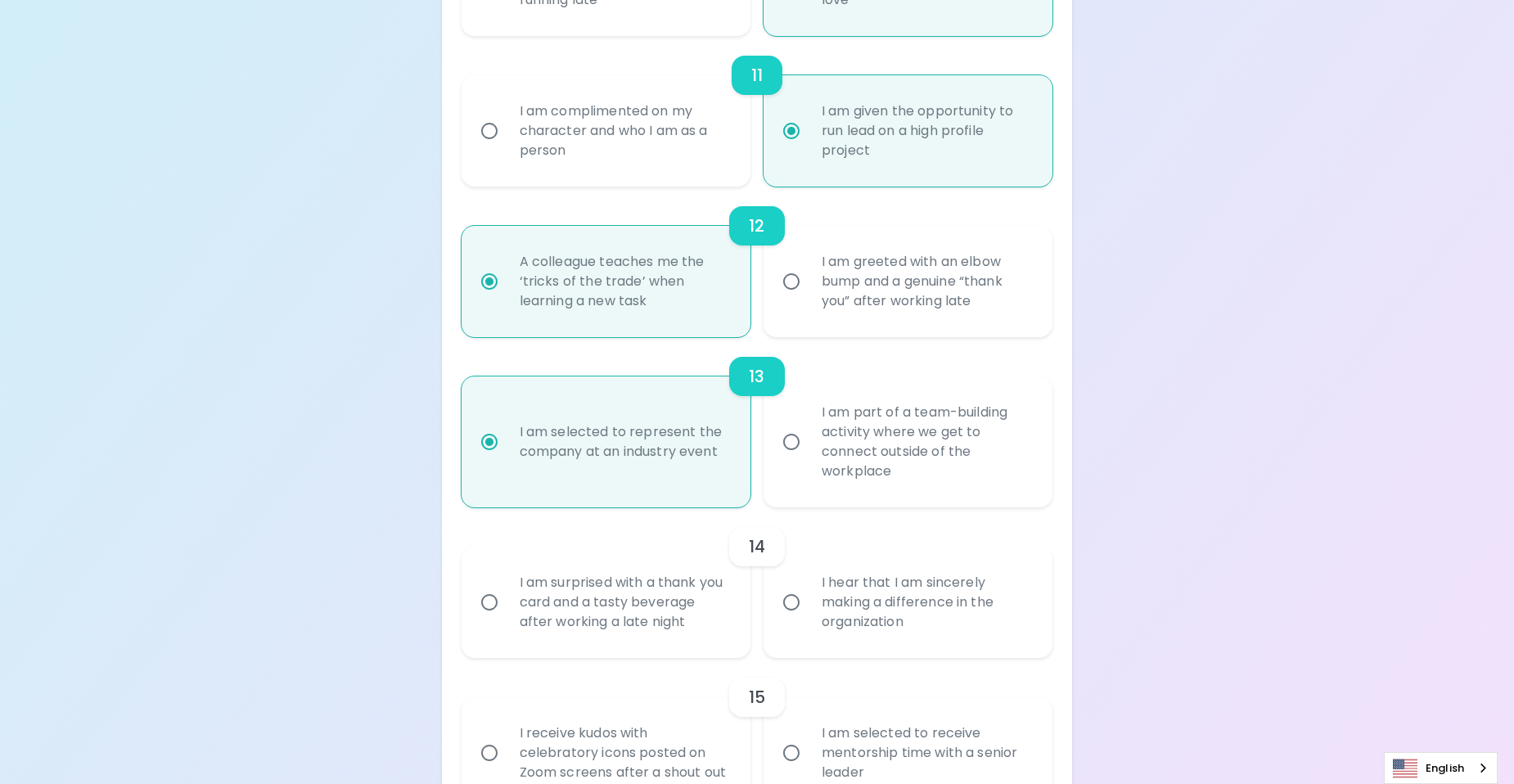
radio input "false"
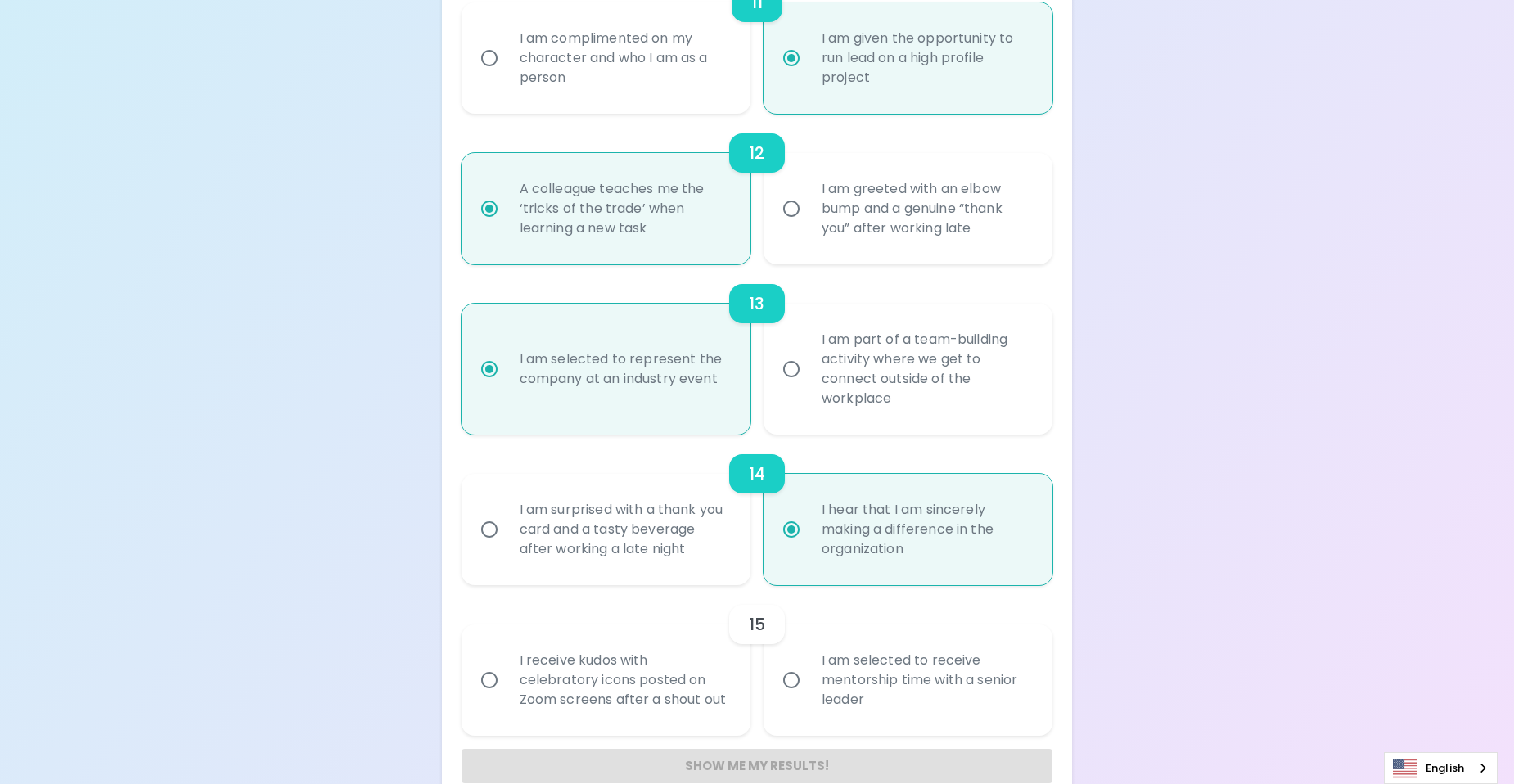
scroll to position [1985, 0]
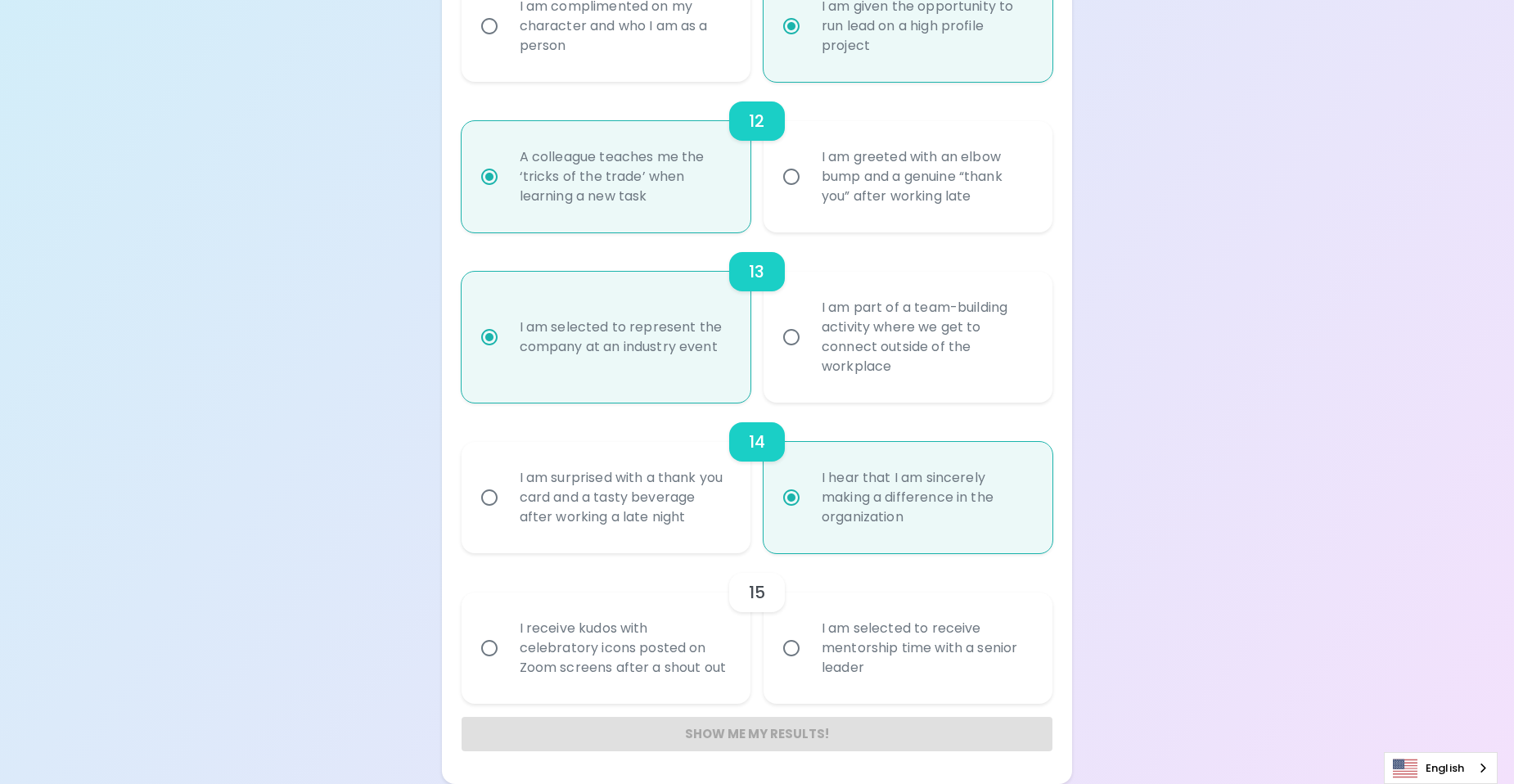
radio input "true"
click at [635, 657] on div "I receive kudos with celebratory icons posted on Zoom screens after a shout out" at bounding box center [624, 647] width 235 height 98
click at [506, 657] on input "I receive kudos with celebratory icons posted on Zoom screens after a shout out" at bounding box center [489, 648] width 34 height 34
radio input "false"
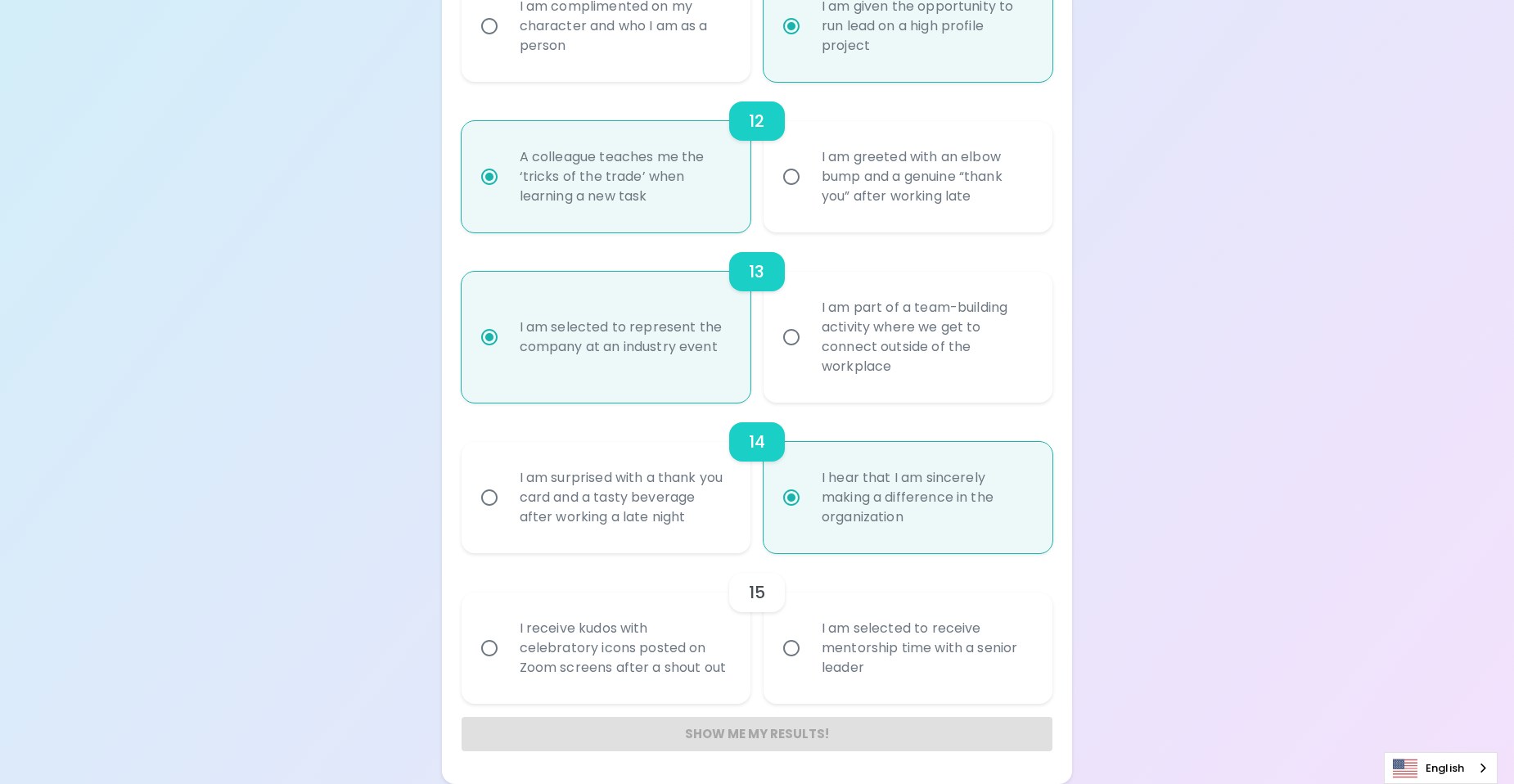
radio input "false"
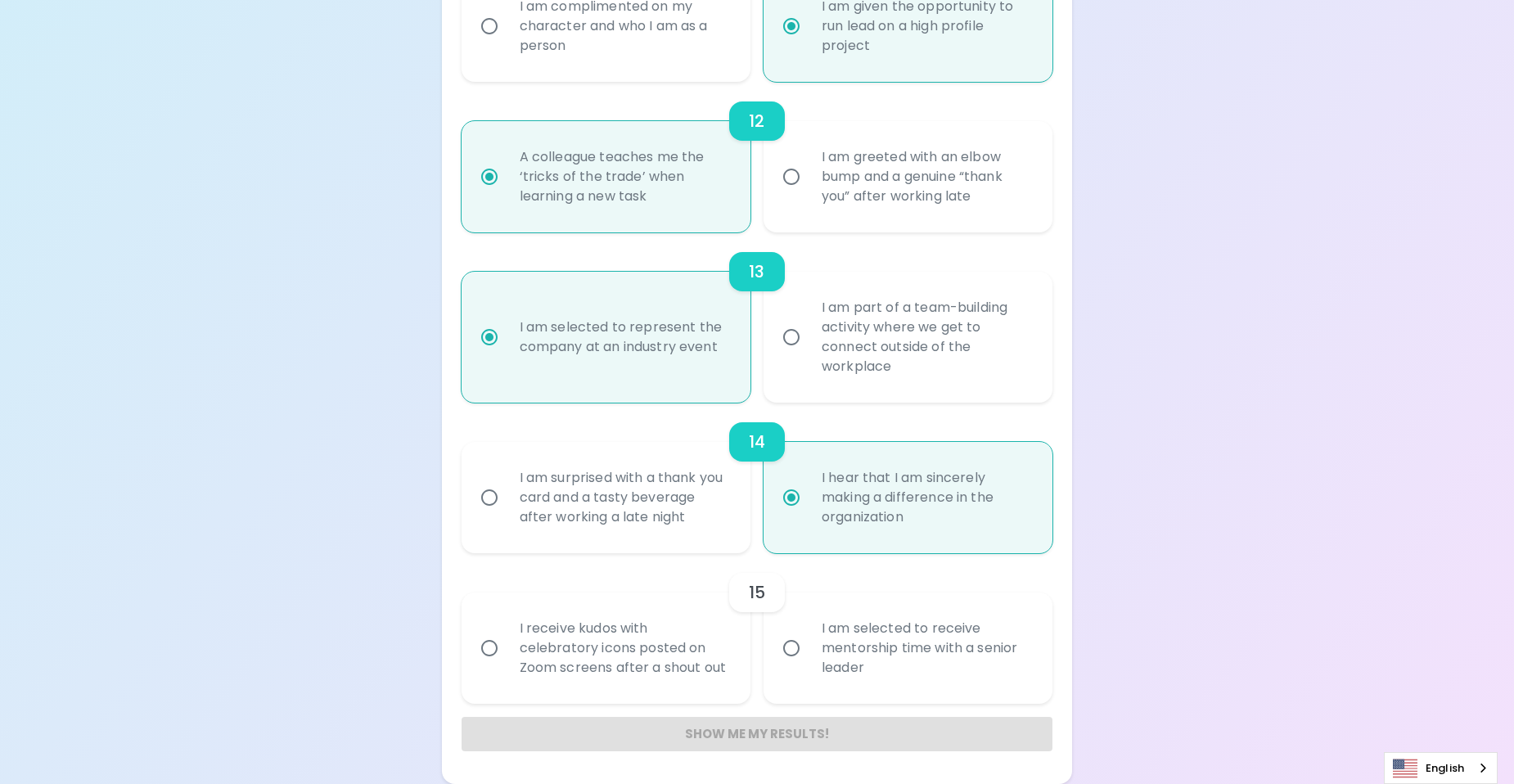
radio input "false"
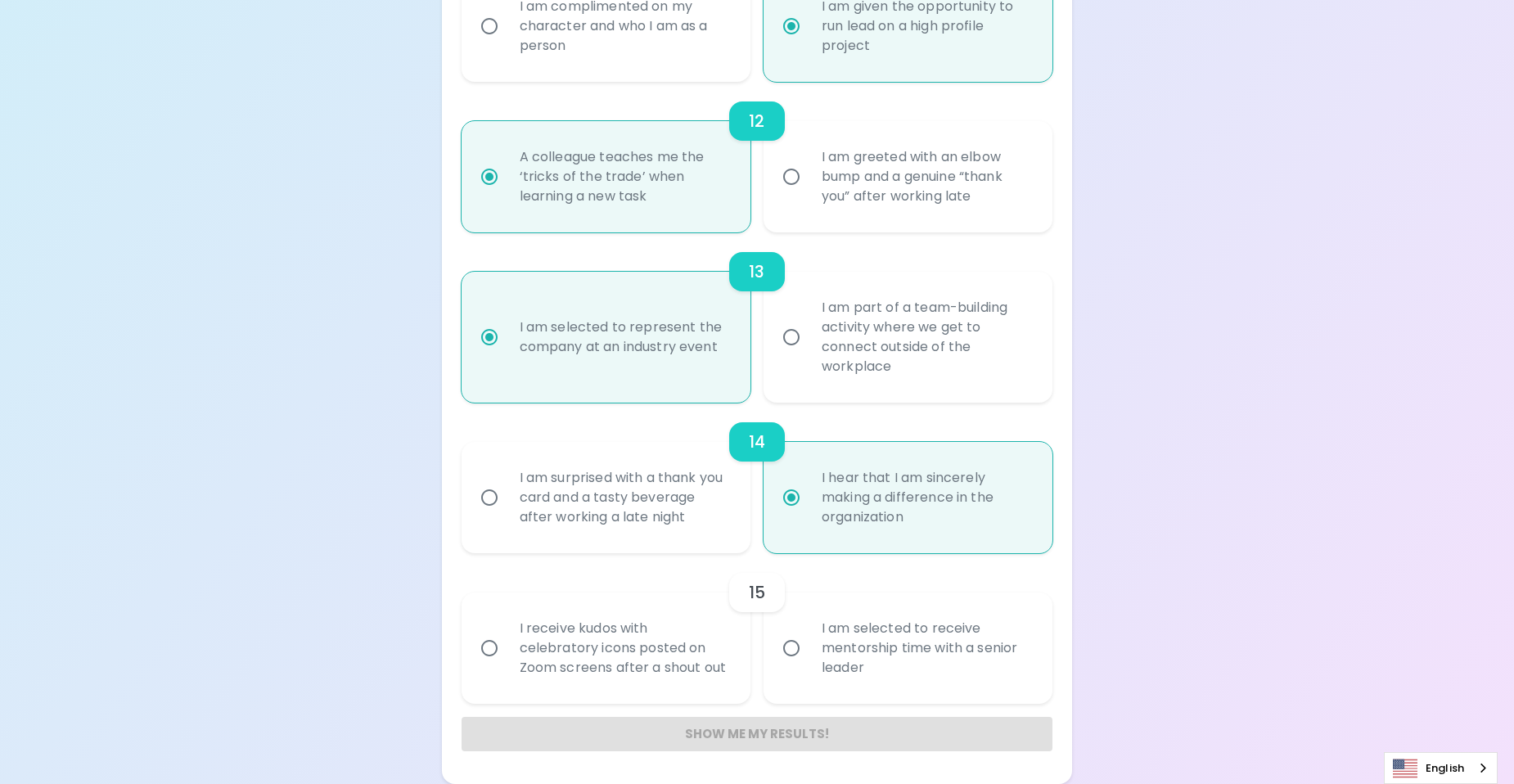
radio input "false"
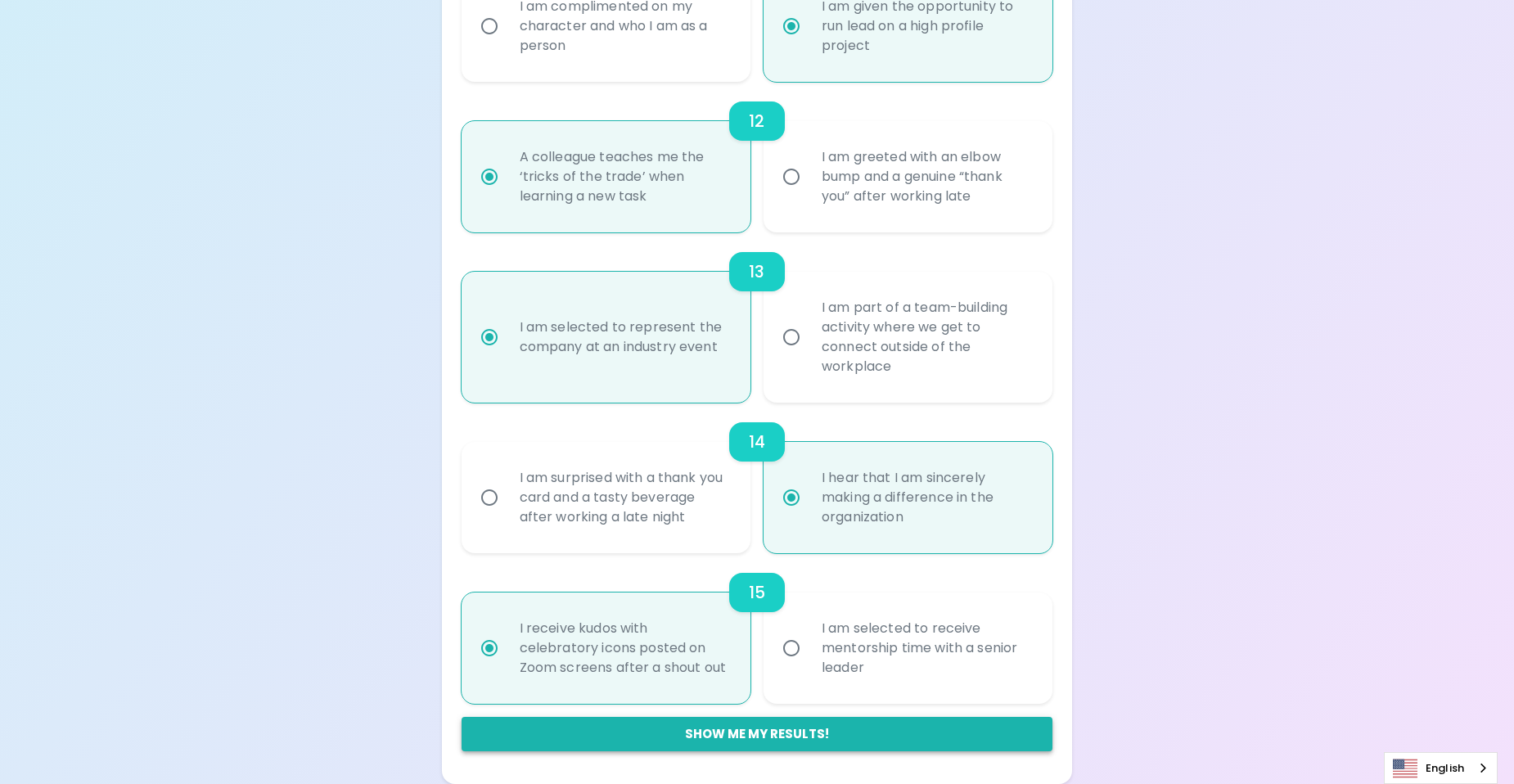
radio input "true"
click at [751, 748] on button "Show me my results!" at bounding box center [757, 733] width 591 height 34
radio input "false"
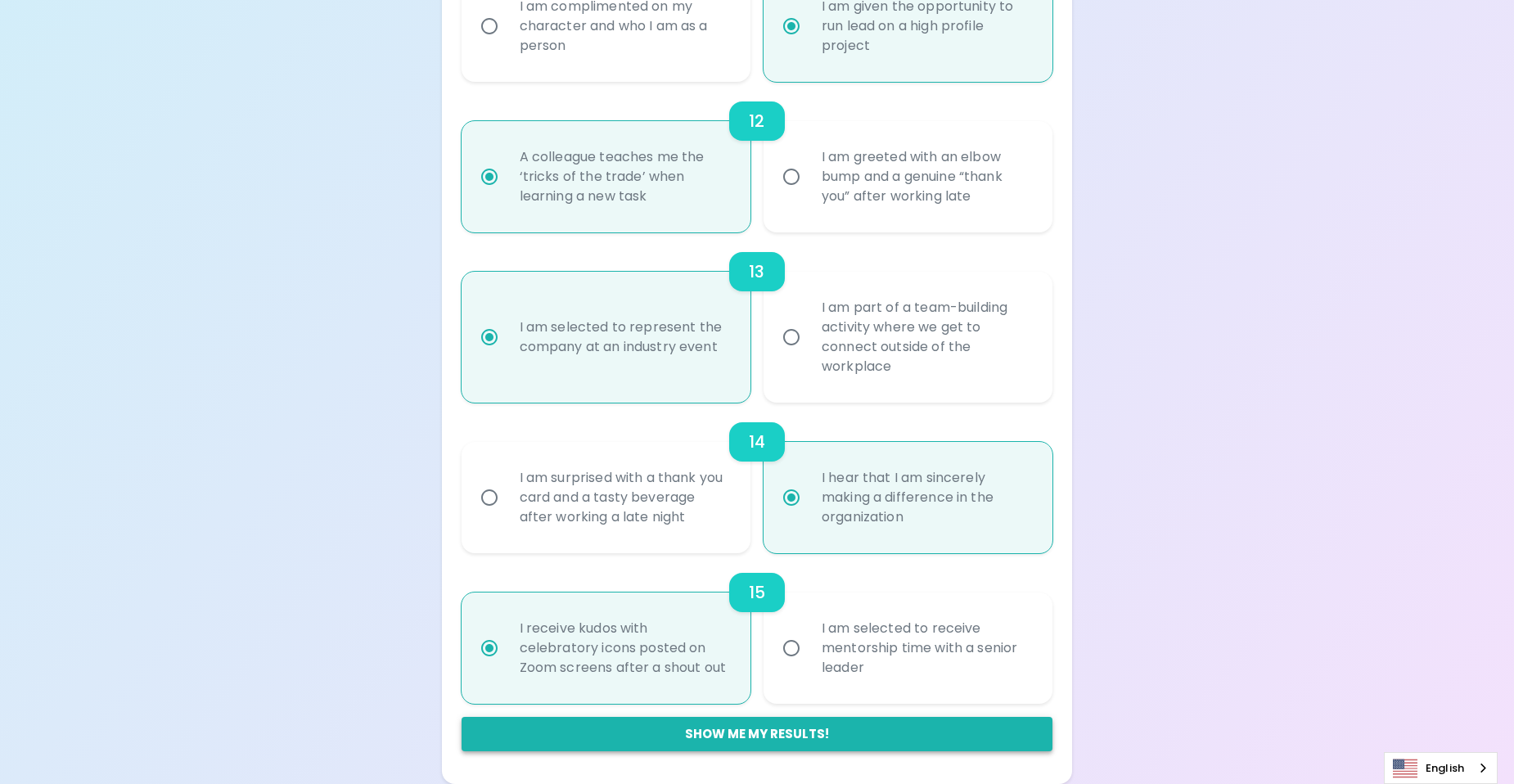
radio input "false"
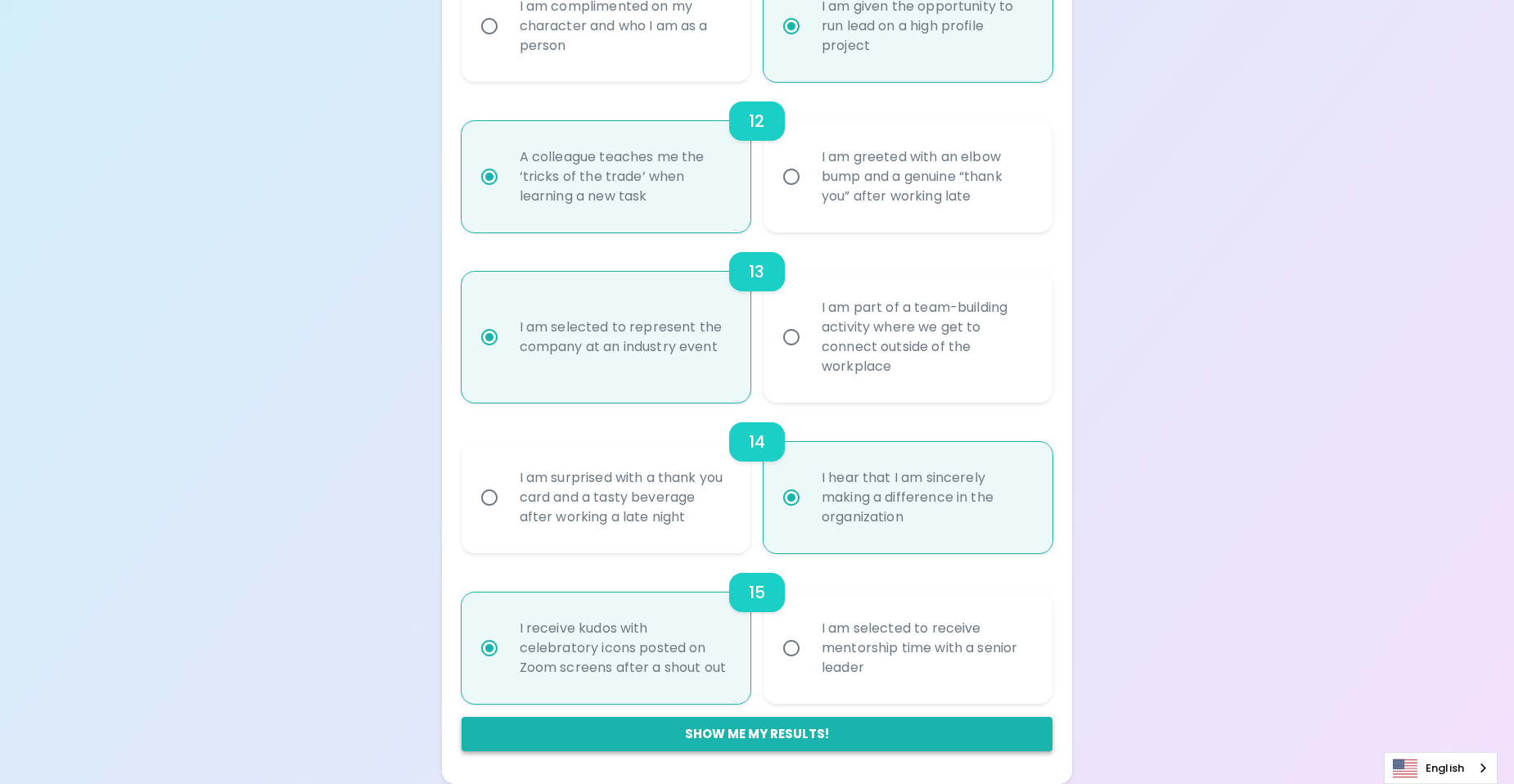
radio input "false"
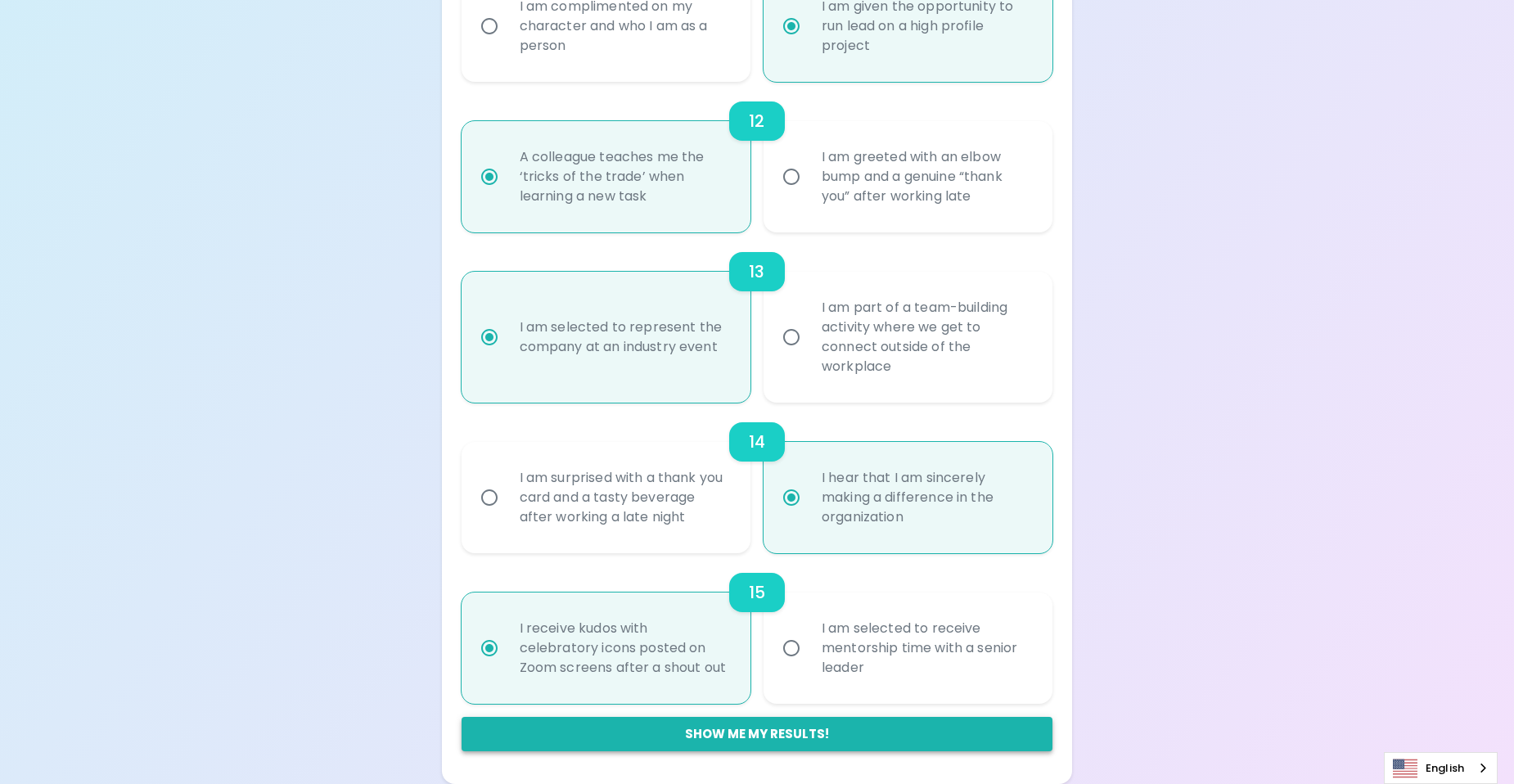
radio input "false"
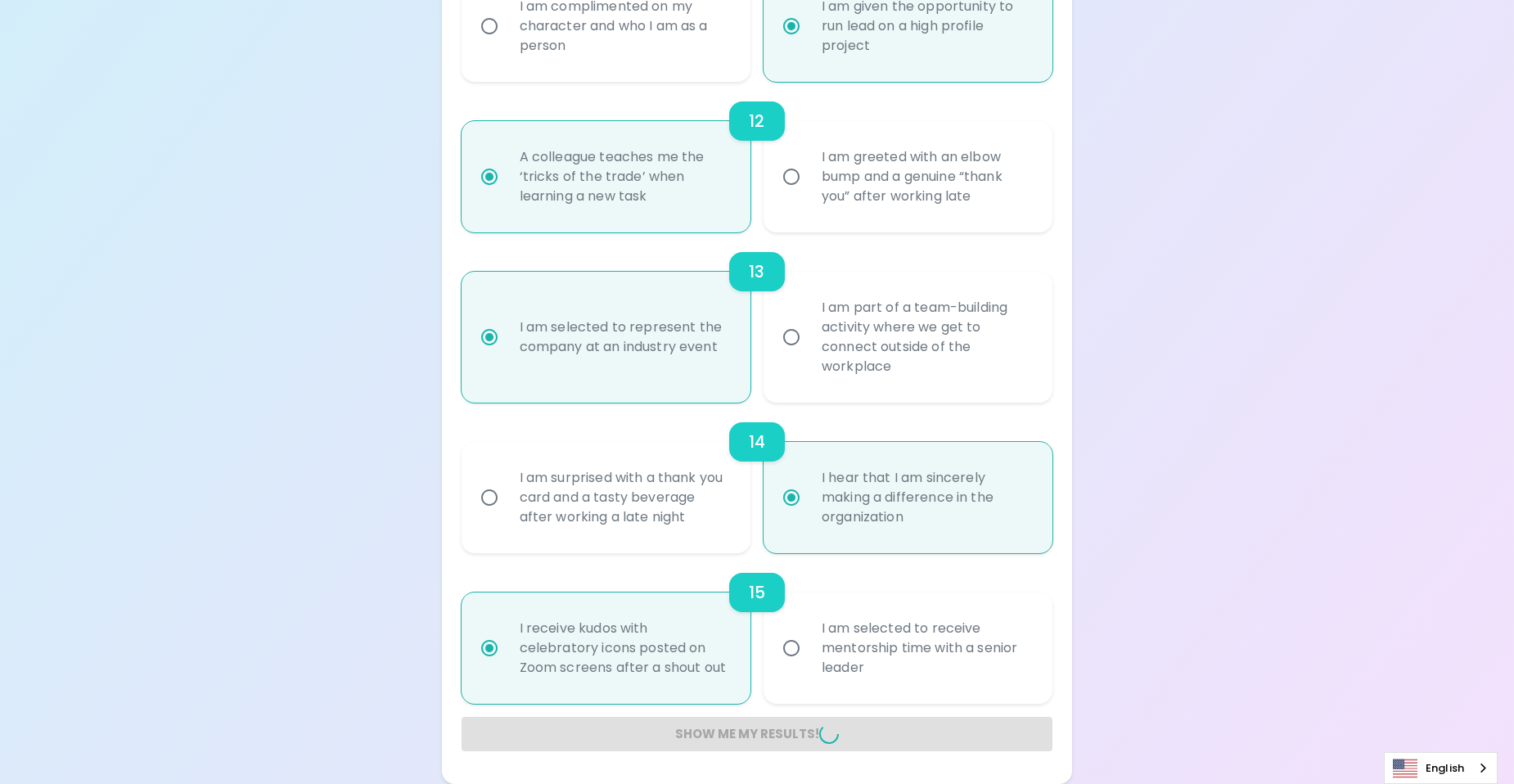
radio input "false"
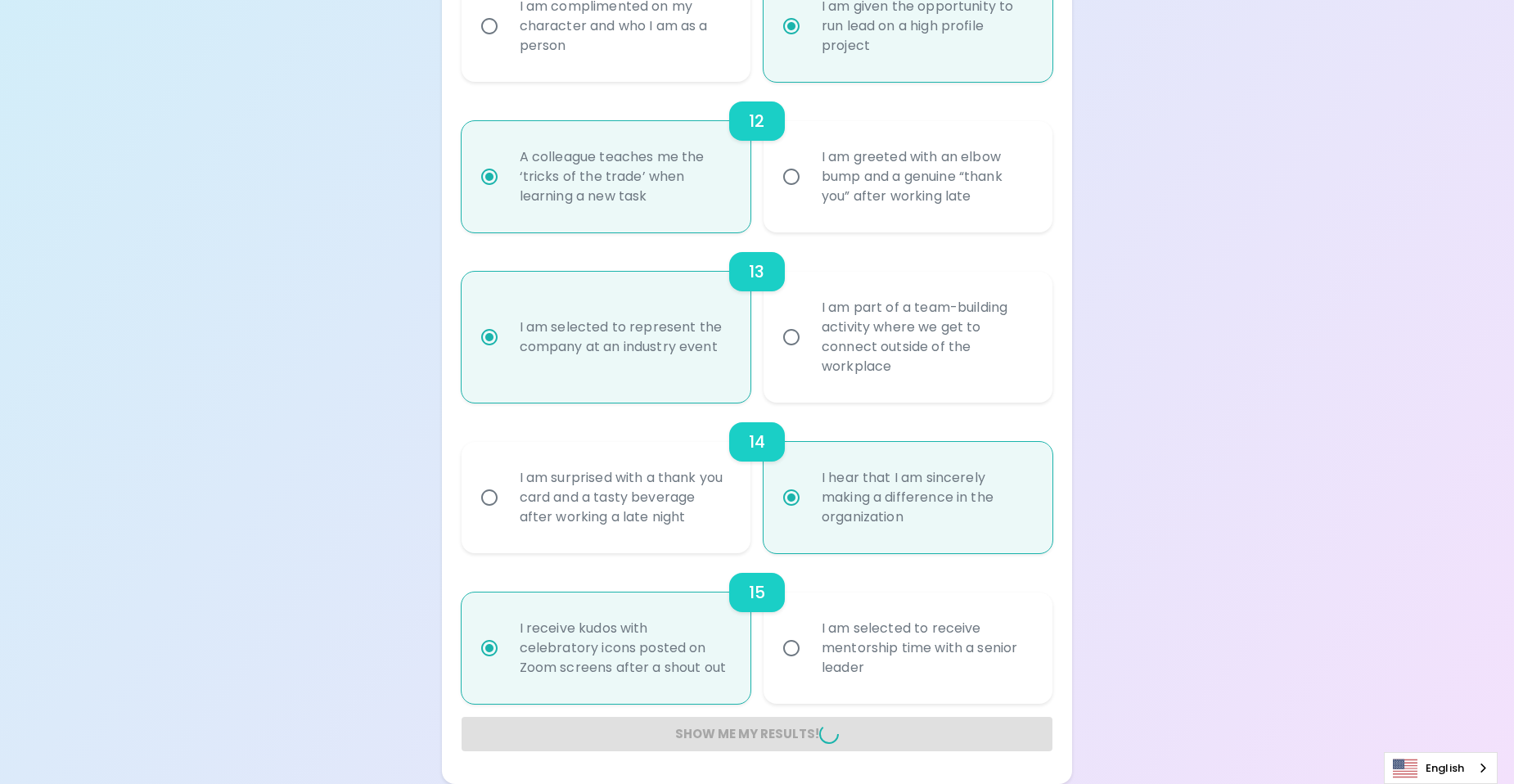
radio input "false"
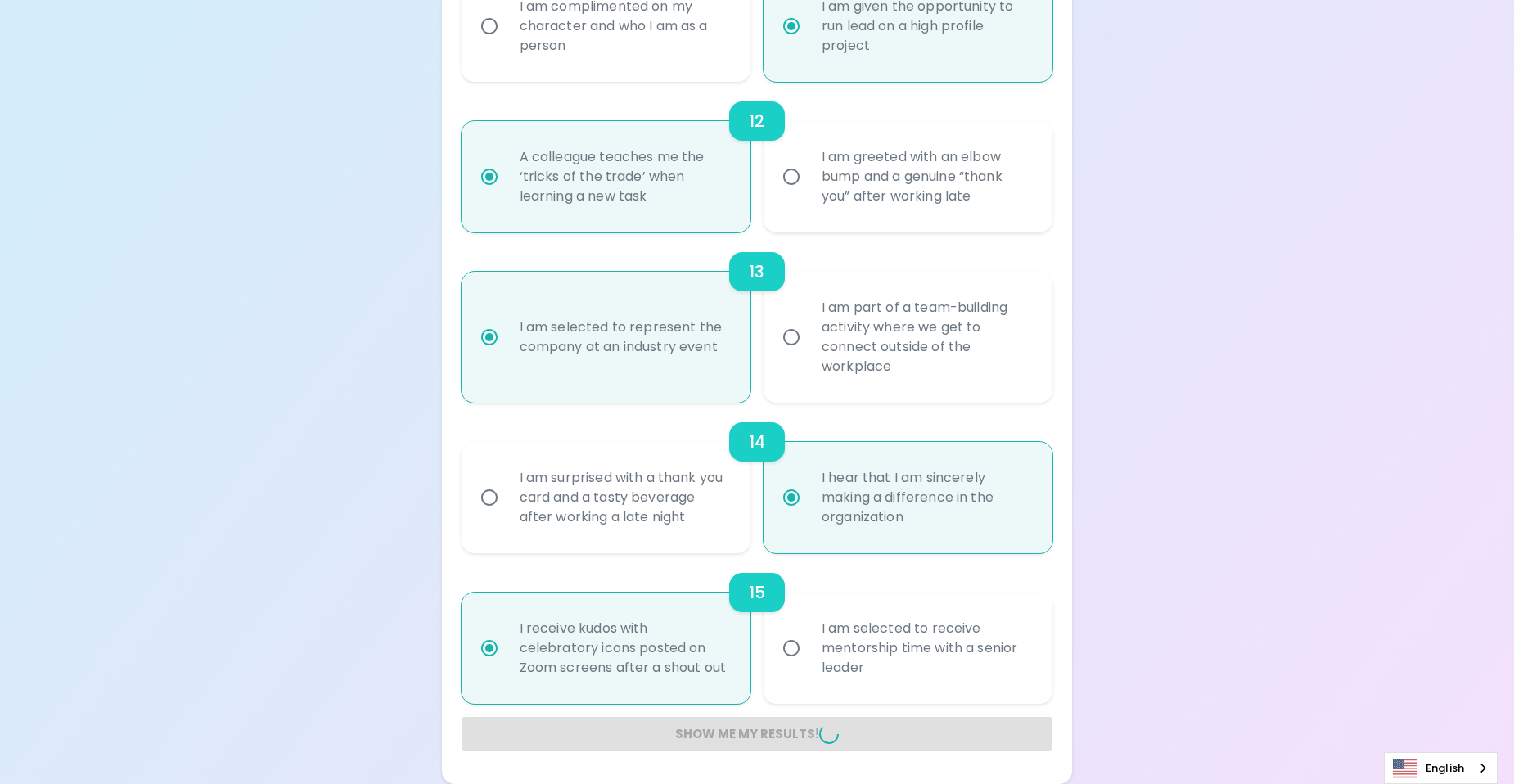
radio input "false"
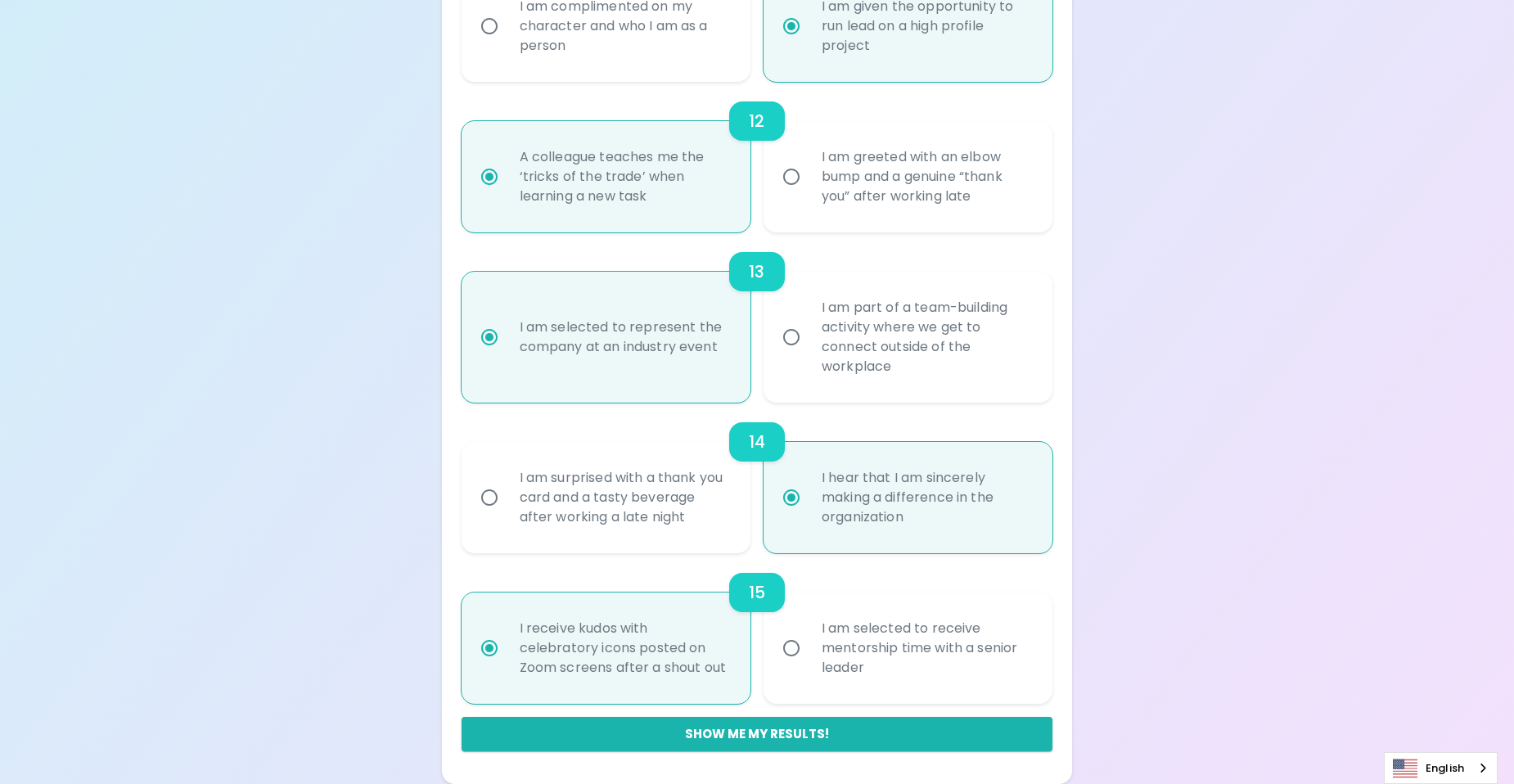
scroll to position [293, 0]
